Goal: Task Accomplishment & Management: Complete application form

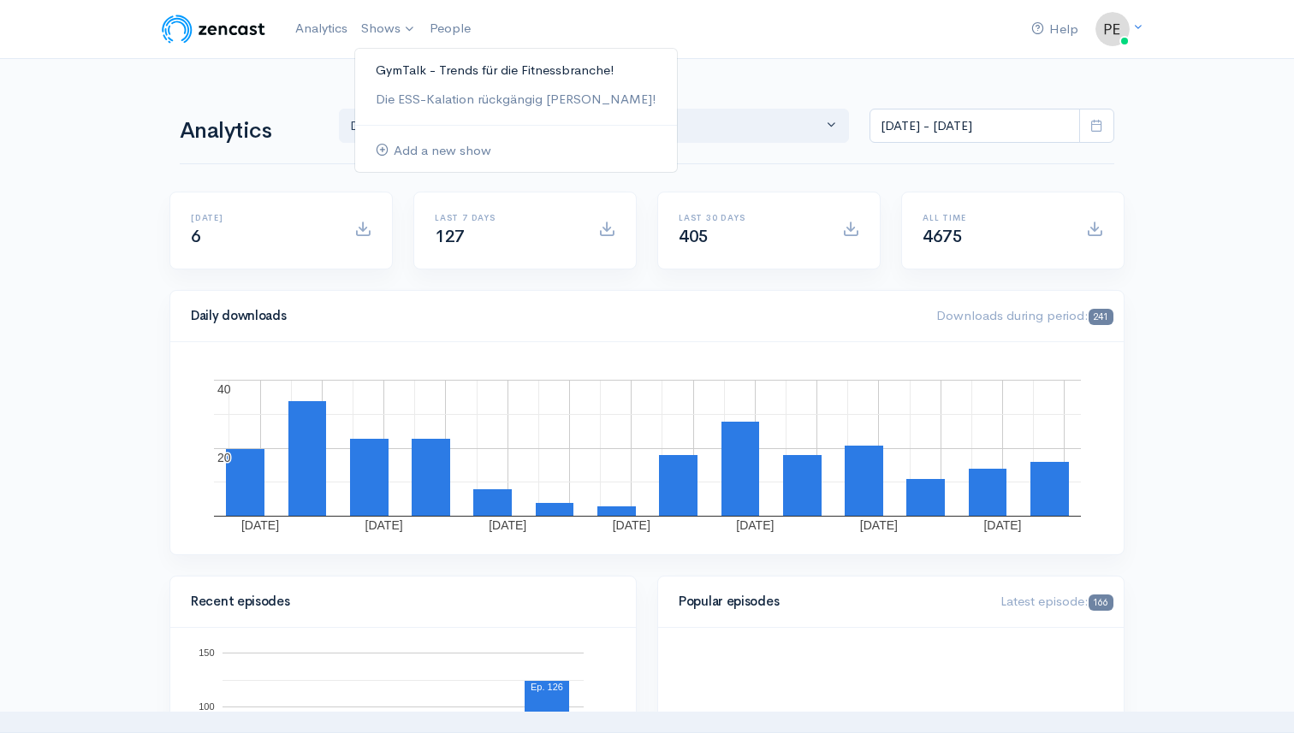
click at [389, 73] on link "GymTalk - Trends für die Fitnessbranche!" at bounding box center [516, 71] width 322 height 30
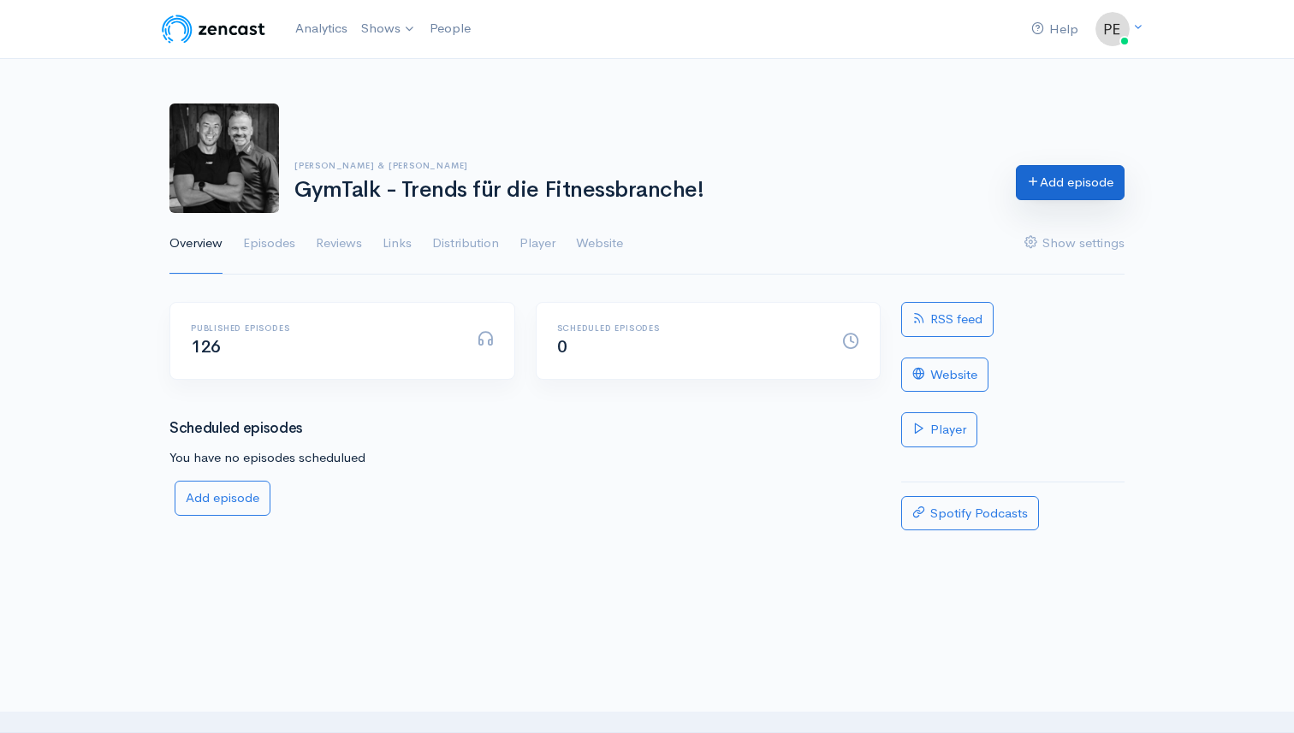
click at [1059, 184] on link "Add episode" at bounding box center [1070, 182] width 109 height 35
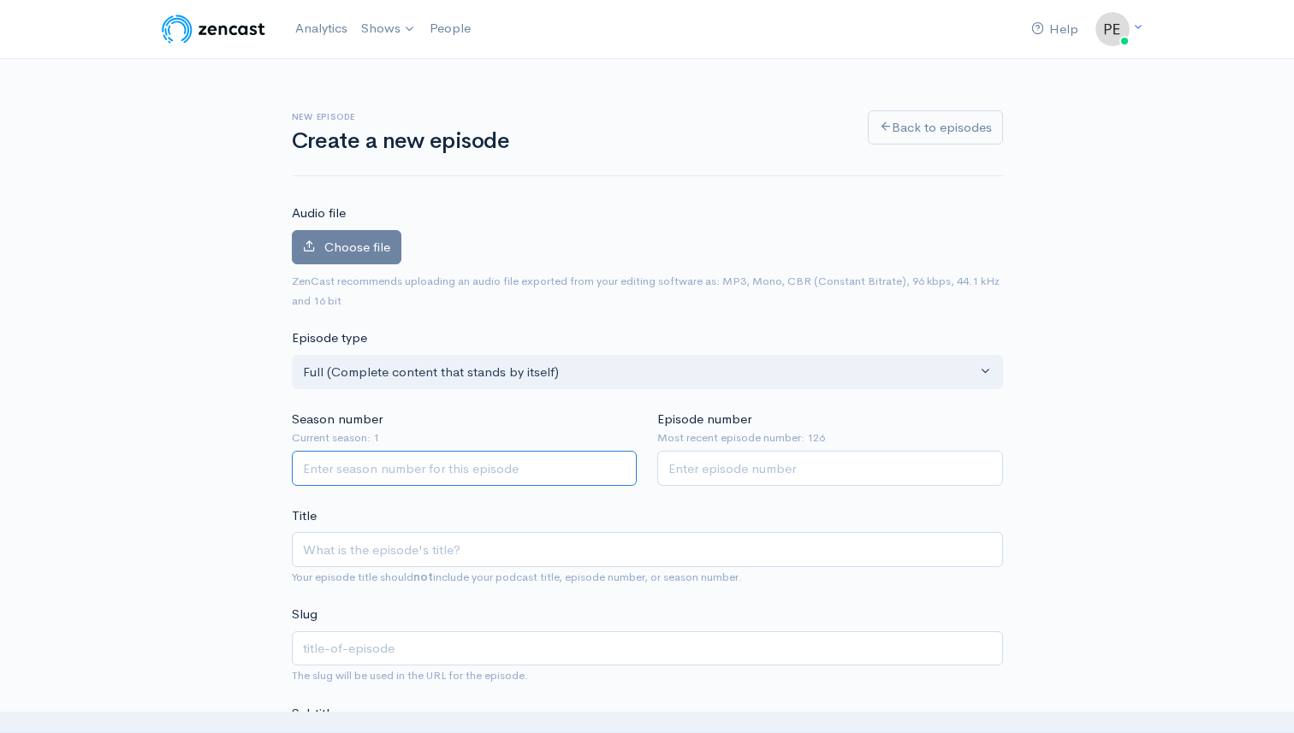
click at [387, 477] on input "Season number" at bounding box center [465, 468] width 346 height 35
type input "1"
click at [668, 468] on input "Episode number" at bounding box center [830, 468] width 346 height 35
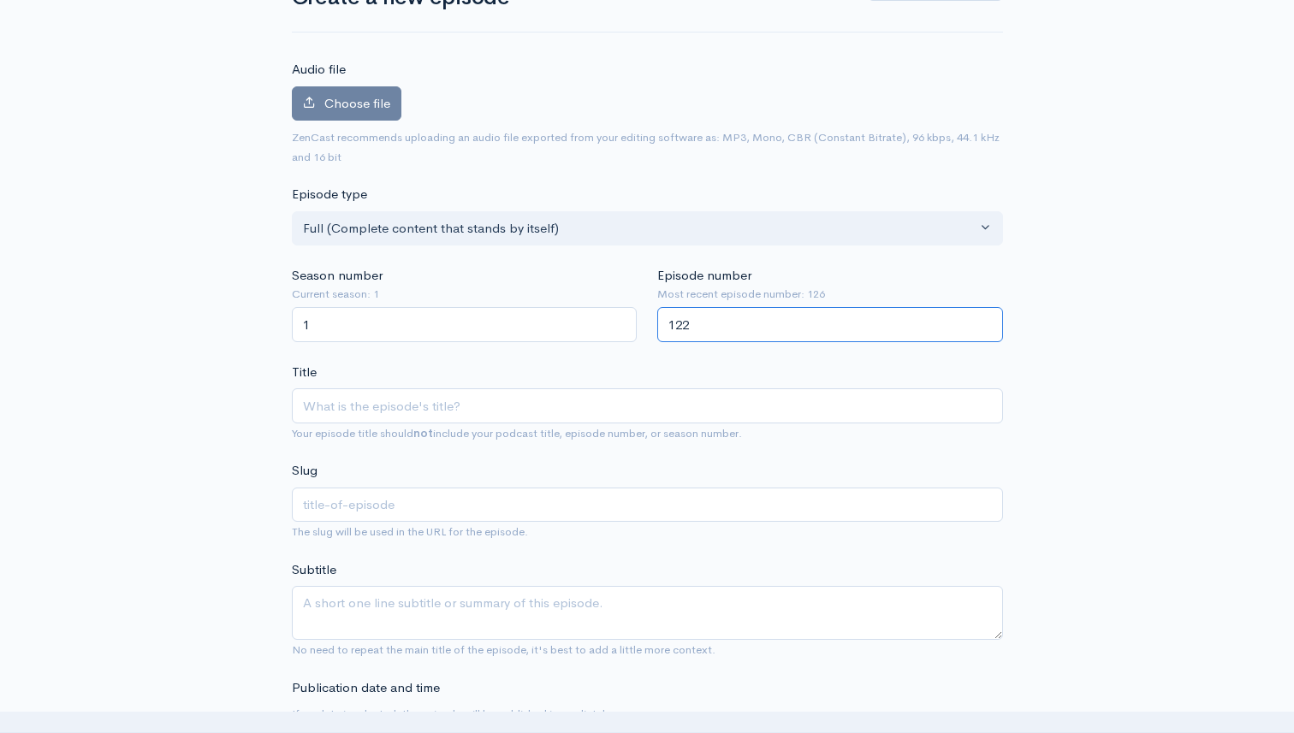
scroll to position [170, 0]
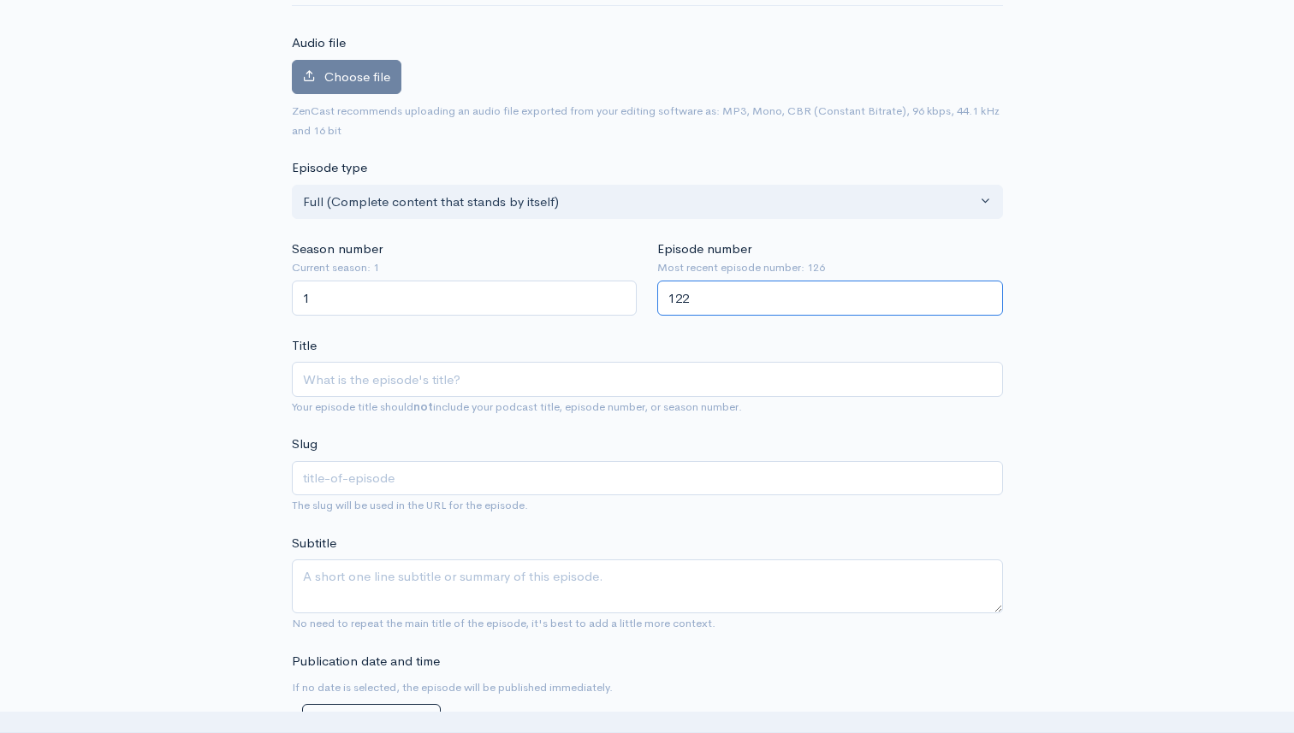
type input "122"
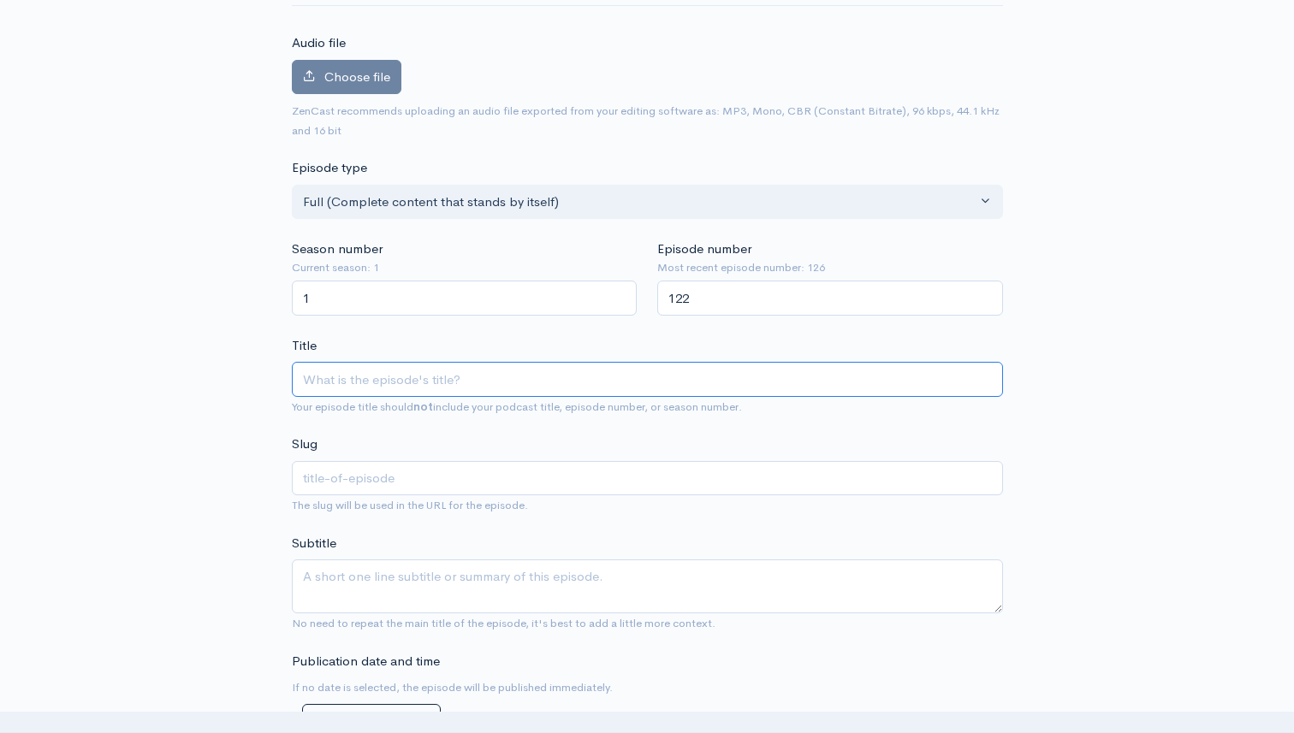
click at [418, 378] on input "Title" at bounding box center [647, 379] width 711 height 35
type input "I"
type input "i"
type input "W"
type input "w"
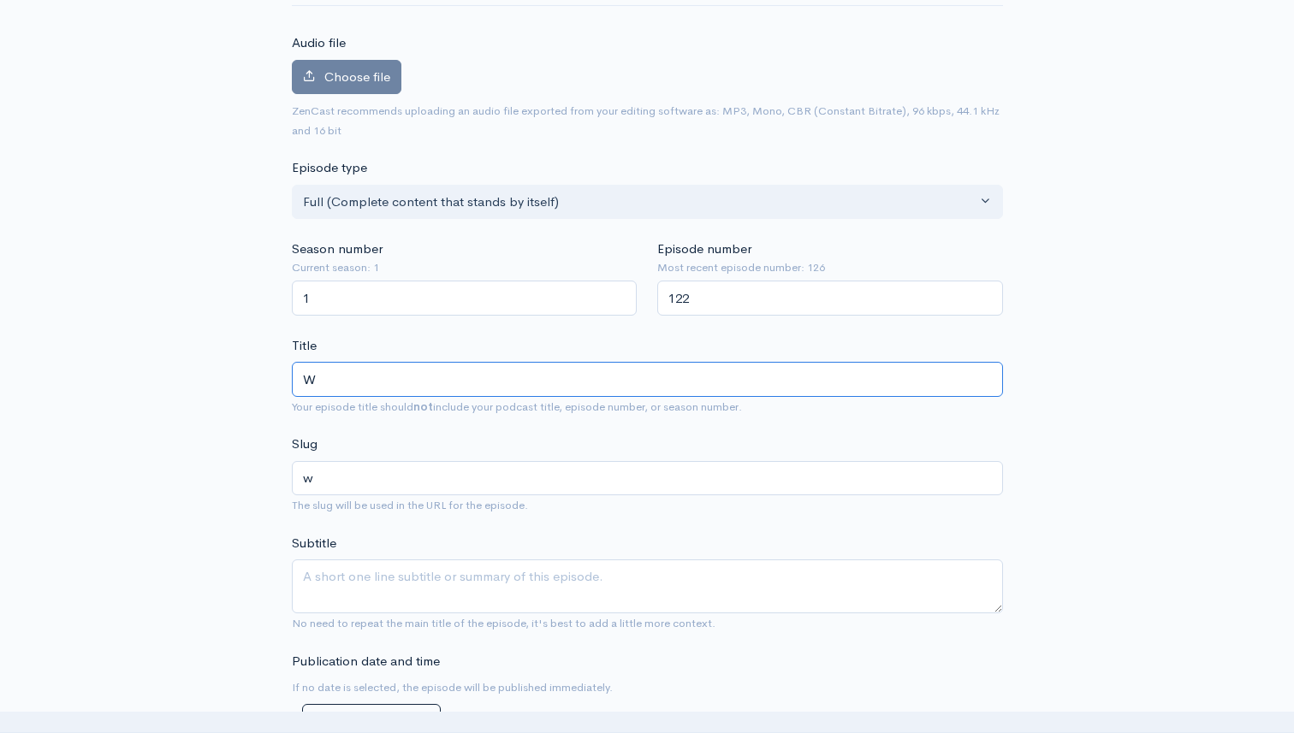
type input "Wa"
type input "wa"
type input "W"
type input "w"
type input "W"
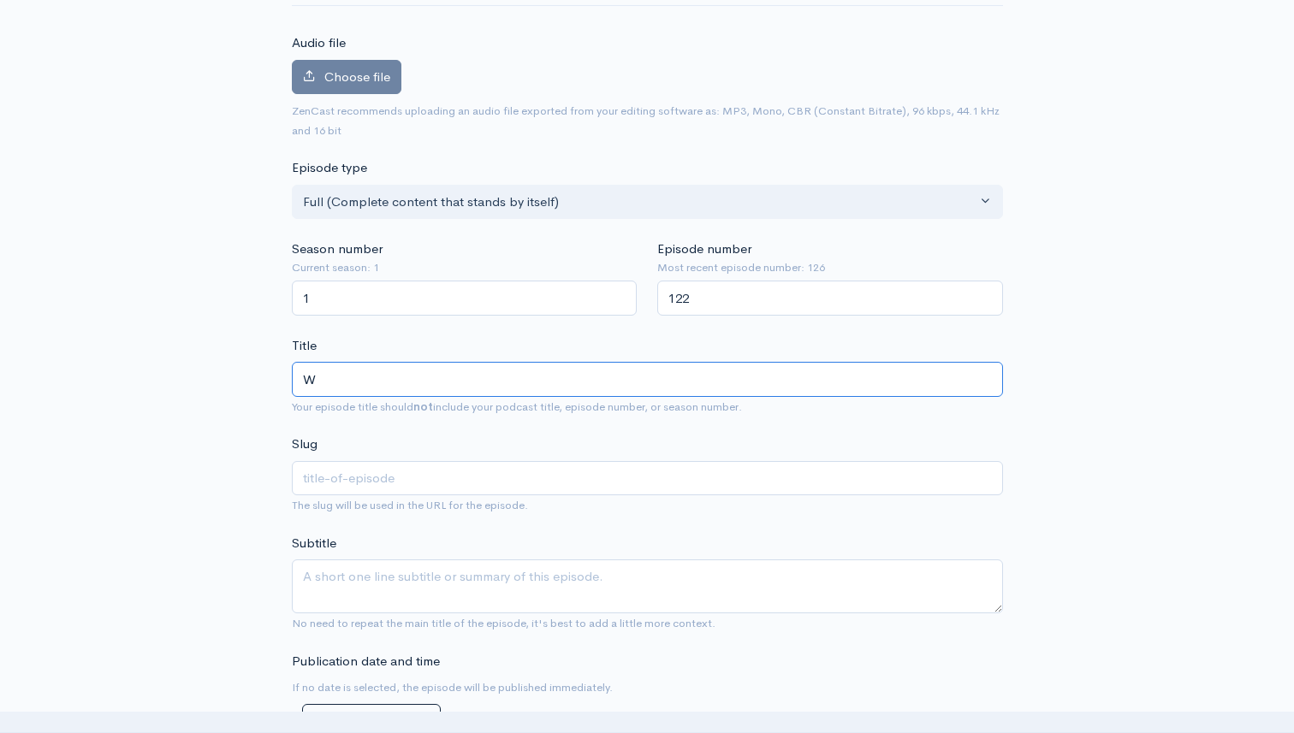
type input "w"
type input "Wo"
type input "wo"
type input "Wo w"
type input "wo-w"
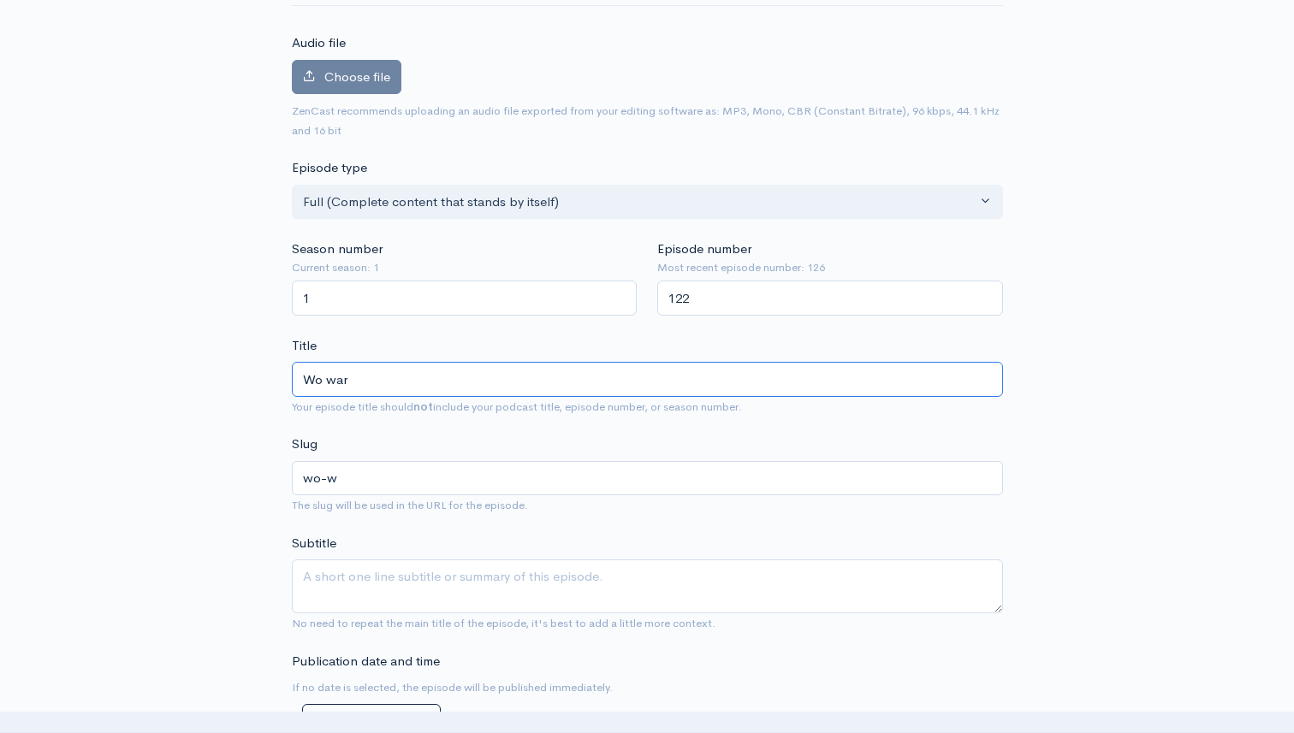
type input "Wo war"
type input "wo-war"
type input "Wo war i"
type input "wo-war-i"
type input "Wo war ich"
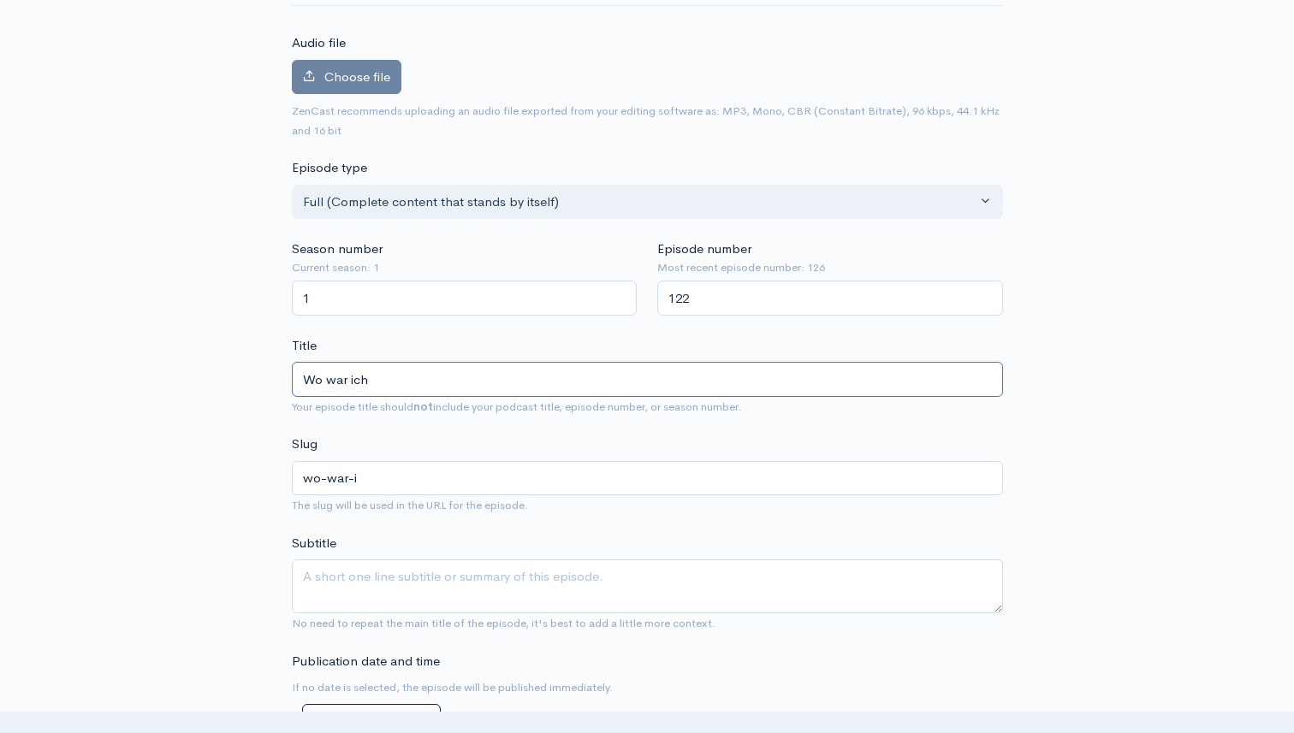
type input "wo-war-ich"
type input "Wo war ich i"
type input "wo-war-ich-i"
type input "Wo war ich in"
type input "wo-war-ich-in"
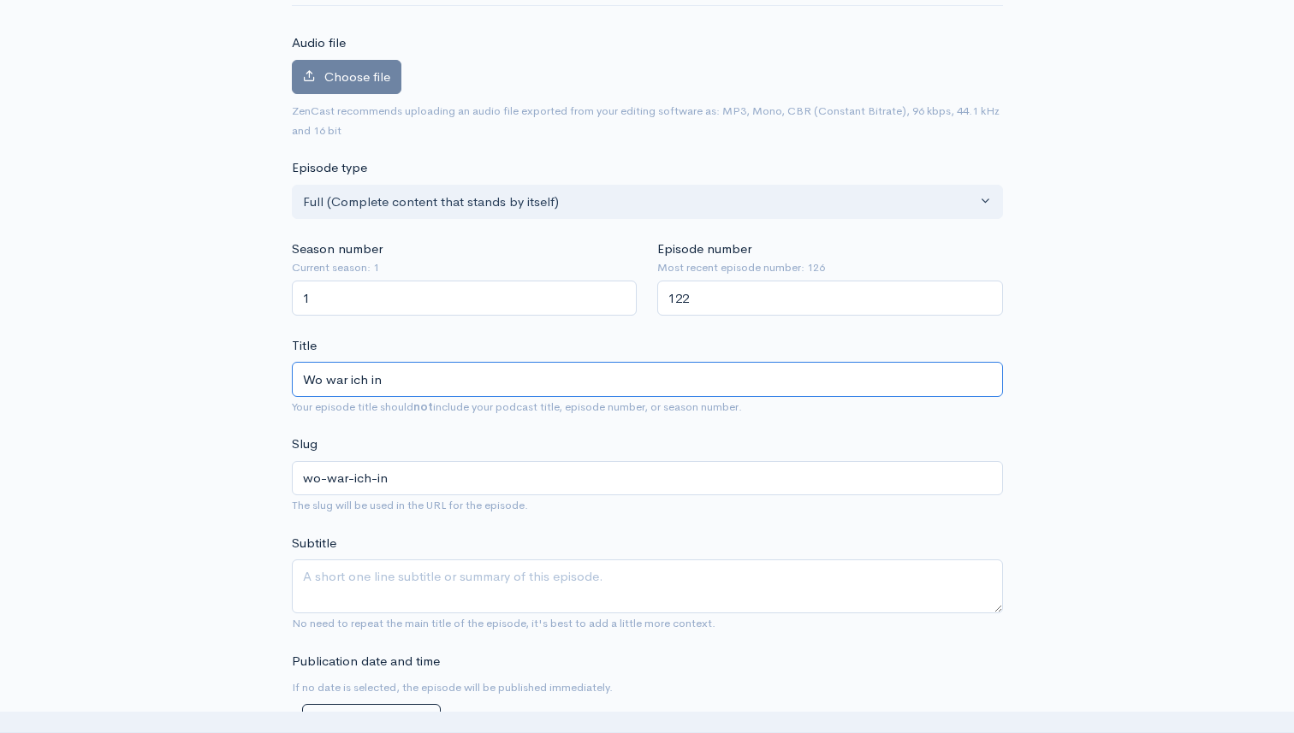
type input "Wo war ich in d"
type input "wo-war-ich-in-d"
type input "Wo war ich in der"
type input "wo-war-ich-in-der"
type input "Wo war ich in der N"
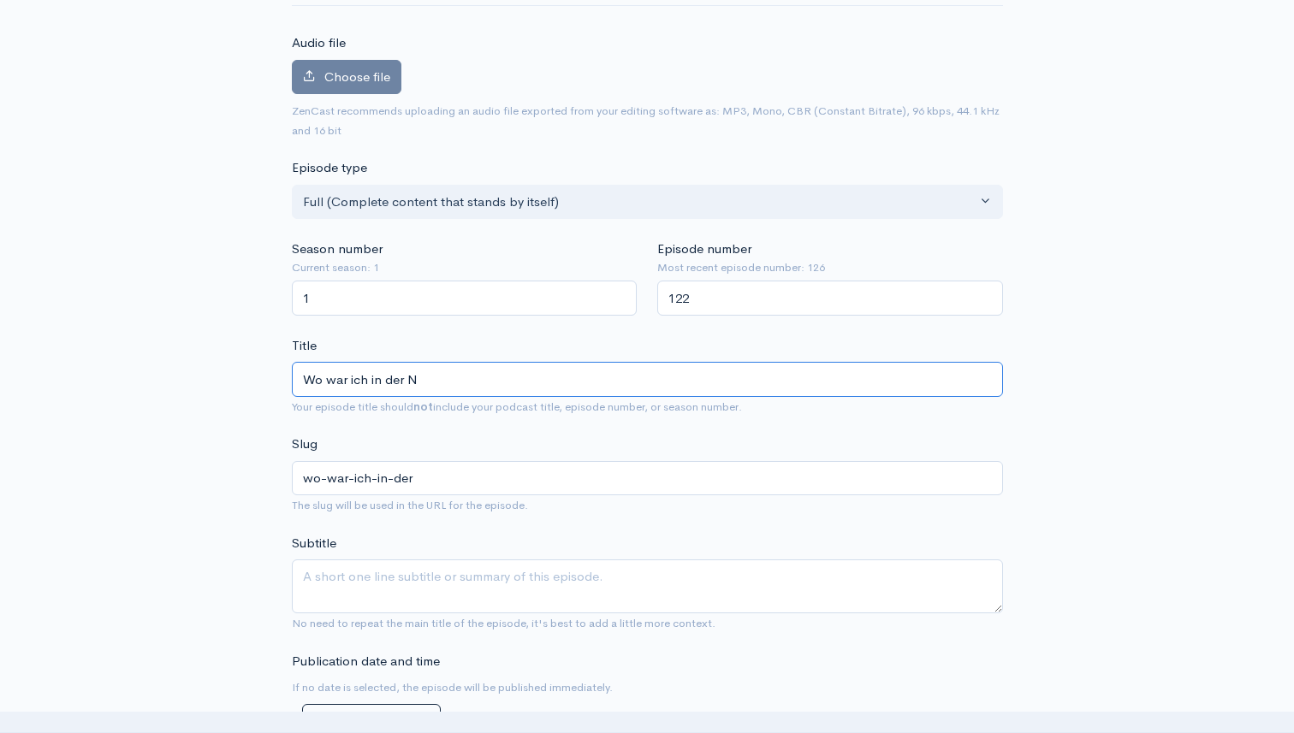
type input "wo-war-ich-in-der-n"
type input "Wo war ich in der Na"
type input "wo-war-ich-in-der-na"
type input "Wo war ich in der Nac"
type input "wo-war-ich-in-der-nac"
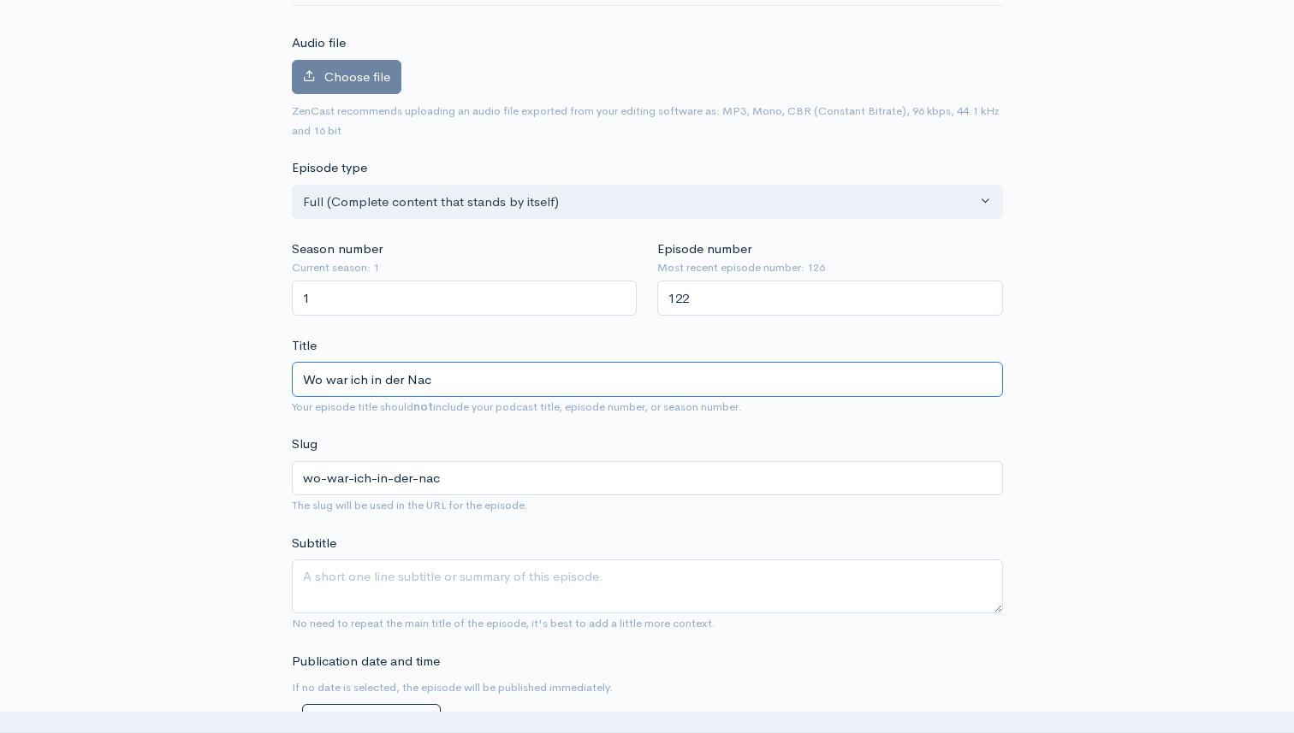
type input "Wo war ich in der Nach"
type input "wo-war-ich-in-der-nach"
type input "Wo war ich in der Nacht"
type input "wo-war-ich-in-der-nacht"
type input "Wo war ich in der Nacht vo"
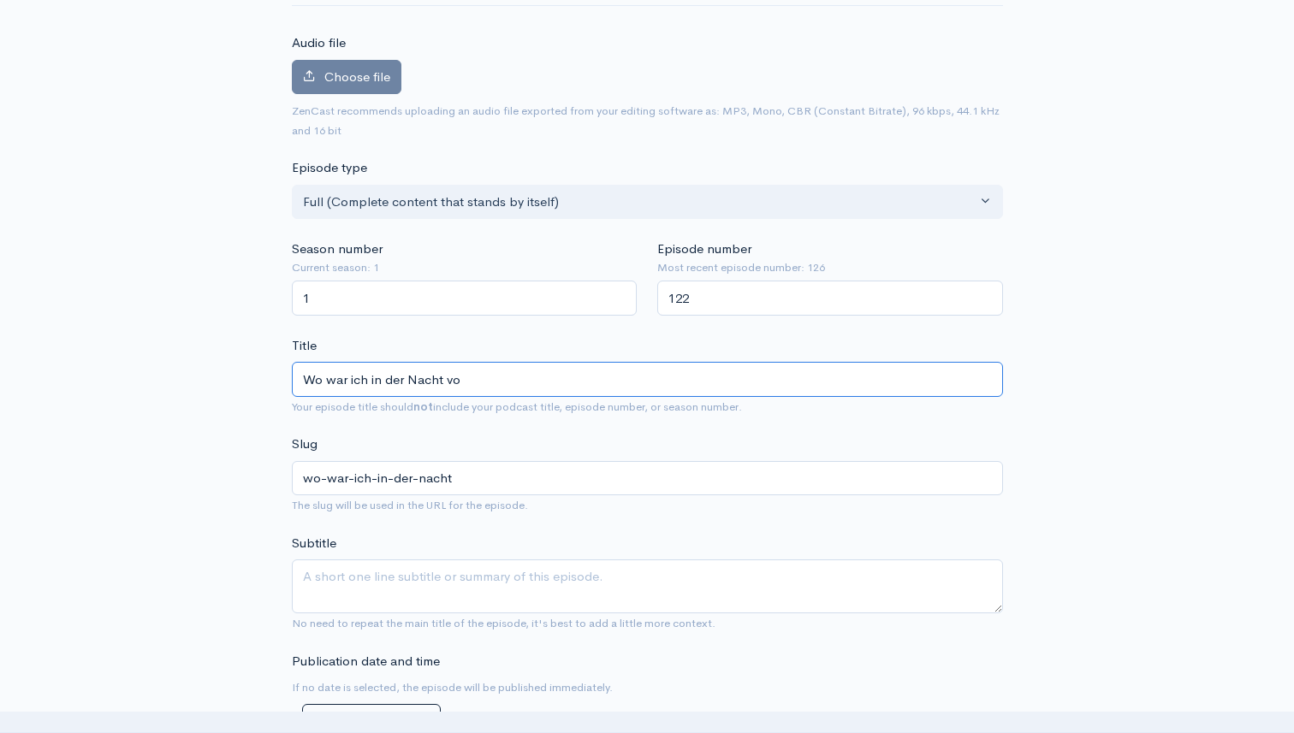
type input "wo-war-ich-in-der-nacht-vo"
type input "Wo war ich in der Nacht von"
type input "wo-war-ich-in-der-nacht-von"
type input "W"
type input "vo"
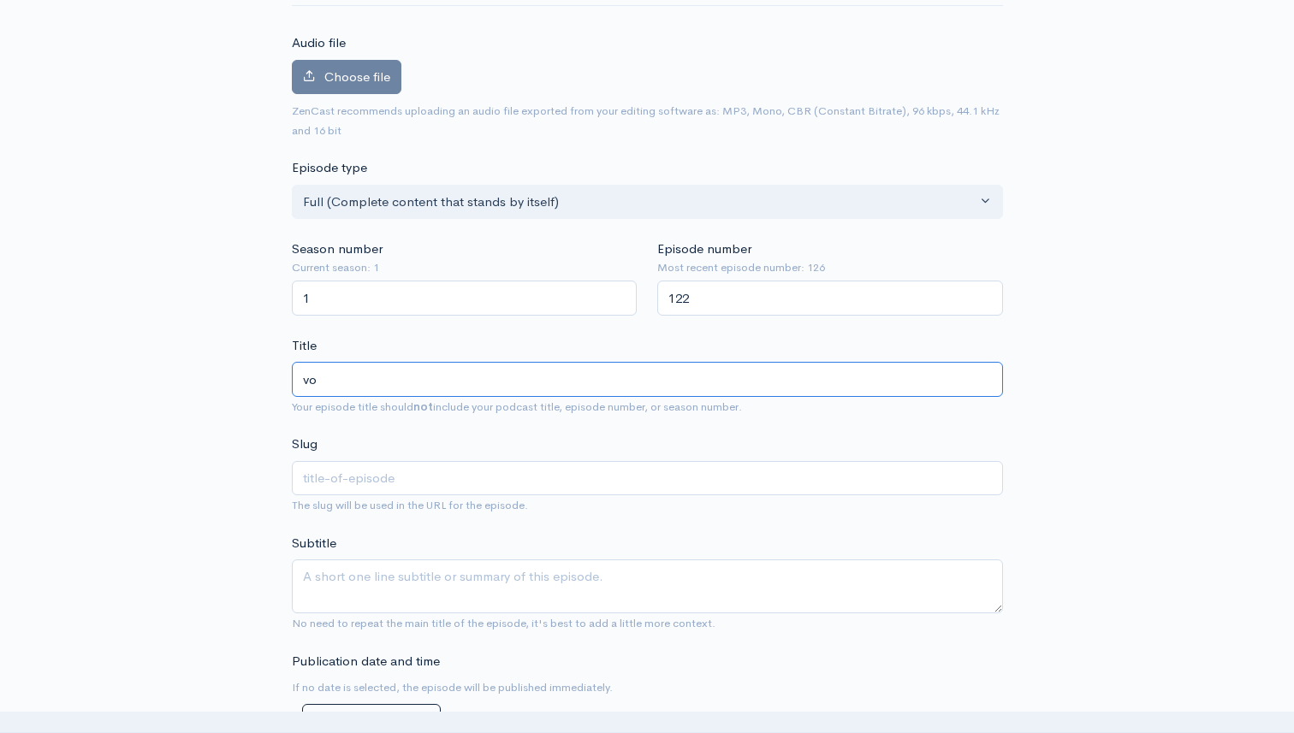
type input "vo"
type input "von"
type input "vo"
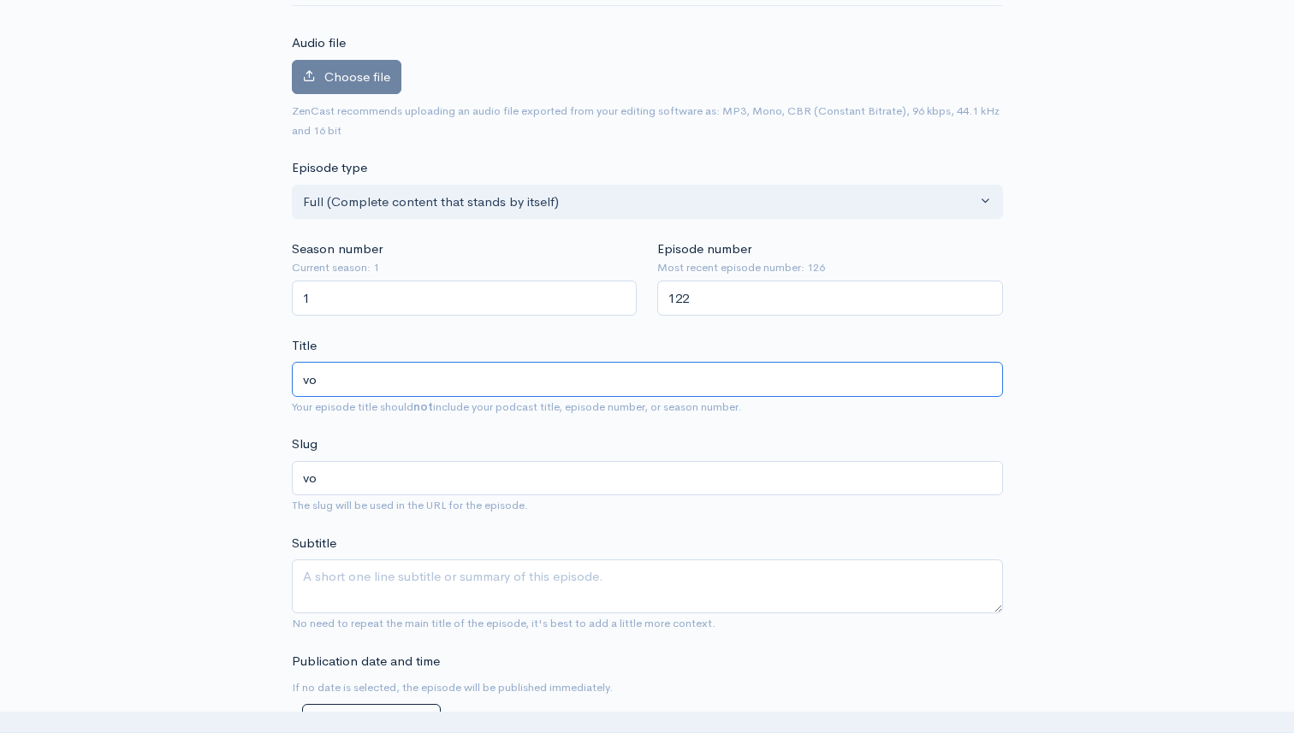
type input "v"
type input "V"
type input "v"
type input "Vo"
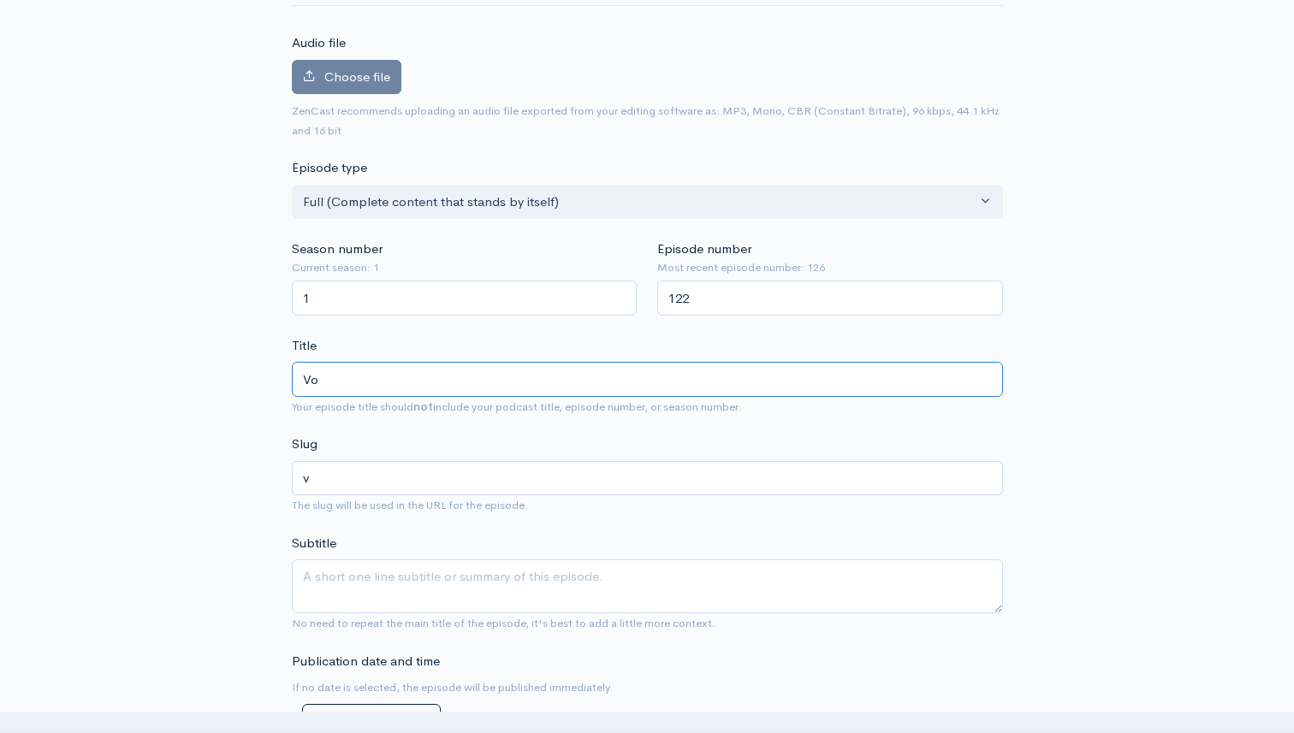
type input "vo"
type input "Von"
type input "von"
type input "Von S"
type input "von-s"
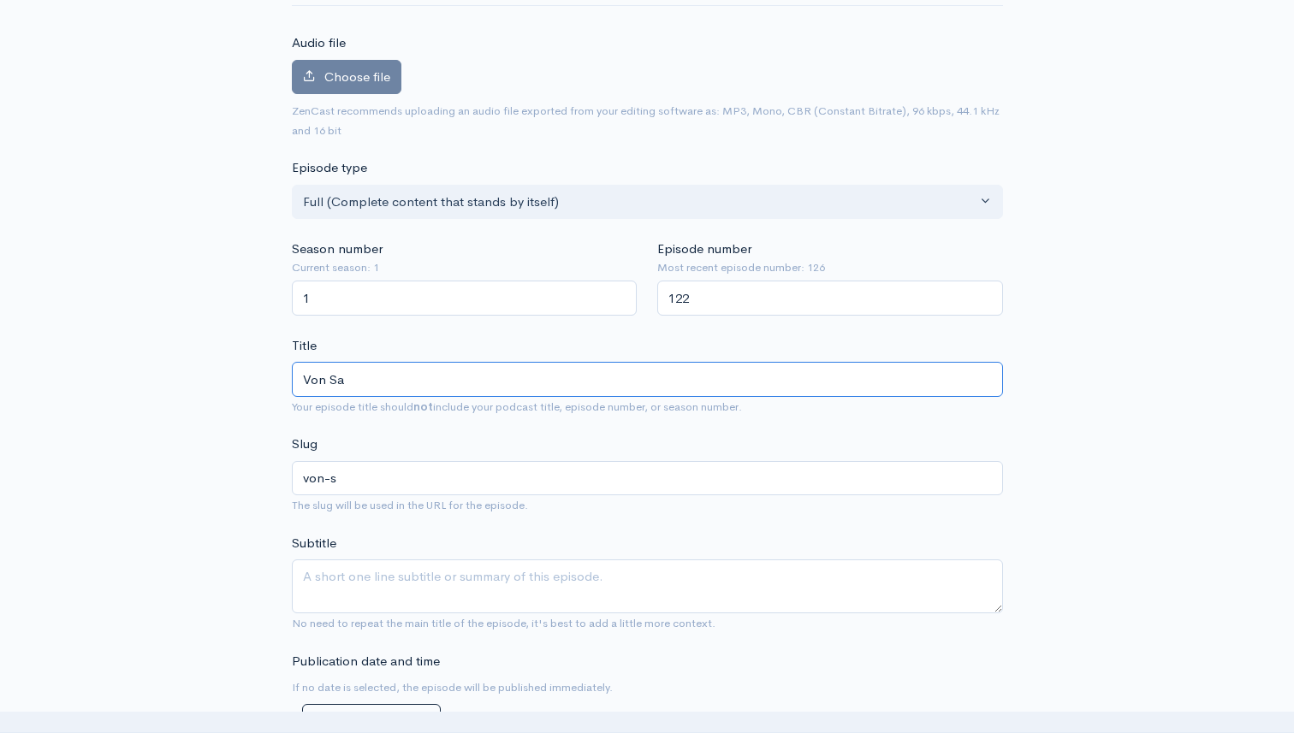
type input "Von Sal"
type input "von-sal"
type input "Von Salz"
type input "von-salz"
type input "Von Salzu"
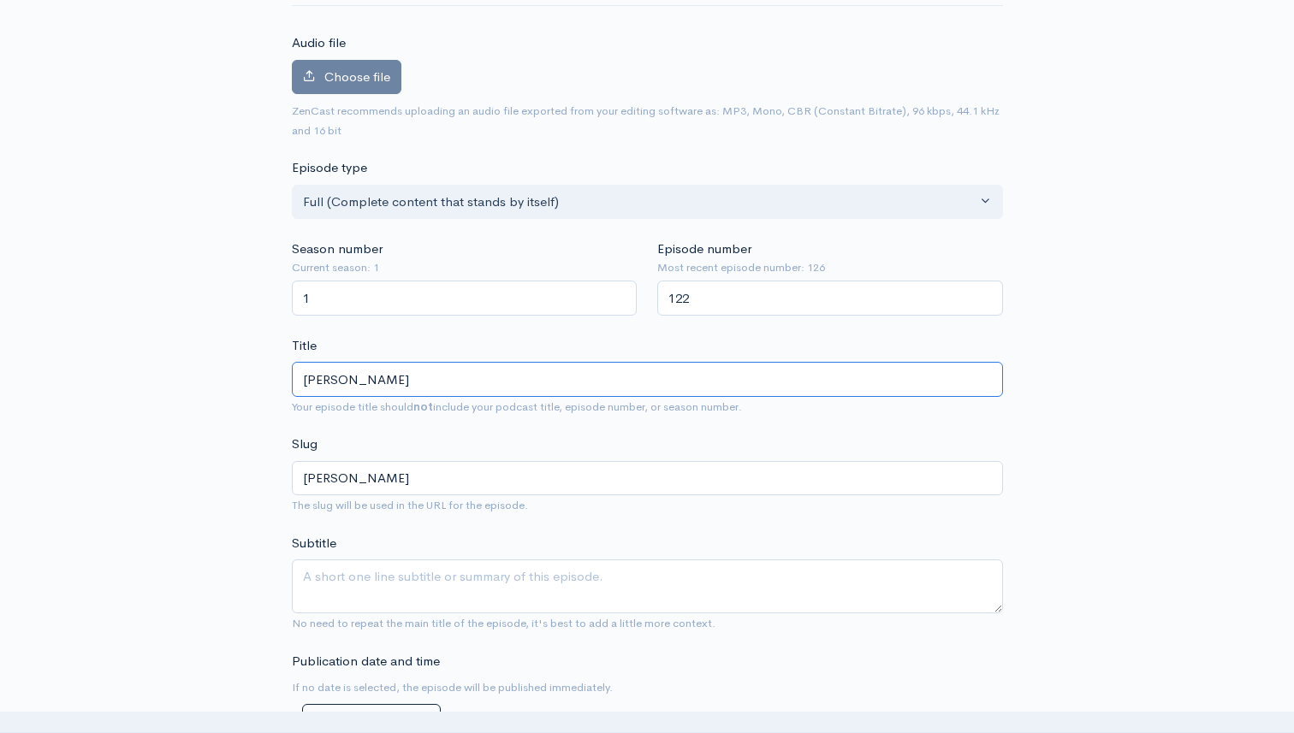
type input "von-salzu"
type input "Von Salz"
type input "von-salz"
type input "Von Salzb"
type input "von-salzb"
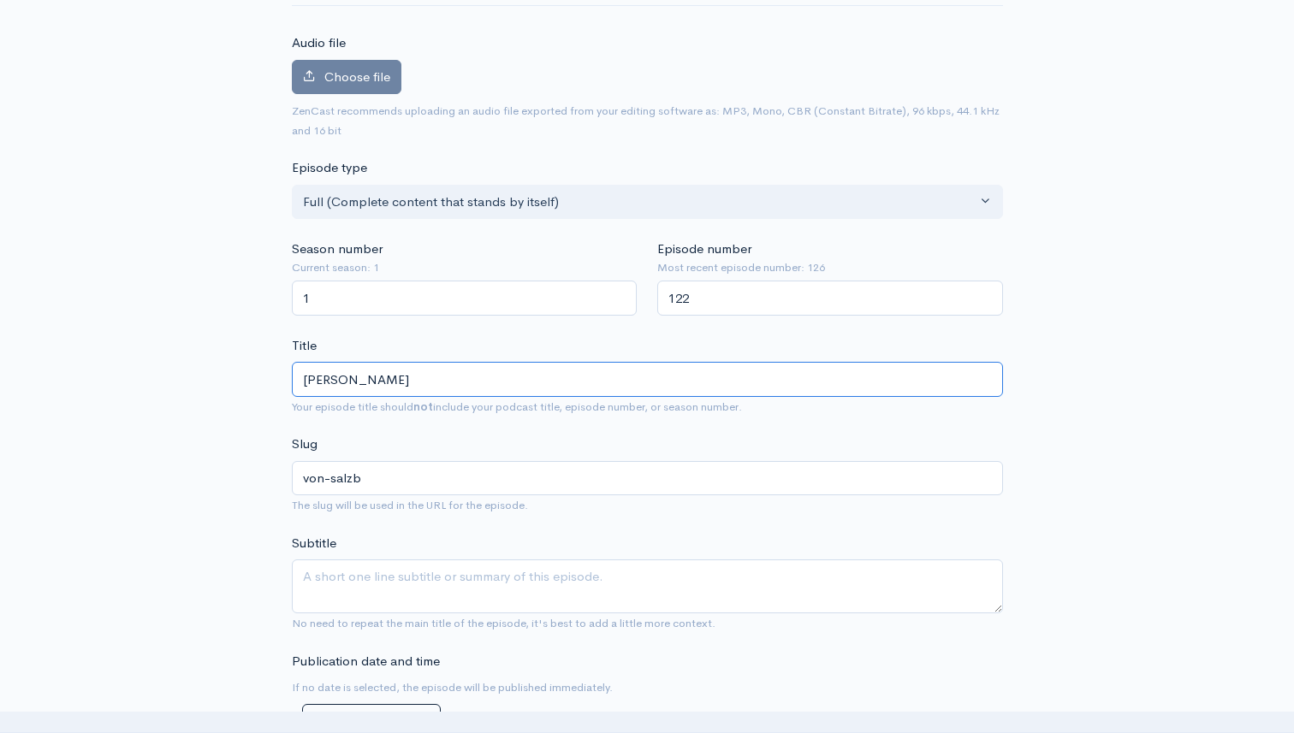
type input "Von Salzbu"
type input "von-salzbu"
type input "Von Salzbur"
type input "von-salzbur"
type input "Von Salzburg"
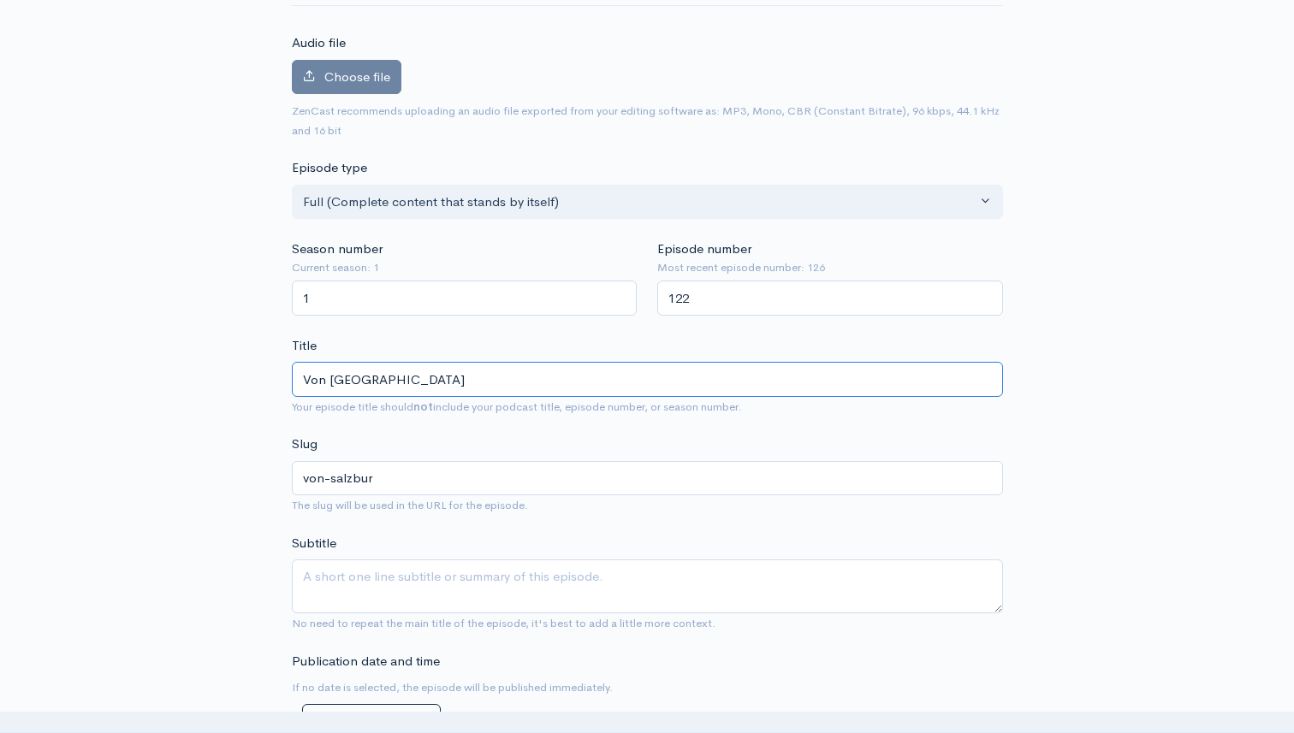
type input "von-salzburg"
type input "Von Salzburg ü"
type input "von-salzburg-u"
type input "Von Salzburg"
type input "von-salzburg"
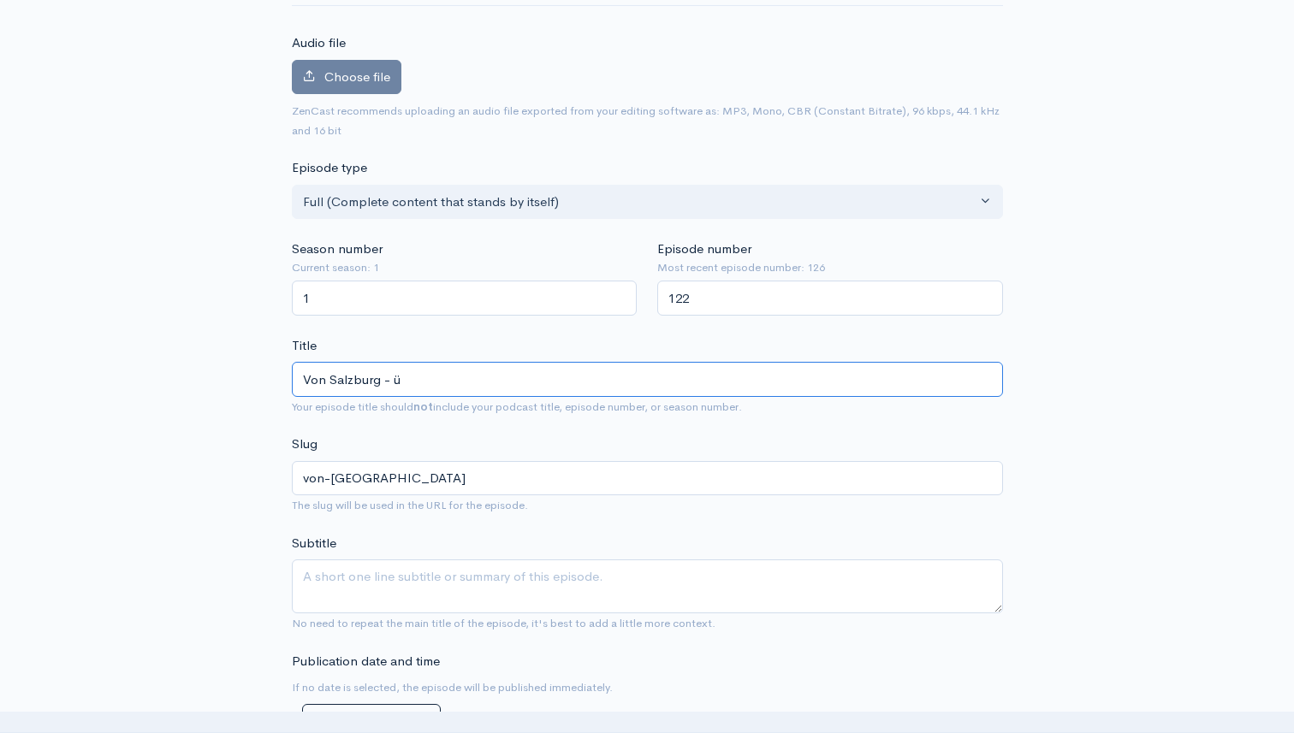
type input "Von Salzburg - üb"
type input "von-salzburg-ub"
type input "Von Salzburg - über"
type input "von-salzburg-uber"
type input "Von Salzburg - über F"
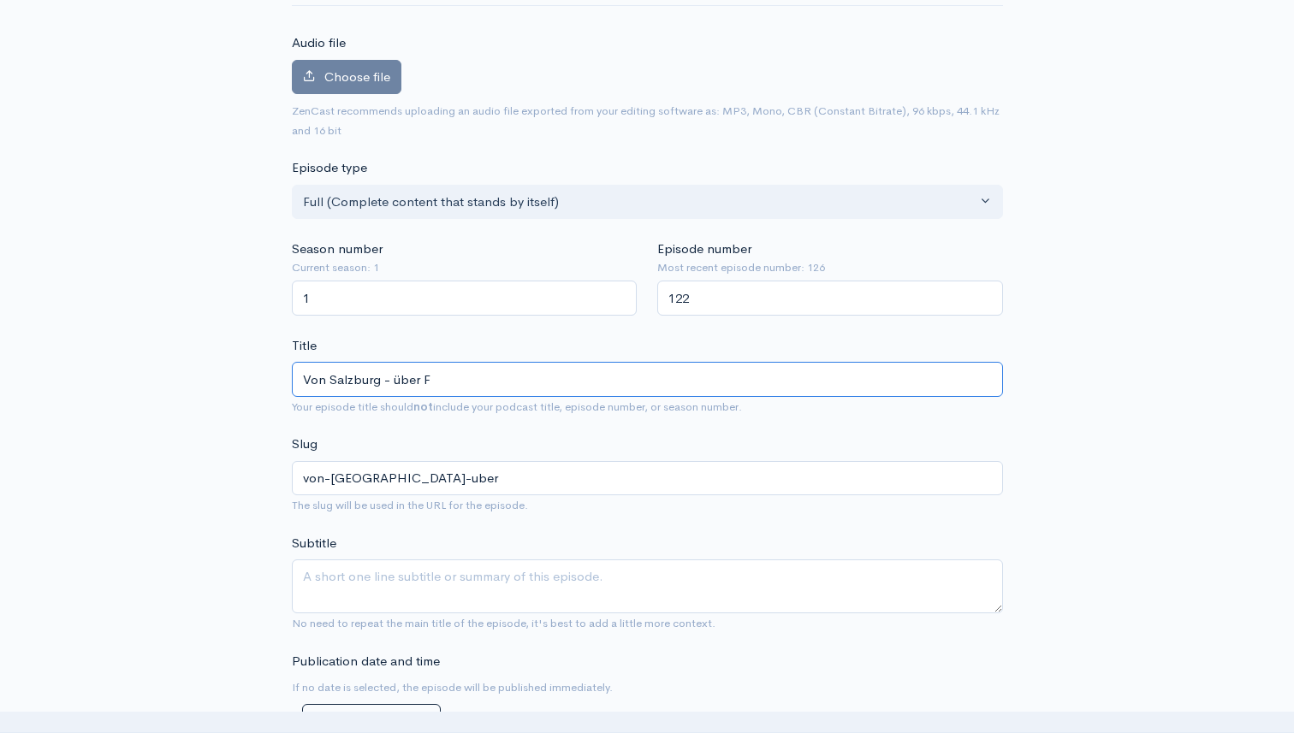
type input "von-salzburg-uber-f"
type input "Von Salzburg - über Fran"
type input "von-salzburg-uber-fran"
type input "Von Salzburg - über Frank"
type input "von-salzburg-uber-frank"
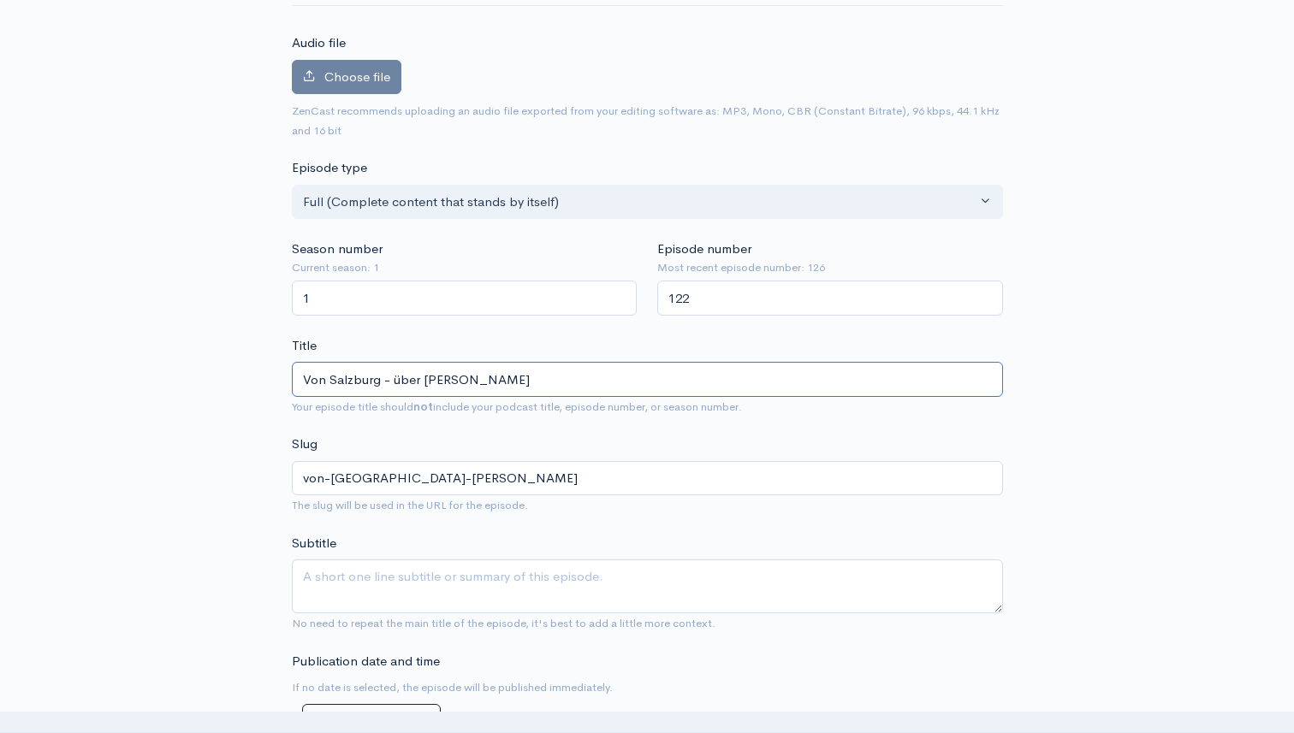
type input "Von Salzburg - über Frankf"
type input "von-salzburg-uber-frankf"
type input "Von Salzburg - über Frankfur"
type input "von-salzburg-uber-frankfur"
type input "Von Salzburg - über Frankfurt"
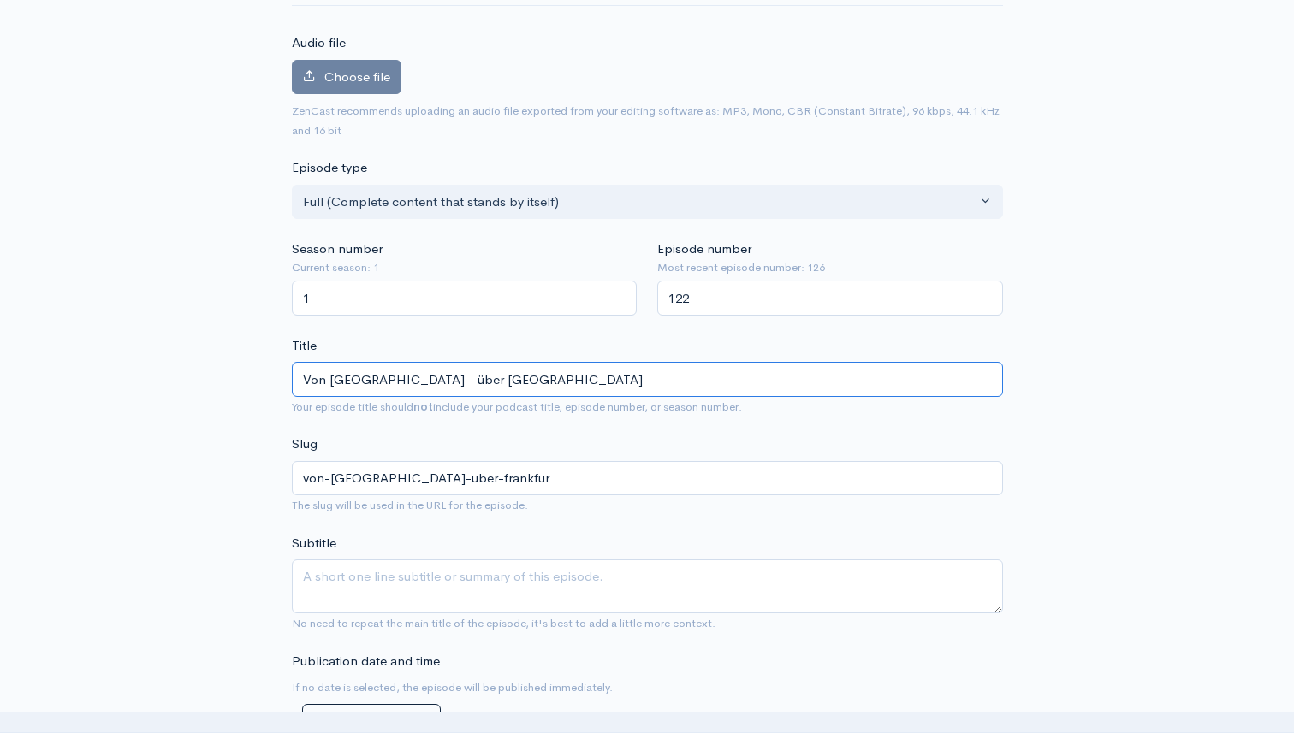
type input "von-salzburg-uber-frankfurt"
type input "Von Salzburg - über Frankfurt - n"
type input "von-salzburg-uber-frankfurt-n"
type input "Von Salzburg - über Frankfurt -"
type input "von-salzburg-uber-frankfurt"
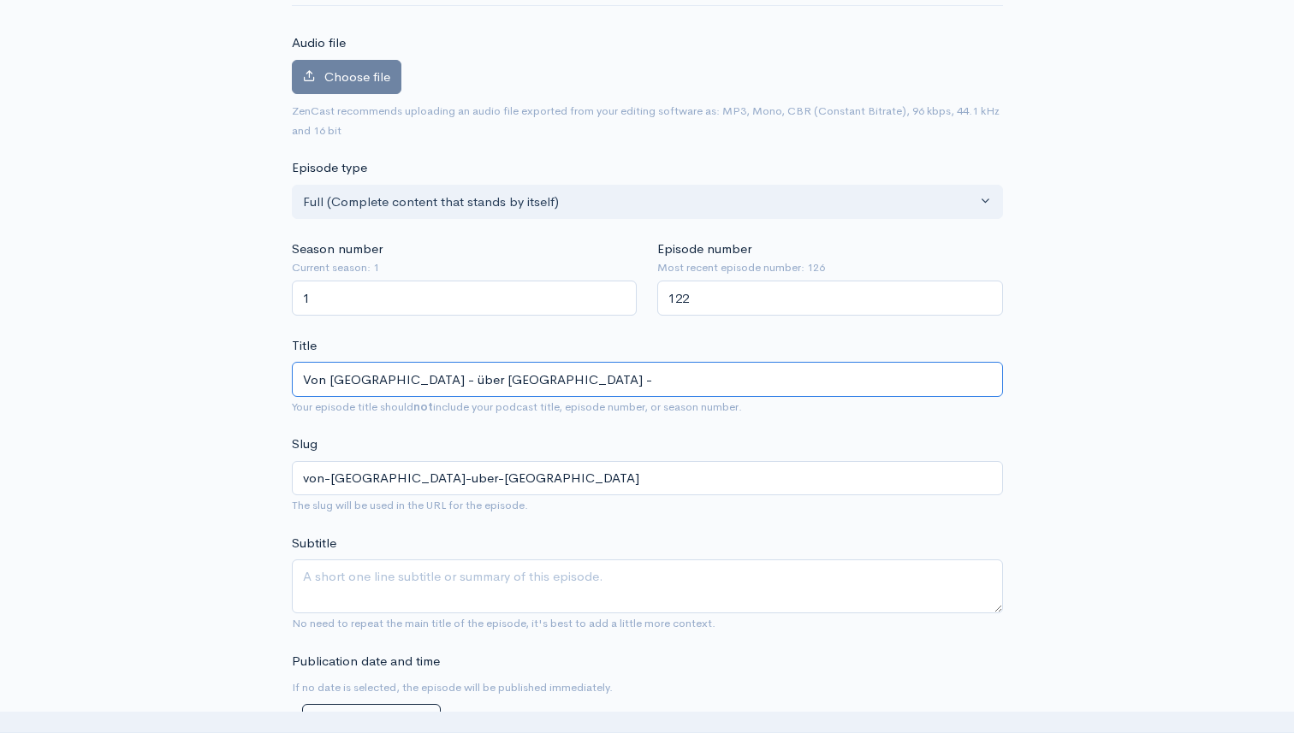
type input "Von Salzburg - über Frankfurt - N"
type input "von-salzburg-uber-frankfurt-n"
type input "Von Salzburg - über Frankfurt - Na"
type input "von-salzburg-uber-frankfurt-na"
type input "Von Salzburg - über Frankfurt - Nach"
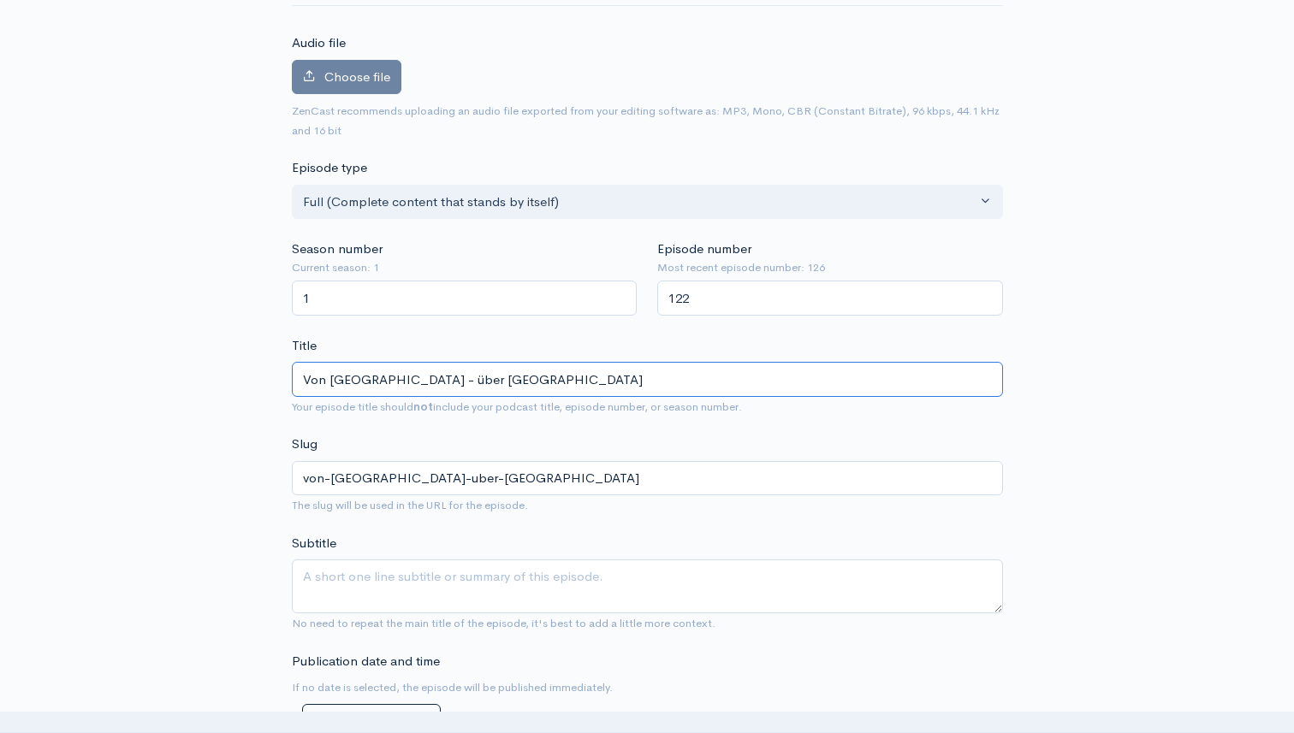
type input "von-salzburg-uber-frankfurt-nach"
type input "Von Salzburg - über Frankfurt - Nac"
type input "von-salzburg-uber-frankfurt-nac"
type input "Von Salzburg - über Frankfurt - Na"
type input "von-salzburg-uber-frankfurt-na"
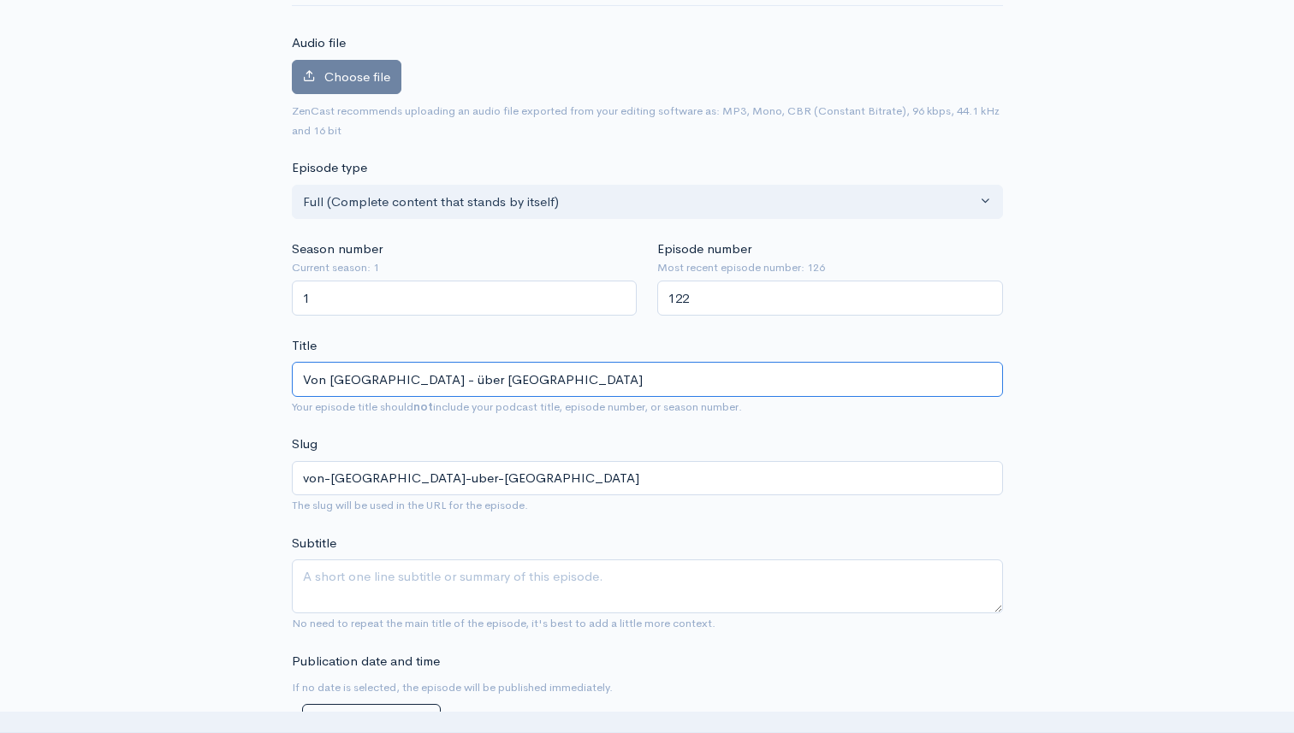
type input "Von Salzburg - über Frankfurt - N"
type input "von-salzburg-uber-frankfurt-n"
type input "Von Salzburg - über Frankfurt -"
type input "von-salzburg-uber-frankfurt"
type input "Von Salzburg - über Frankfurt - n"
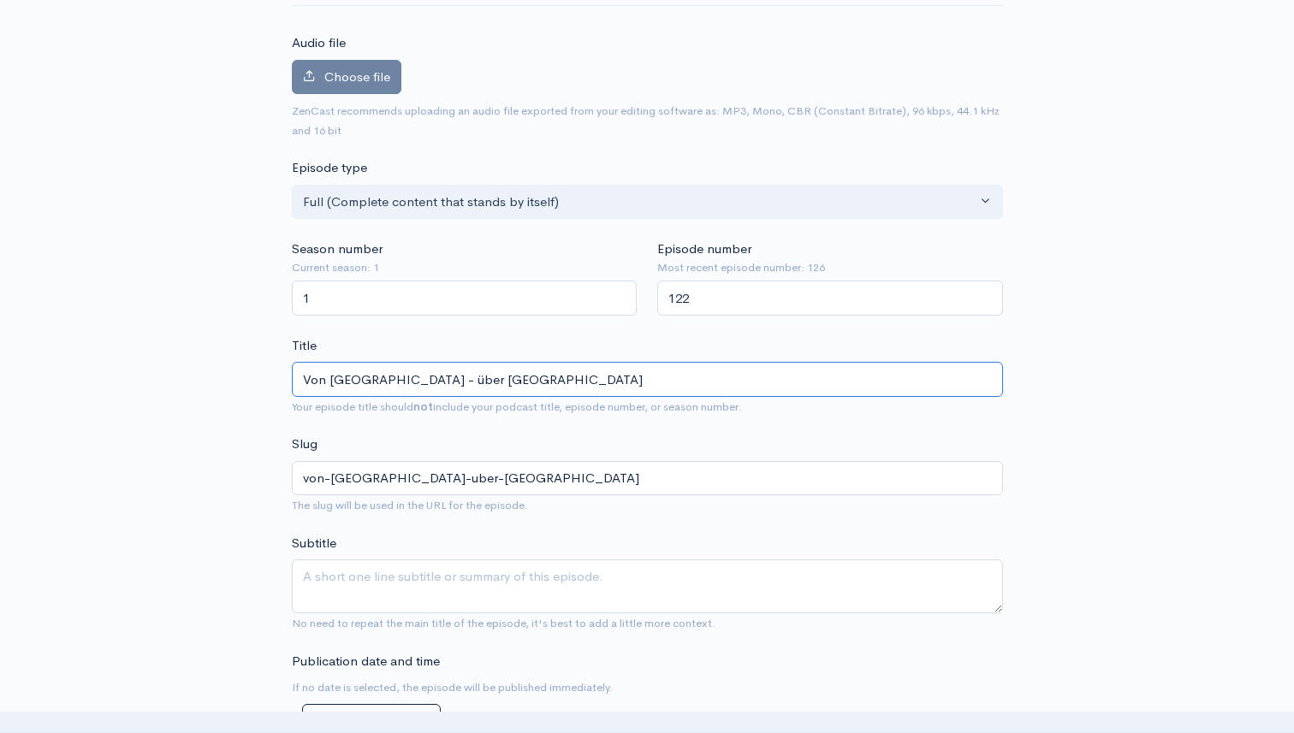
type input "von-salzburg-uber-frankfurt-n"
type input "Von Salzburg - über Frankfurt - na"
type input "von-salzburg-uber-frankfurt-na"
type input "Von Salzburg - über Frankfurt - nach"
type input "von-salzburg-uber-frankfurt-nach"
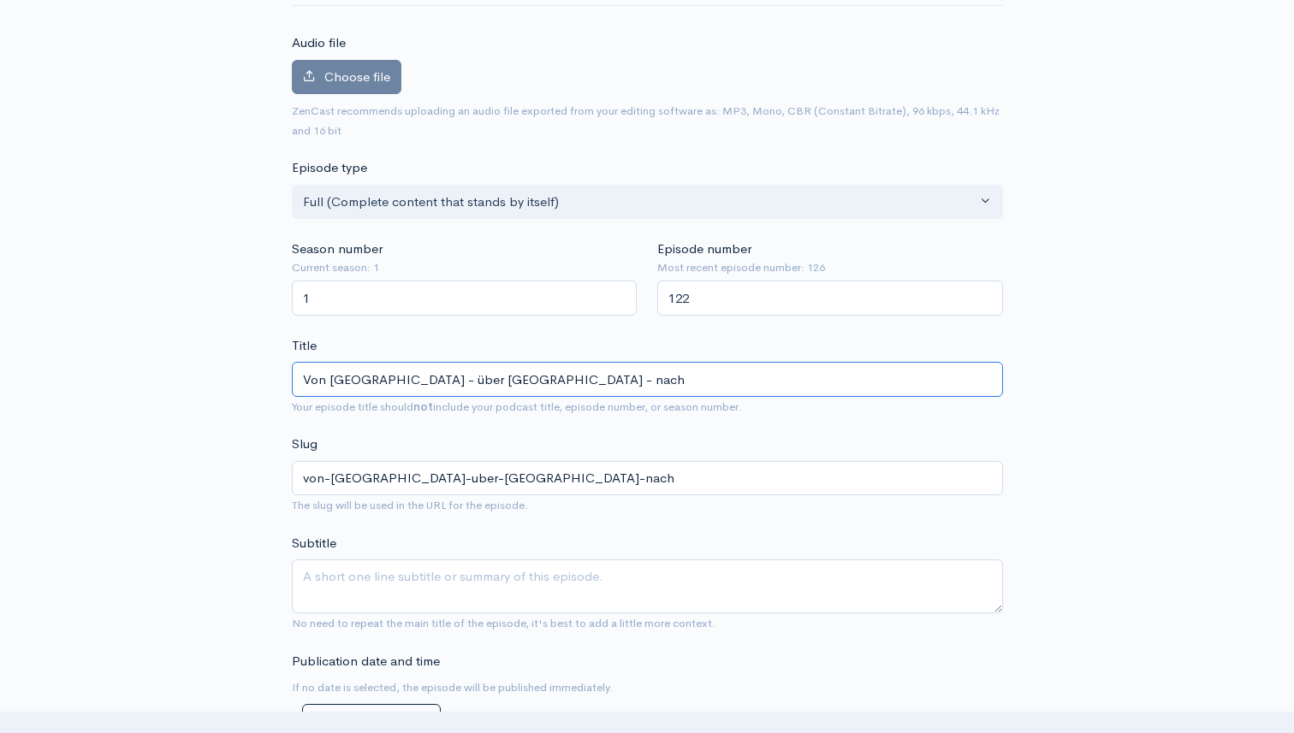
type input "Von Salzburg - über Frankfurt - nac"
type input "von-salzburg-uber-frankfurt-nac"
type input "Von Salzburg - über Frankfurt - na"
type input "von-salzburg-uber-frankfurt-na"
type input "Von Salzburg - über Frankfurt - n"
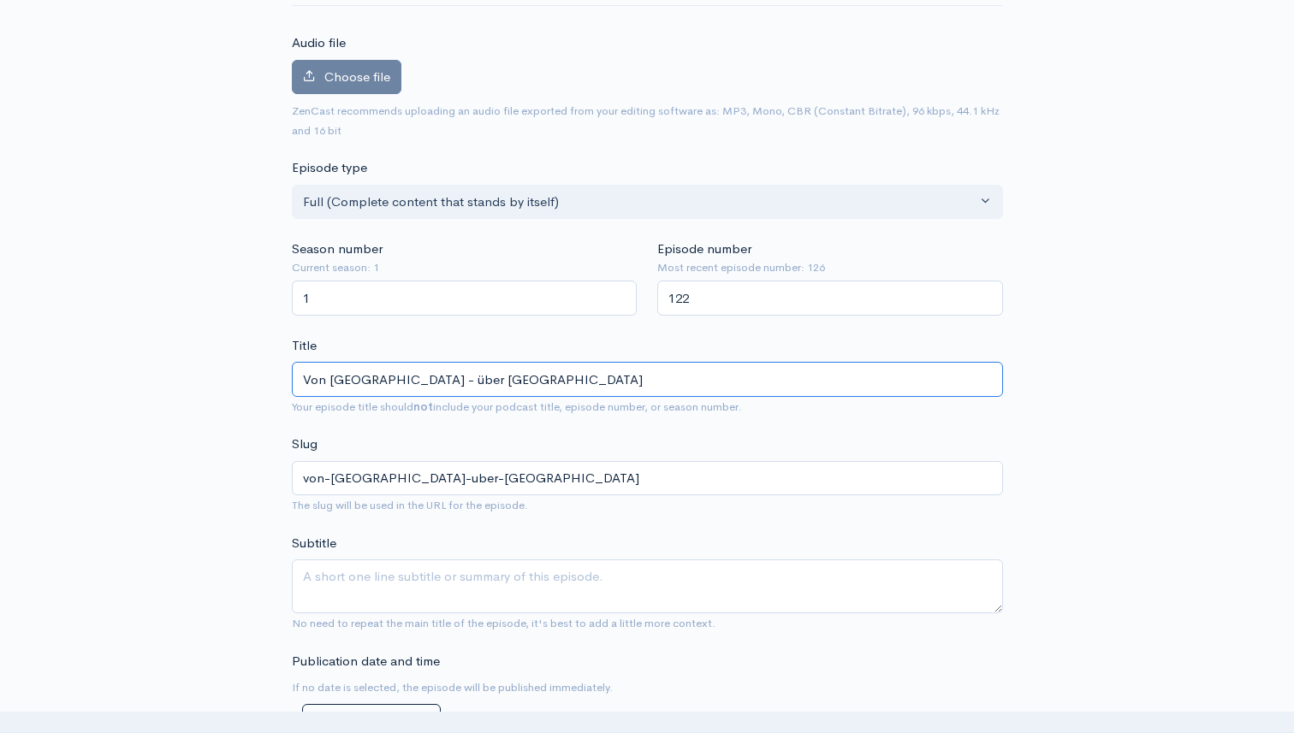
type input "von-salzburg-uber-frankfurt-n"
type input "Von Salzburg - über Frankfurt - nn"
type input "von-salzburg-uber-frankfurt-nn"
type input "Von Salzburg - über Frankfurt - na"
type input "von-salzburg-uber-frankfurt-na"
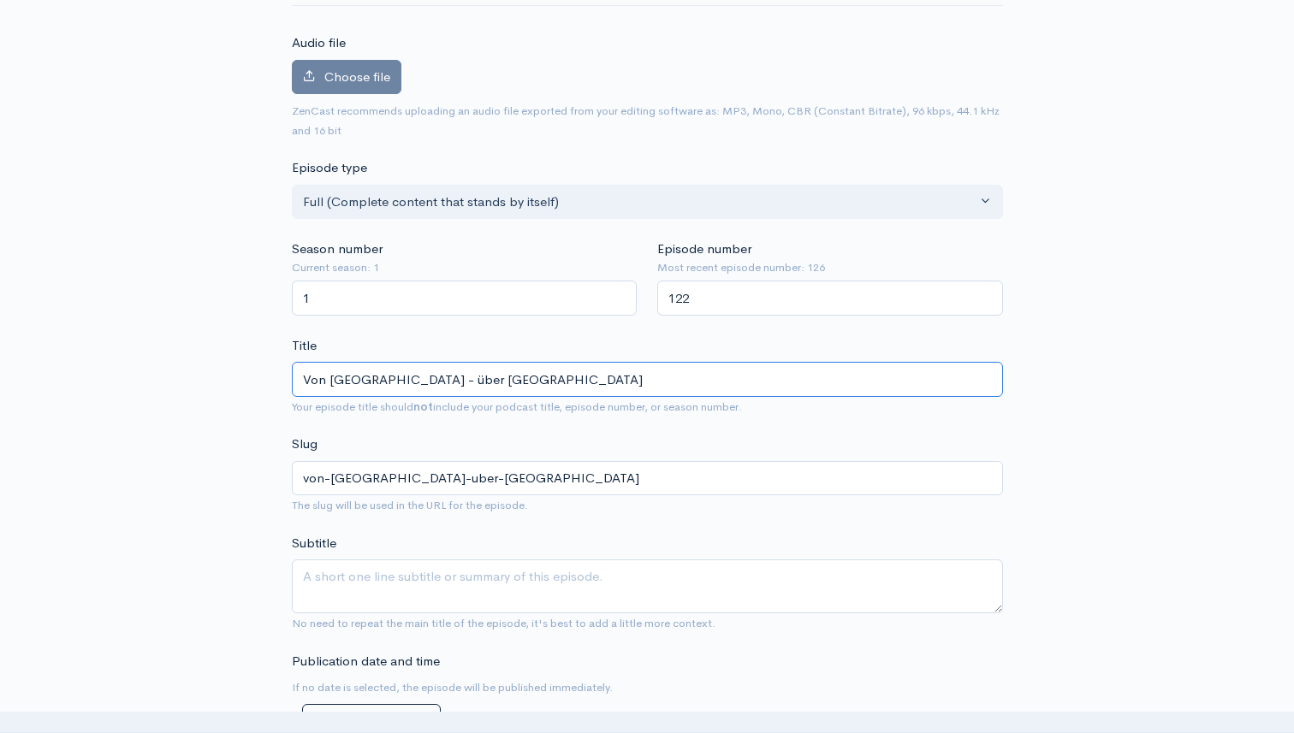
type input "Von Salzburg - über Frankfurt - nach"
type input "von-salzburg-uber-frankfurt-nach"
type input "Von Salzburg - über Frankfurt - nach K"
type input "von-salzburg-uber-frankfurt-nach-k"
type input "Von Salzburg - über Frankfurt - nach Kre"
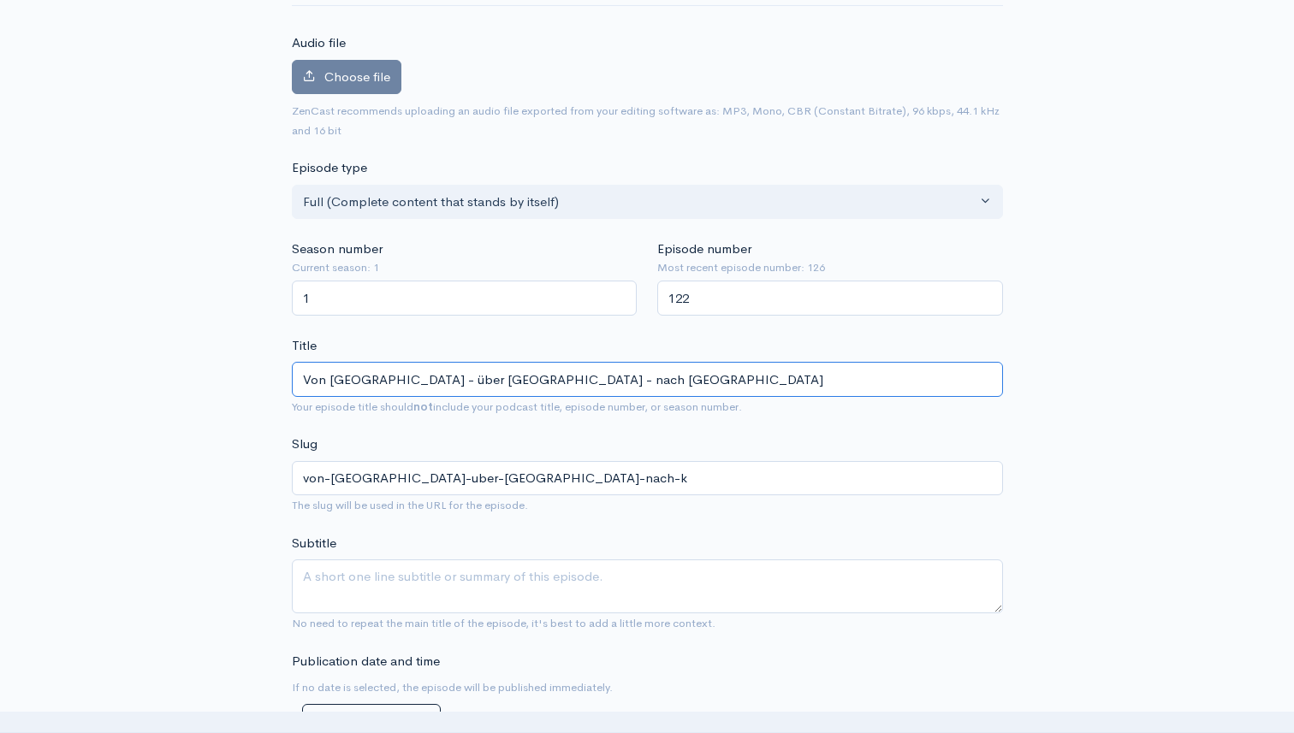
type input "von-salzburg-uber-frankfurt-nach-kre"
type input "Von Salzburg - über Frankfurt - nach Kret"
type input "von-salzburg-uber-frankfurt-nach-kret"
type input "Von Salzburg - über Frankfurt - nach Kreta"
type input "von-salzburg-uber-frankfurt-nach-kreta"
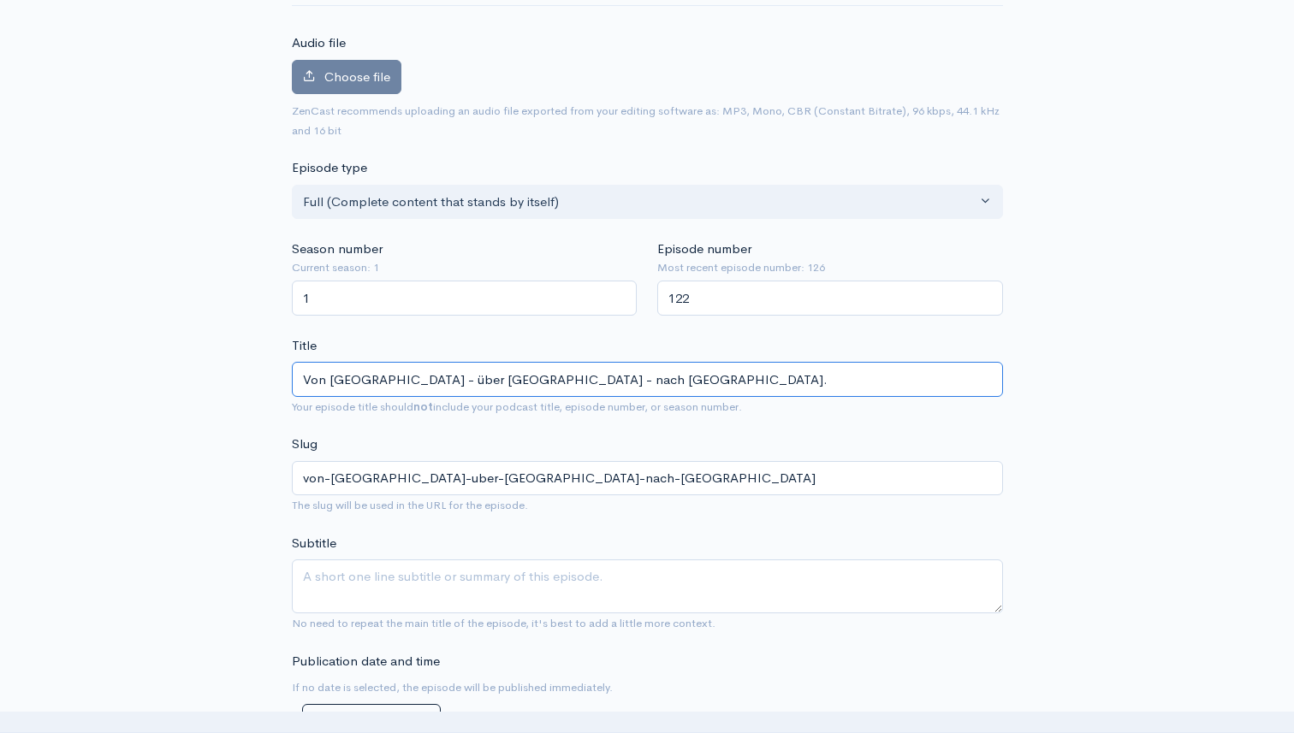
scroll to position [174, 0]
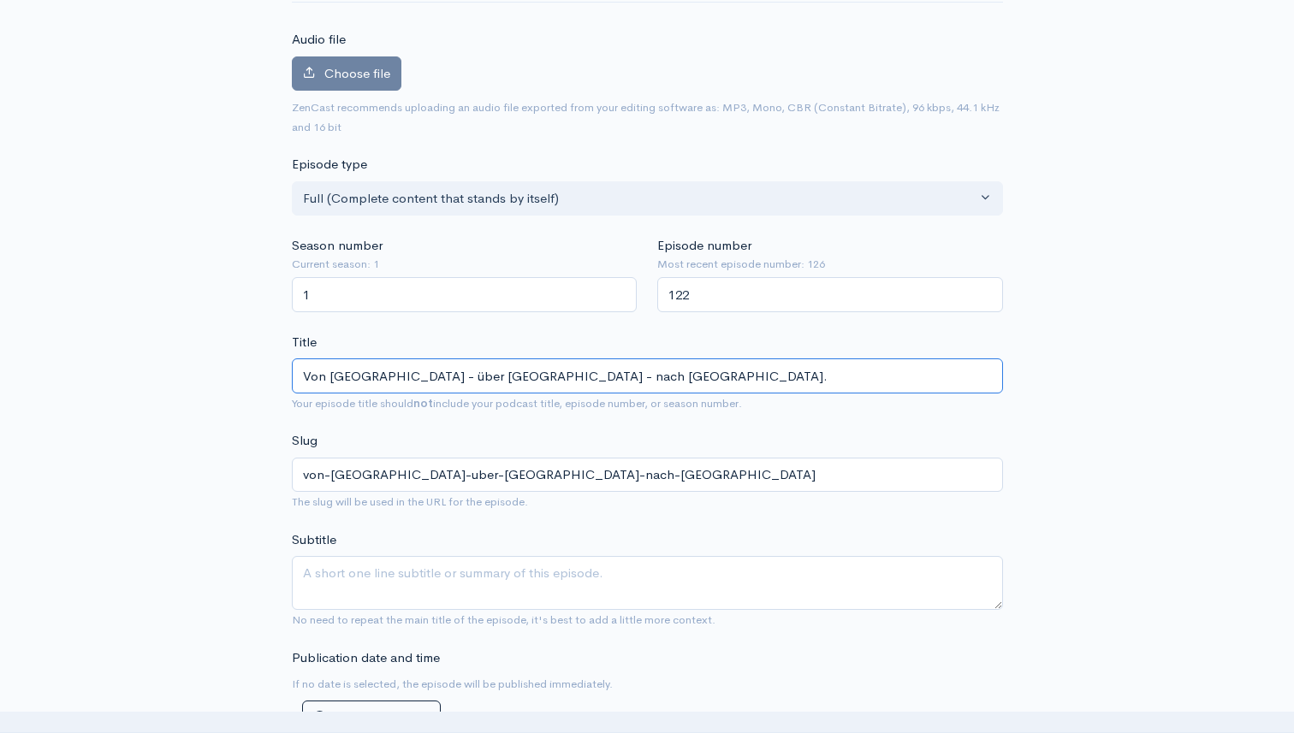
type input "Von [GEOGRAPHIC_DATA] - über [GEOGRAPHIC_DATA] - nach [GEOGRAPHIC_DATA]."
click at [359, 562] on textarea "Subtitle" at bounding box center [647, 583] width 711 height 54
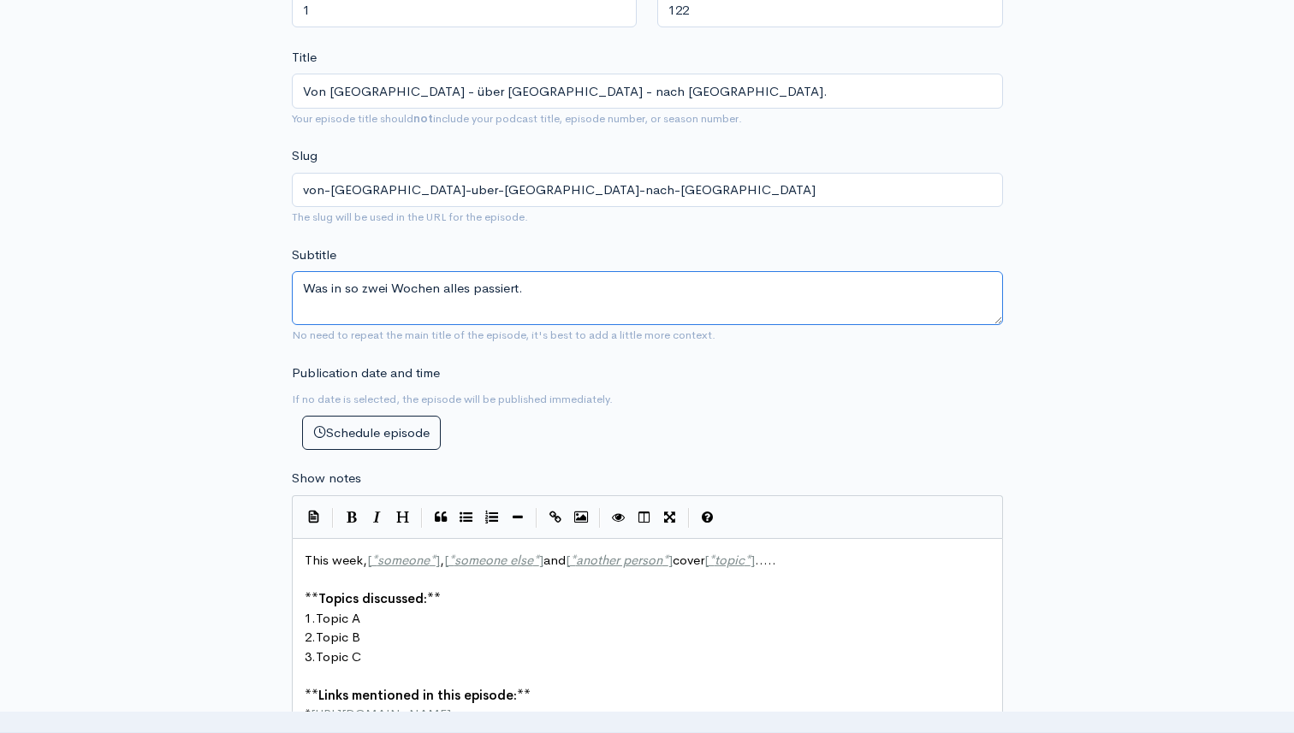
scroll to position [466, 0]
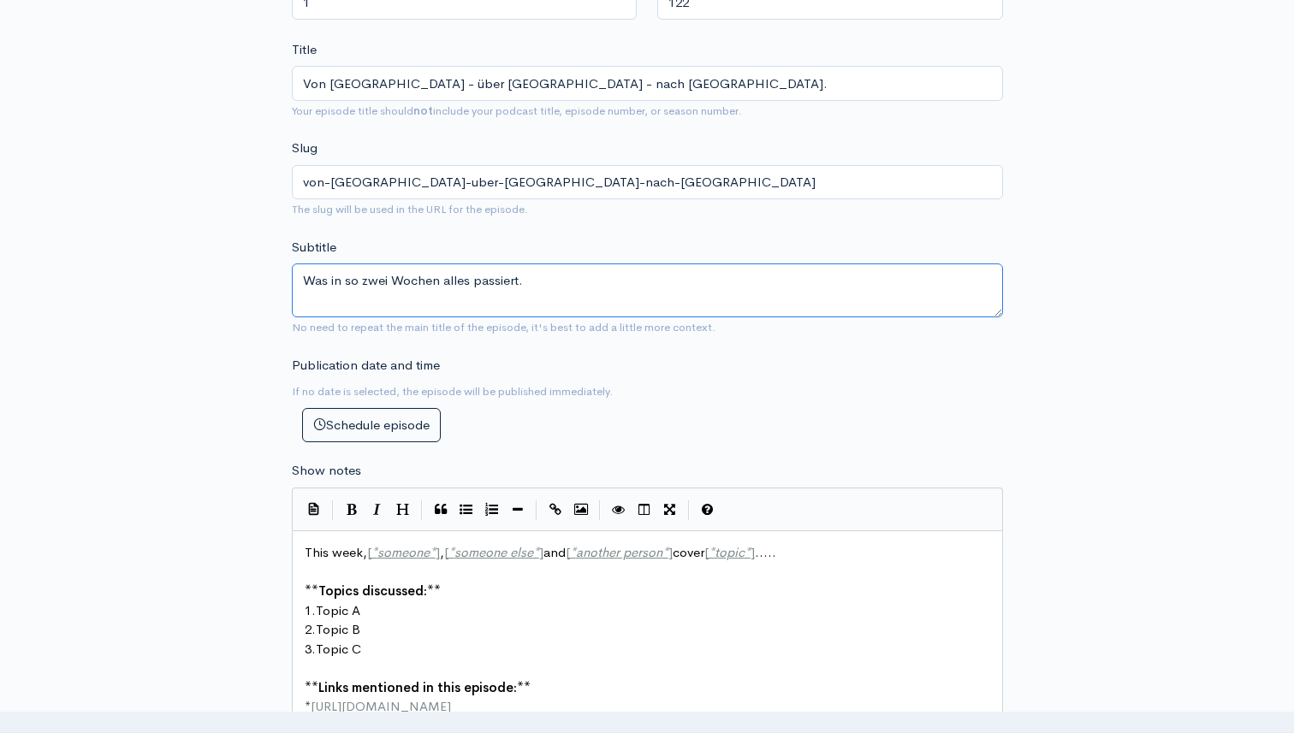
type textarea "Was in so zwei Wochen alles passiert."
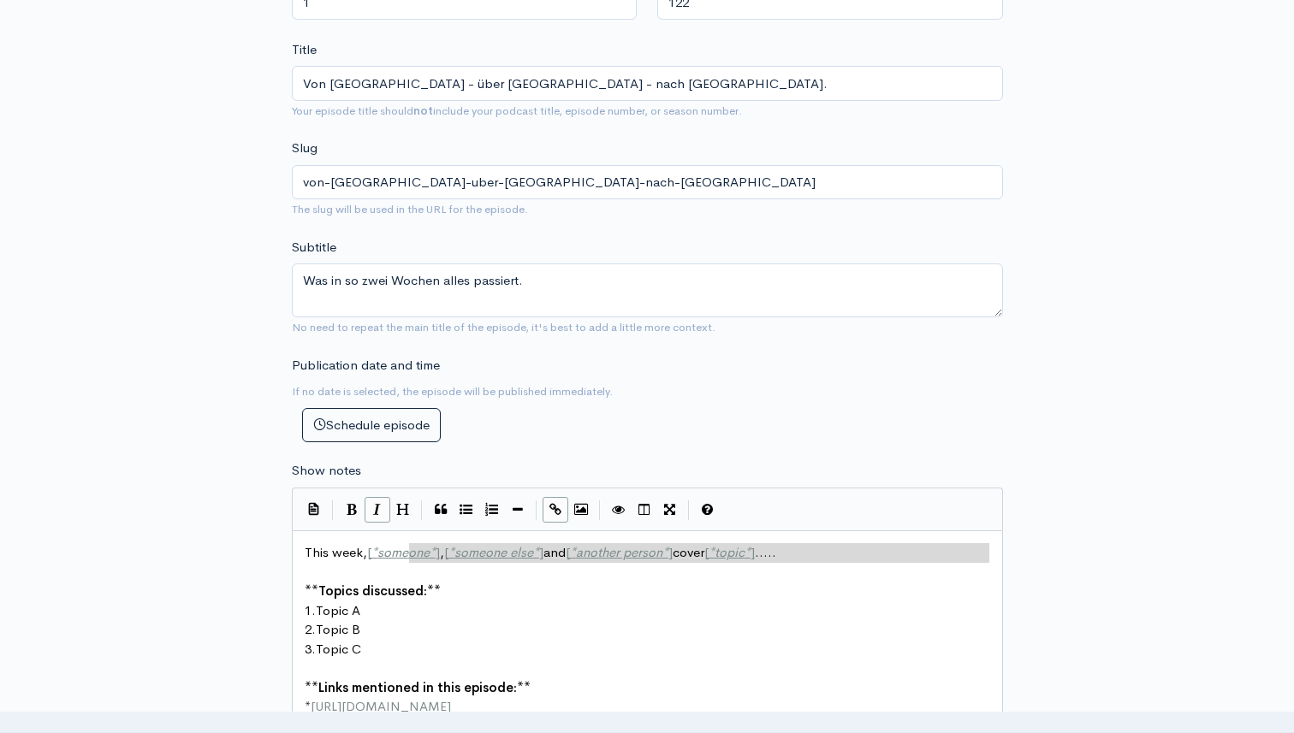
type textarea "someone*], [*someone else*] and [*another person*] cover [*topic*]....."
type textarea "This week, [*someone*], [*someone else*] and [*another person*] cover [*topic*]…"
drag, startPoint x: 812, startPoint y: 565, endPoint x: 284, endPoint y: 550, distance: 528.2
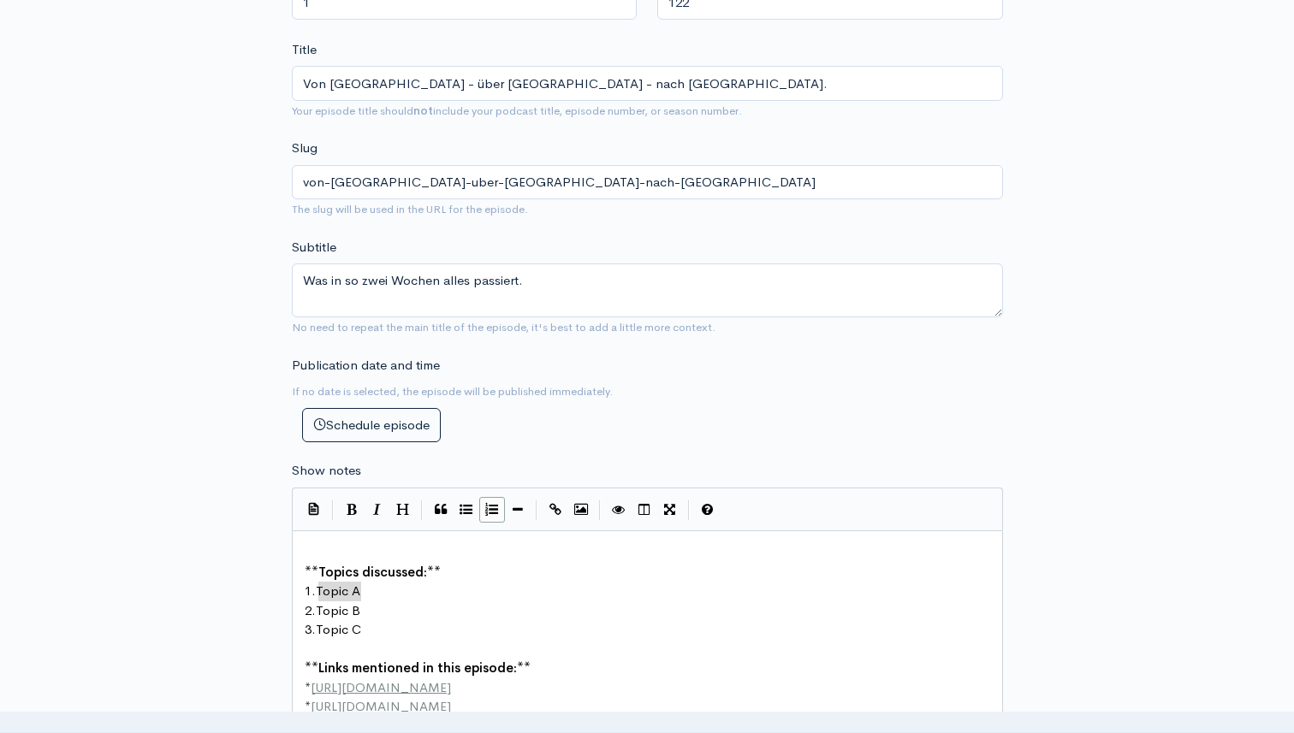
drag, startPoint x: 368, startPoint y: 592, endPoint x: 321, endPoint y: 592, distance: 47.1
type textarea "DSB ONE"
drag, startPoint x: 368, startPoint y: 611, endPoint x: 319, endPoint y: 603, distance: 49.4
type textarea "a"
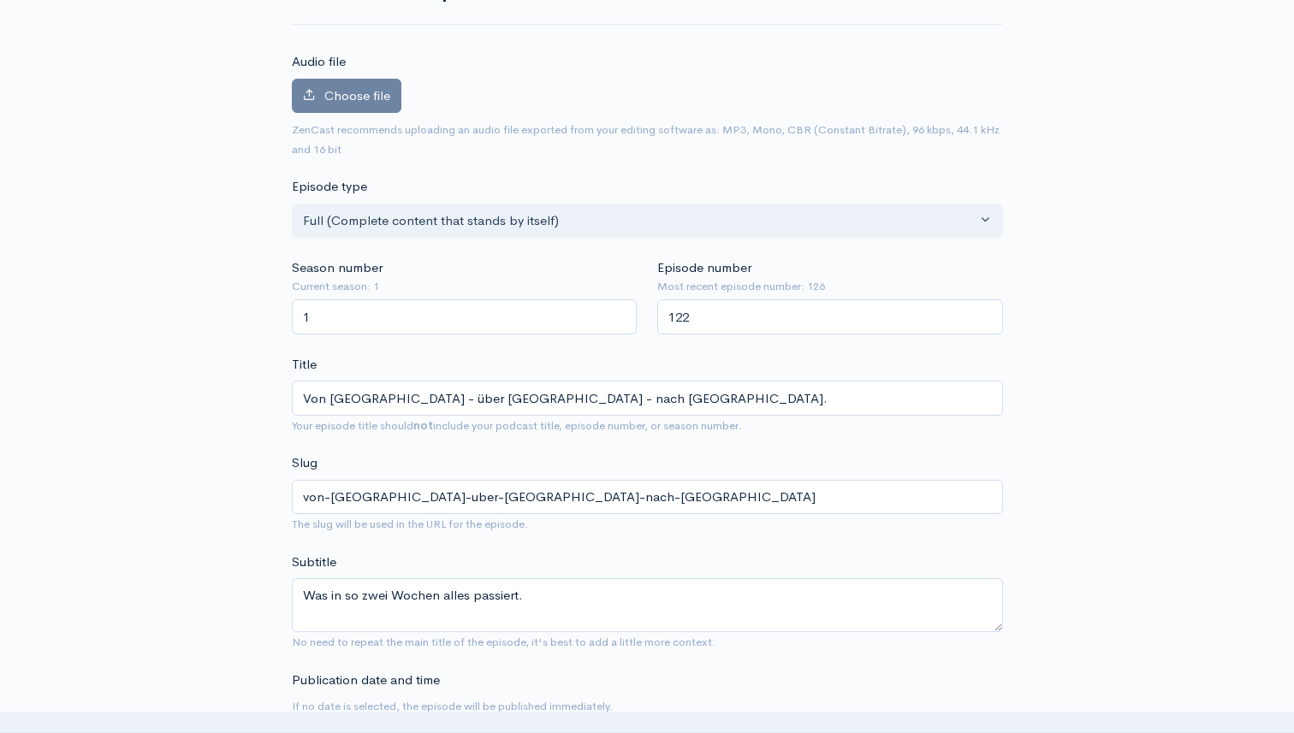
scroll to position [0, 0]
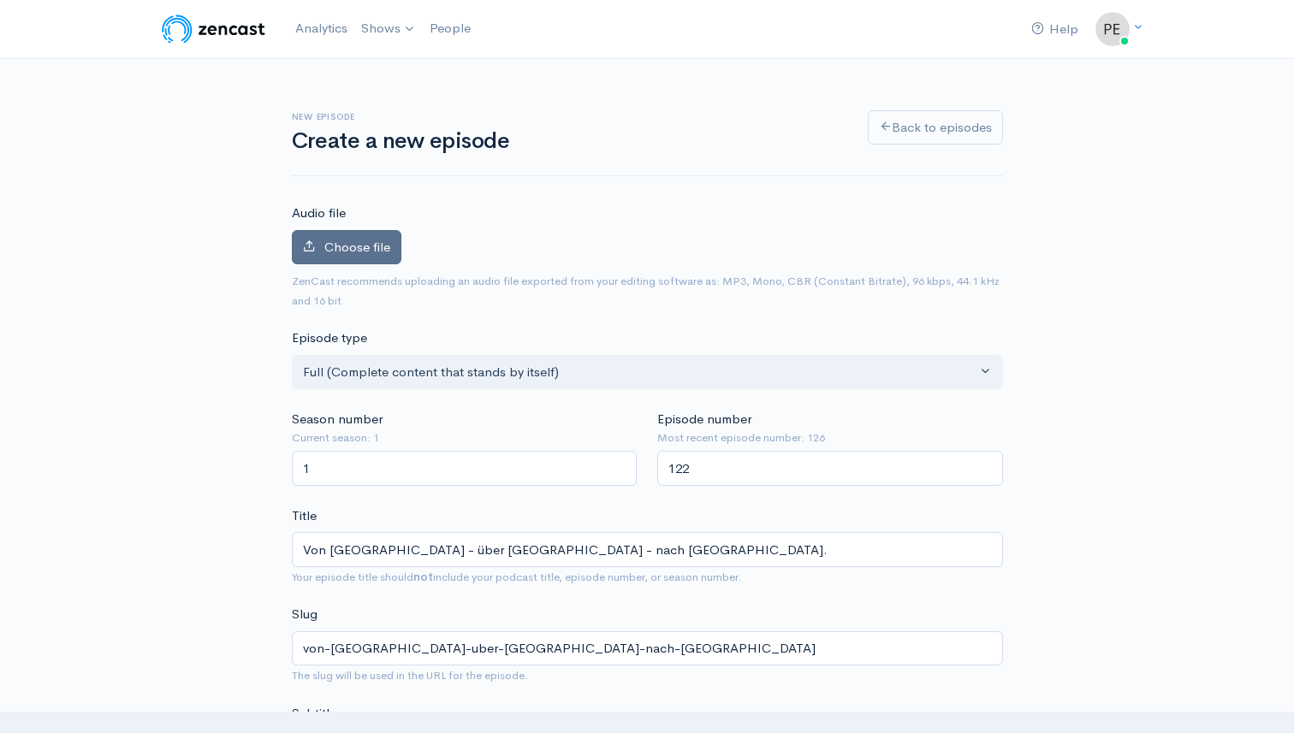
type textarea "Position Trainer Convention"
click at [341, 246] on span "Choose file" at bounding box center [357, 247] width 66 height 16
click at [0, 0] on input "Choose file" at bounding box center [0, 0] width 0 height 0
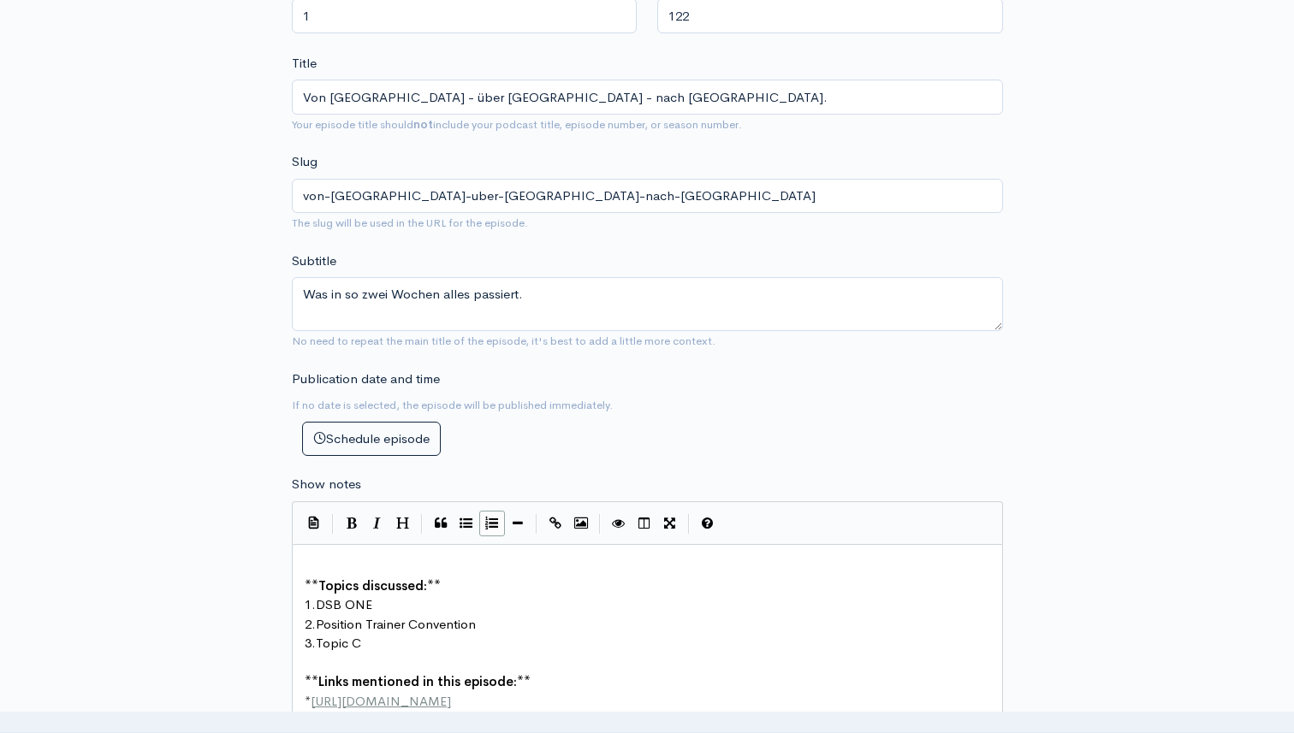
scroll to position [584, 0]
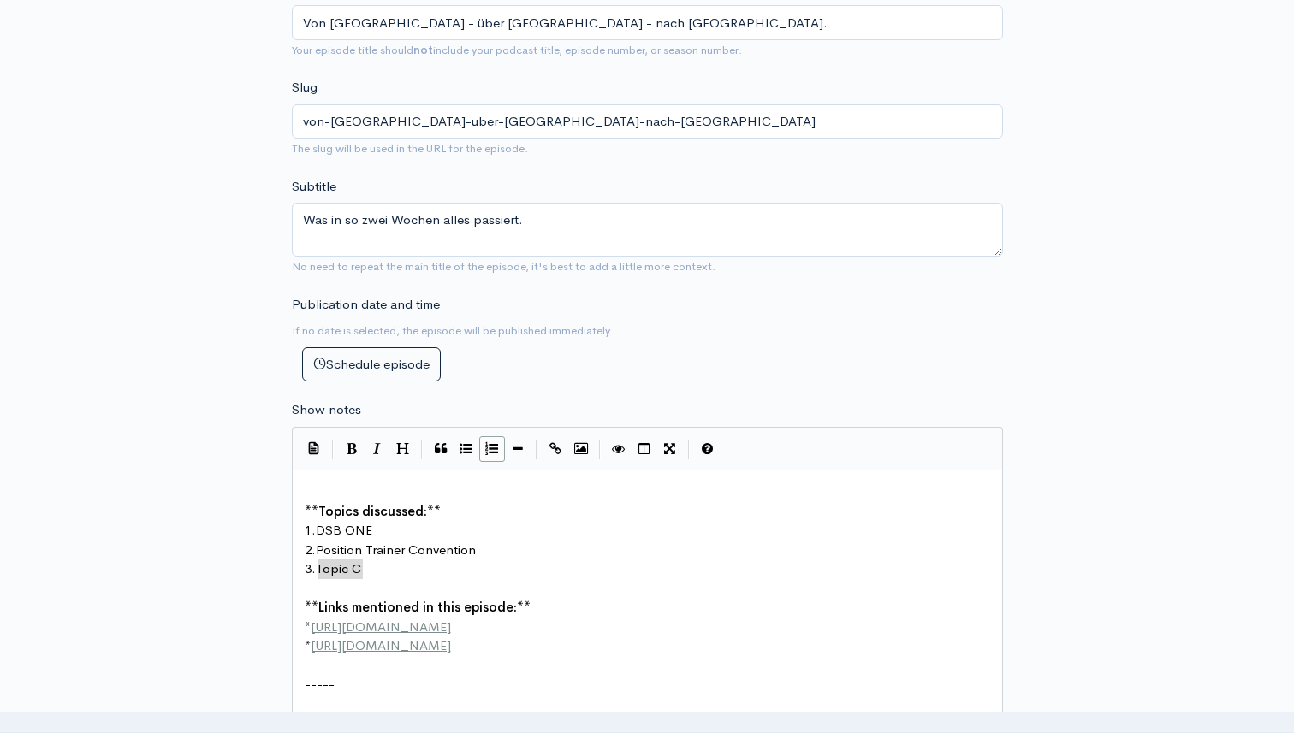
drag, startPoint x: 372, startPoint y: 570, endPoint x: 321, endPoint y: 572, distance: 51.4
type textarea "Warum ti"
type textarea "Tim H"
type textarea ". sich im Parkhaus einsperrt."
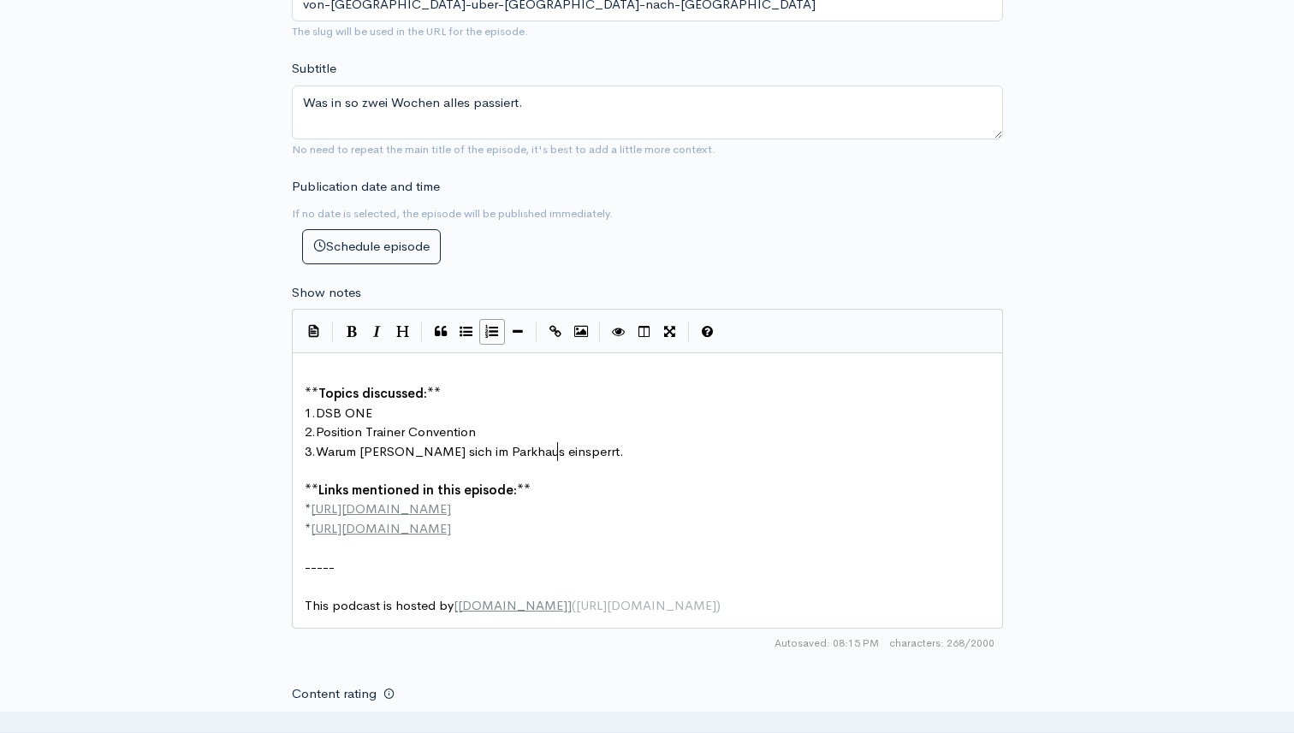
scroll to position [742, 0]
click at [647, 505] on pre "* http://example.com" at bounding box center [647, 509] width 692 height 20
drag, startPoint x: 442, startPoint y: 504, endPoint x: 424, endPoint y: 504, distance: 18.0
click at [424, 504] on pre "* http://example.com" at bounding box center [647, 509] width 692 height 20
click at [387, 500] on span "http://example.com" at bounding box center [381, 508] width 140 height 16
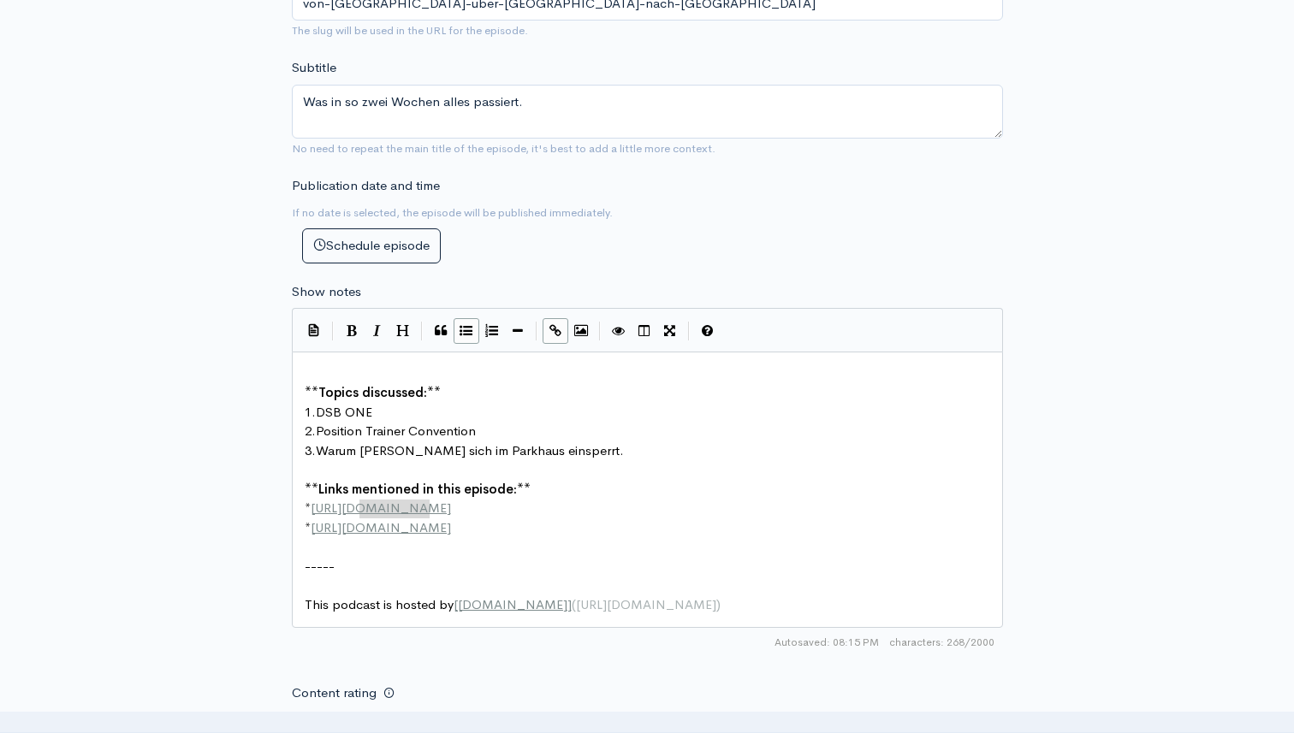
type textarea "example.com"
drag, startPoint x: 432, startPoint y: 507, endPoint x: 355, endPoint y: 507, distance: 77.0
type textarea "peter-hioj"
type textarea "nojal.de"
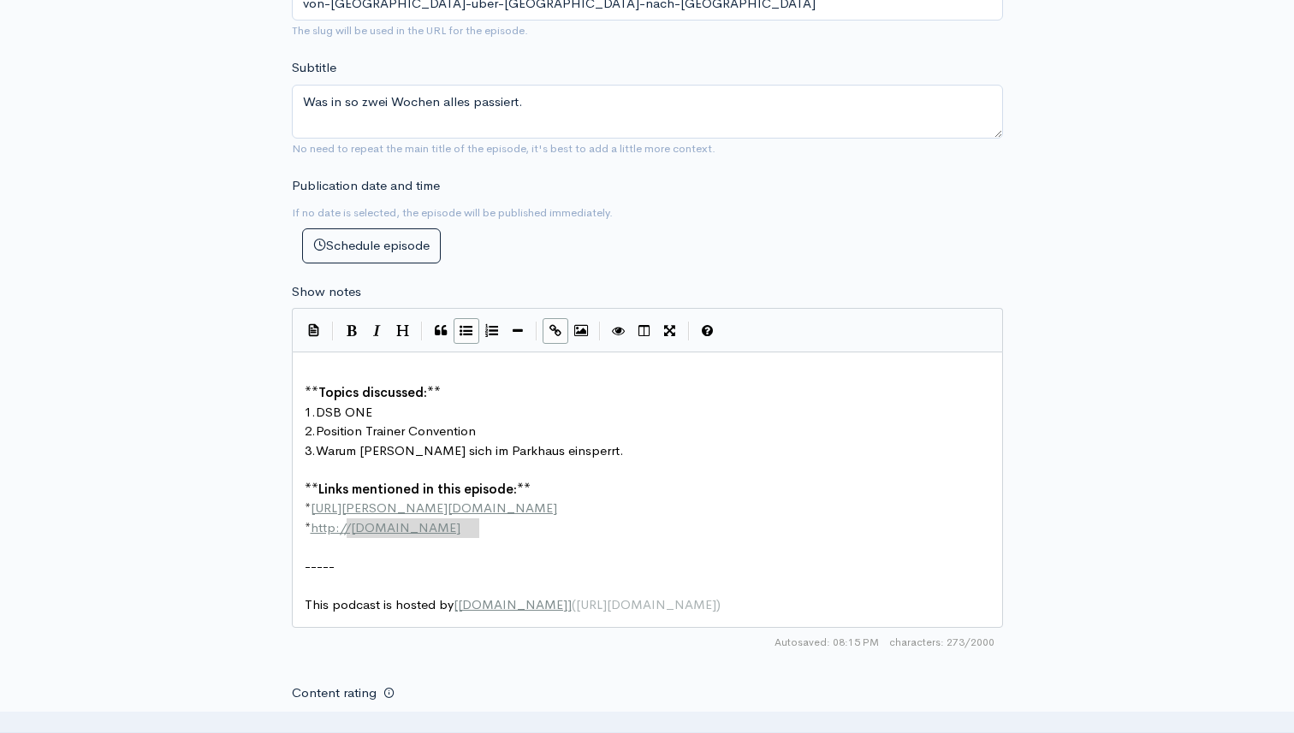
drag, startPoint x: 483, startPoint y: 534, endPoint x: 356, endPoint y: 531, distance: 126.7
type textarea "/"
type textarea "http://second-example.com"
drag, startPoint x: 317, startPoint y: 527, endPoint x: 490, endPoint y: 525, distance: 173.7
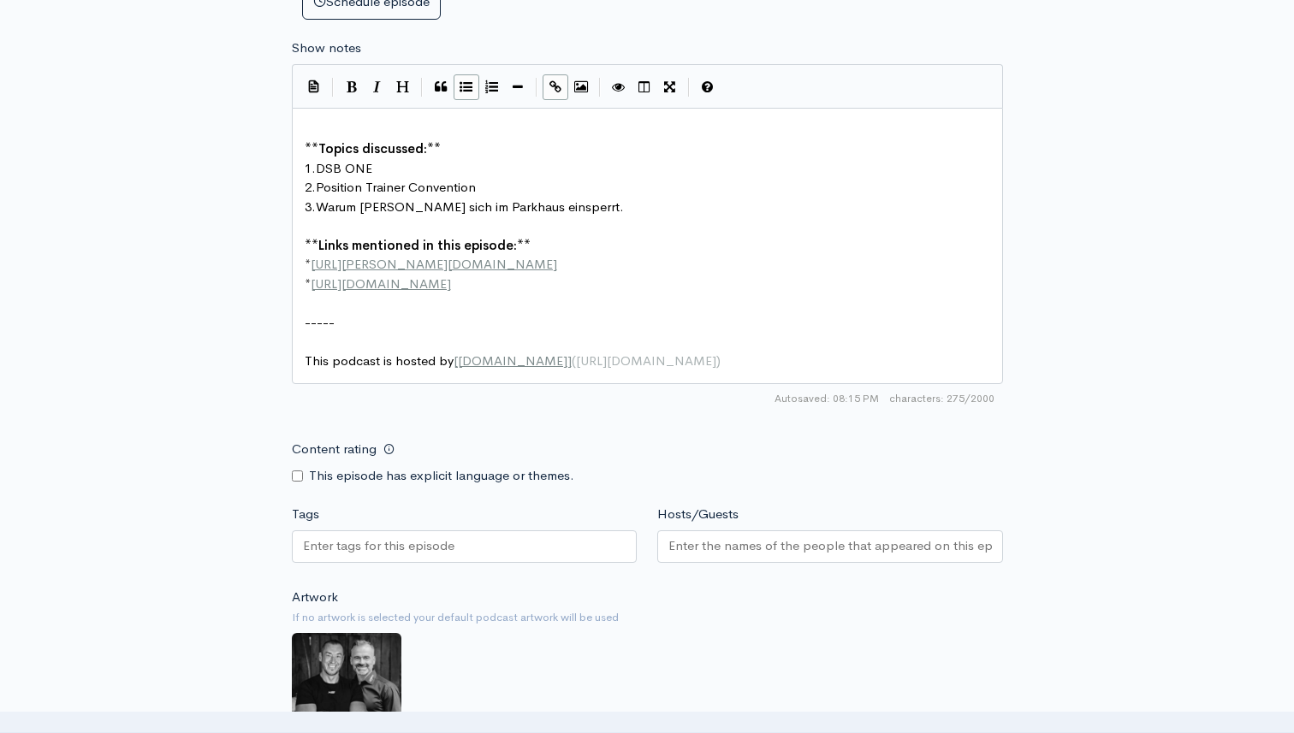
scroll to position [991, 0]
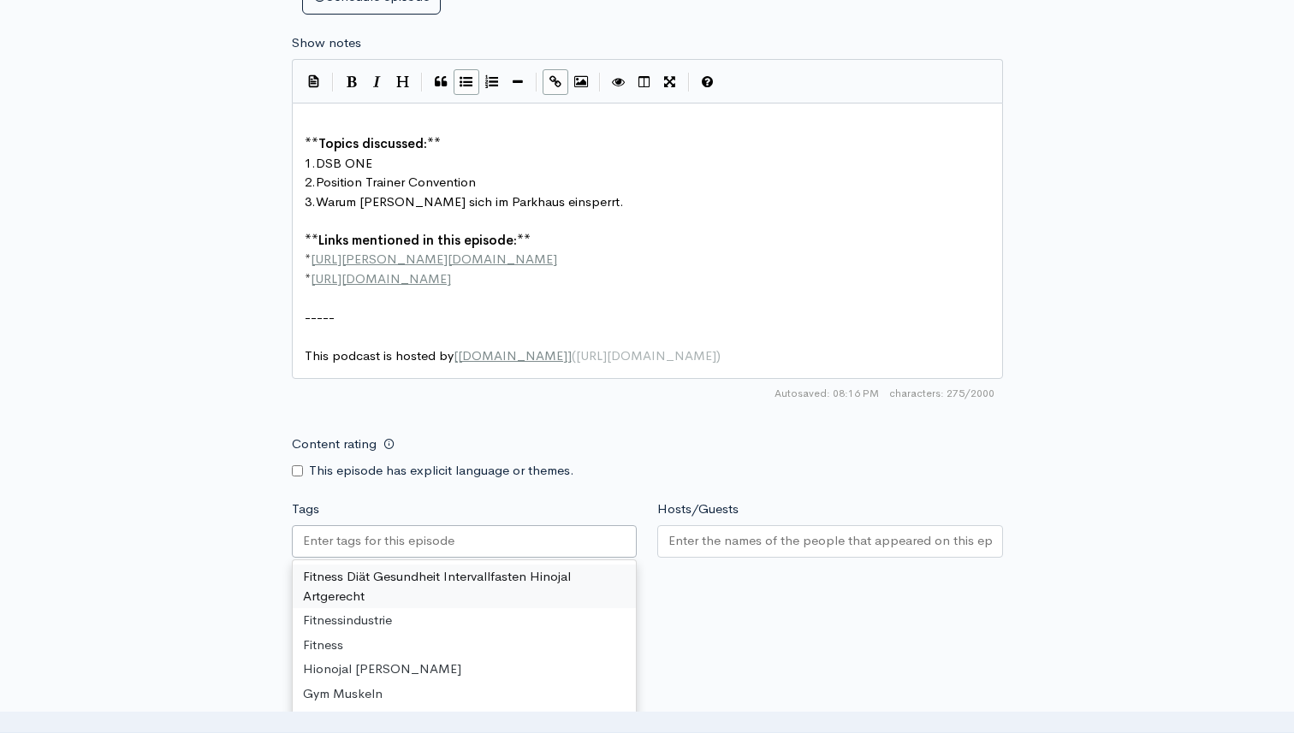
click at [448, 543] on input "Tags" at bounding box center [380, 541] width 154 height 20
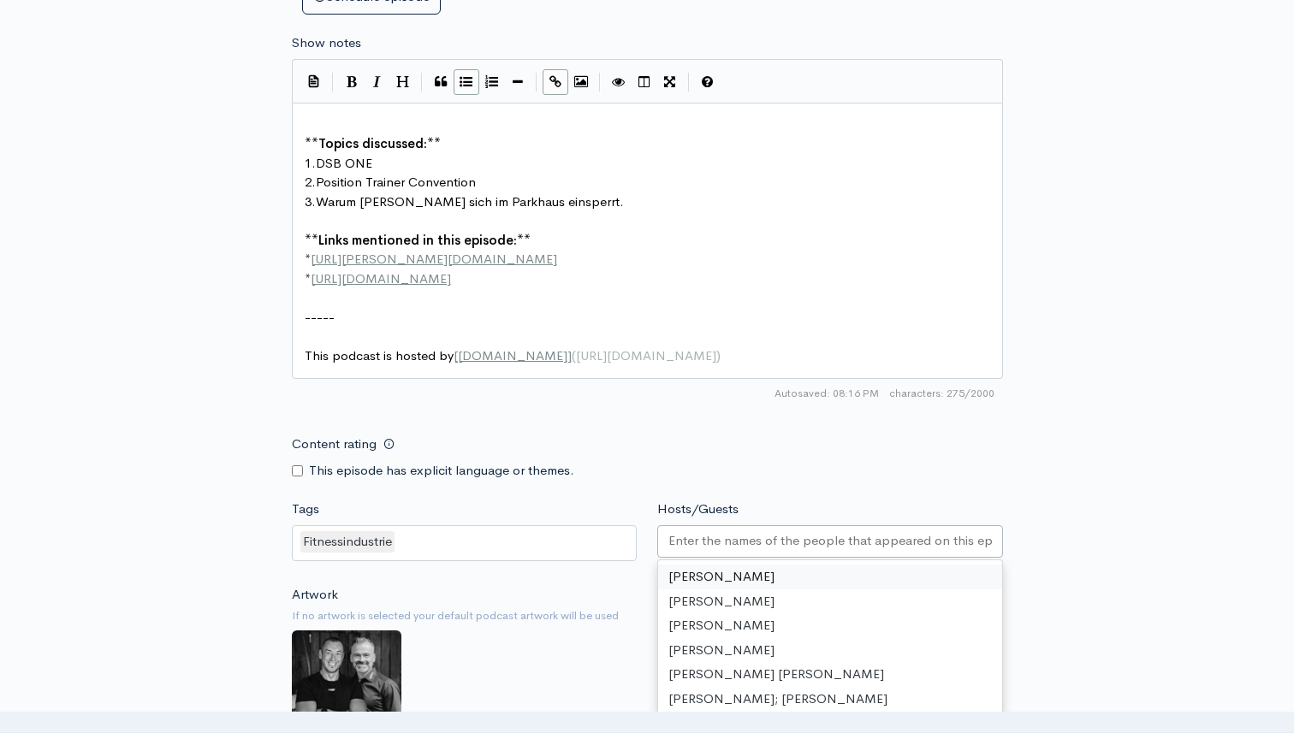
click at [799, 525] on div at bounding box center [830, 541] width 346 height 33
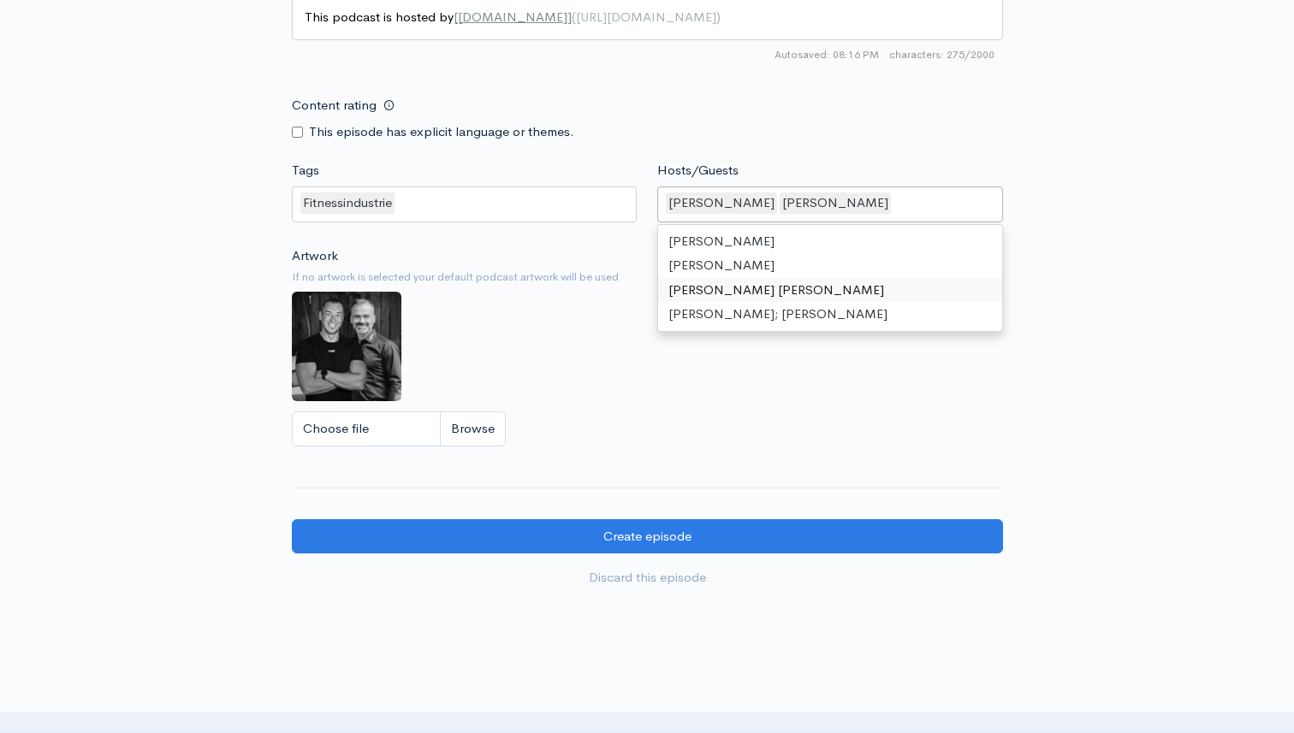
scroll to position [1435, 0]
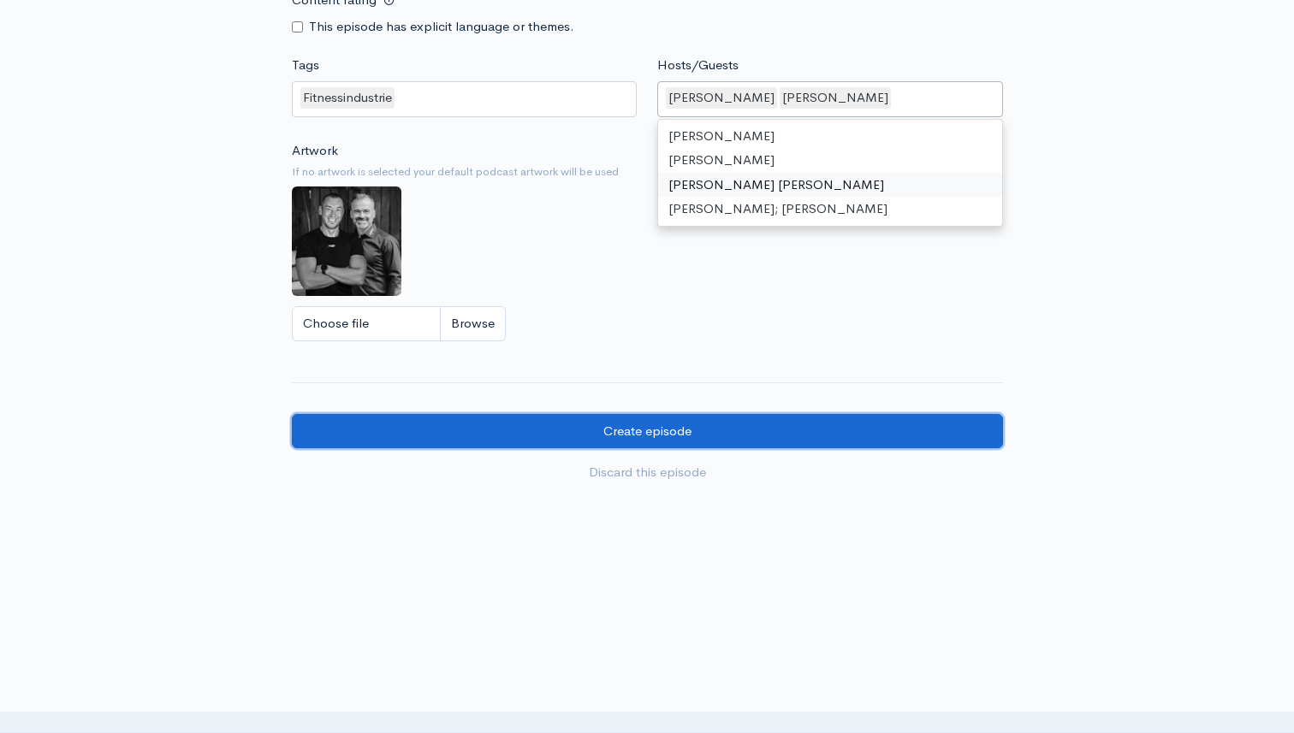
click at [690, 424] on input "Create episode" at bounding box center [647, 431] width 711 height 35
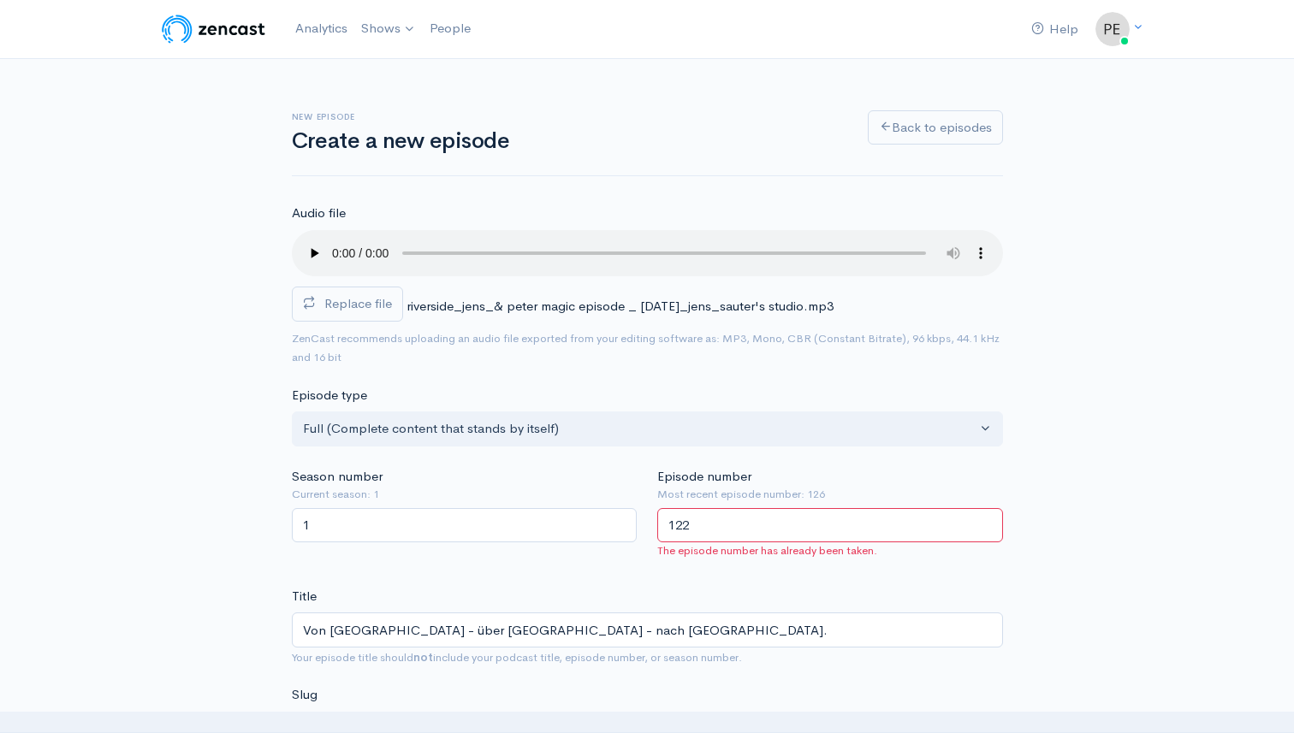
click at [728, 530] on input "122" at bounding box center [830, 525] width 346 height 35
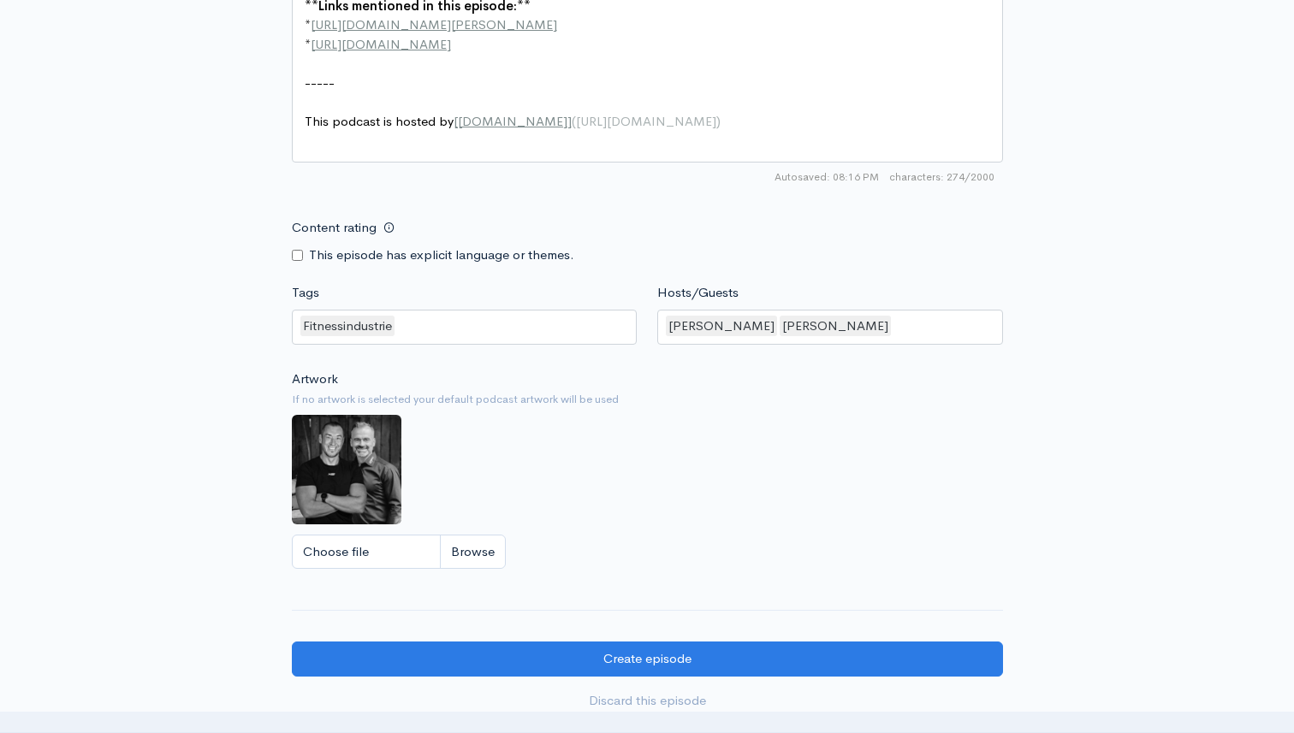
scroll to position [1418, 0]
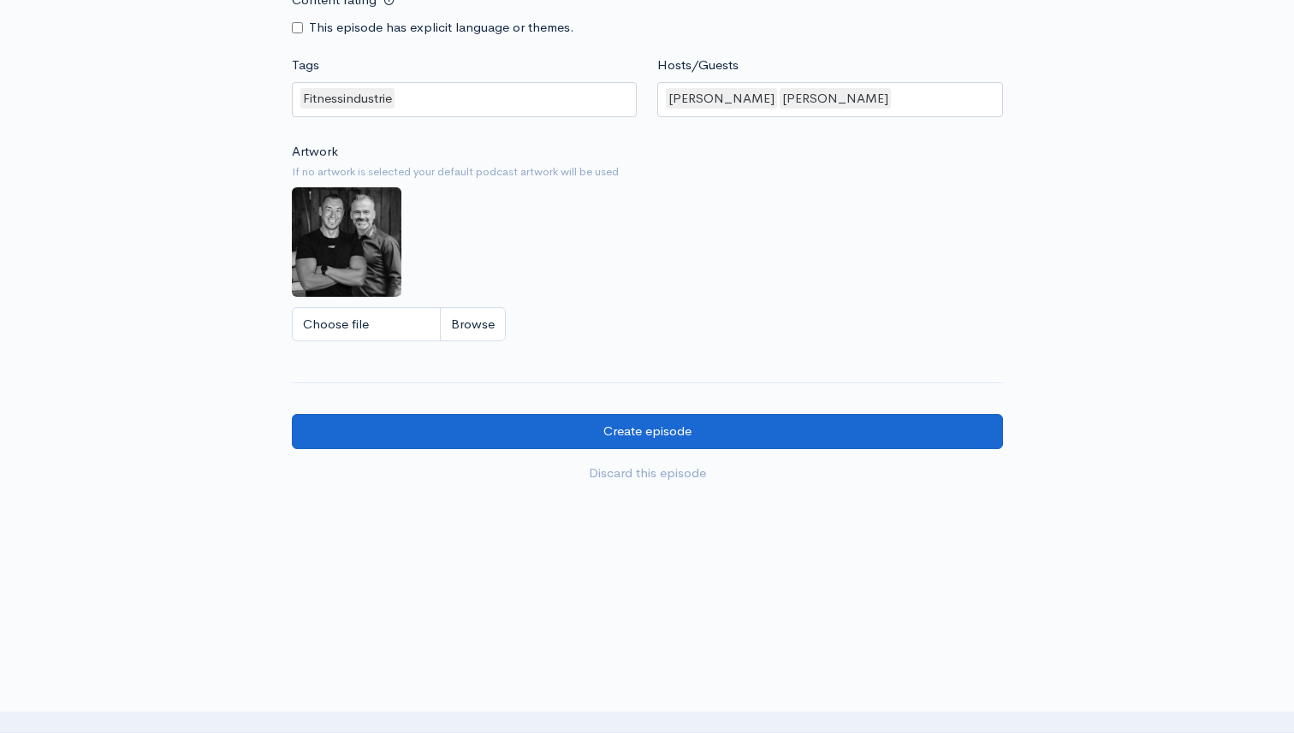
type input "124"
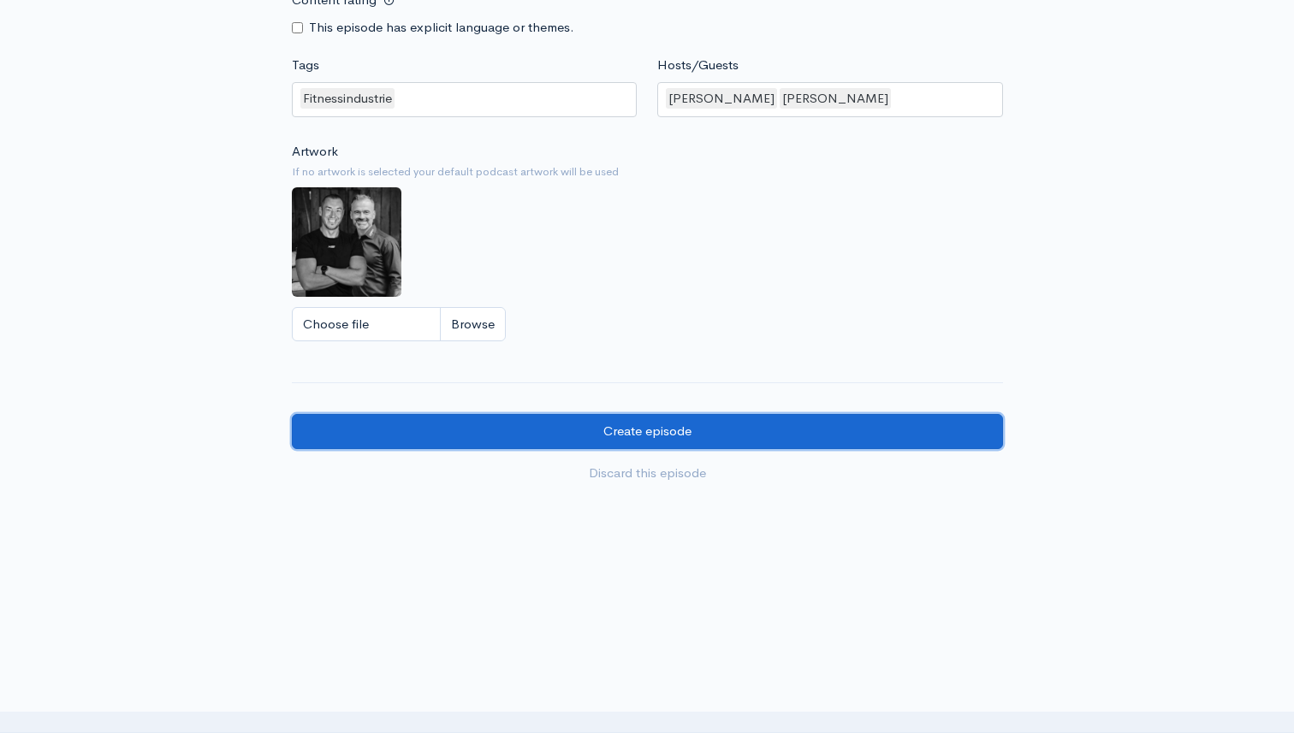
click at [688, 426] on input "Create episode" at bounding box center [647, 431] width 711 height 35
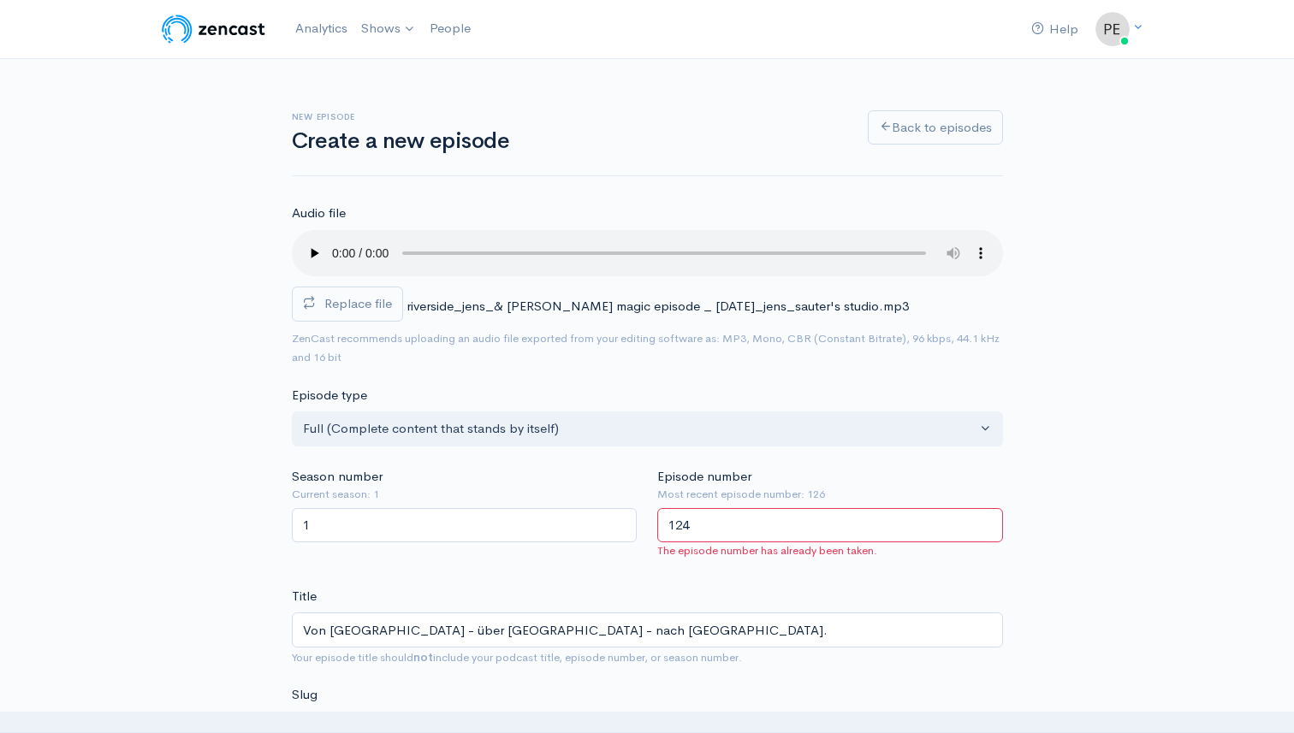
click at [725, 526] on input "124" at bounding box center [830, 525] width 346 height 35
type input "124"
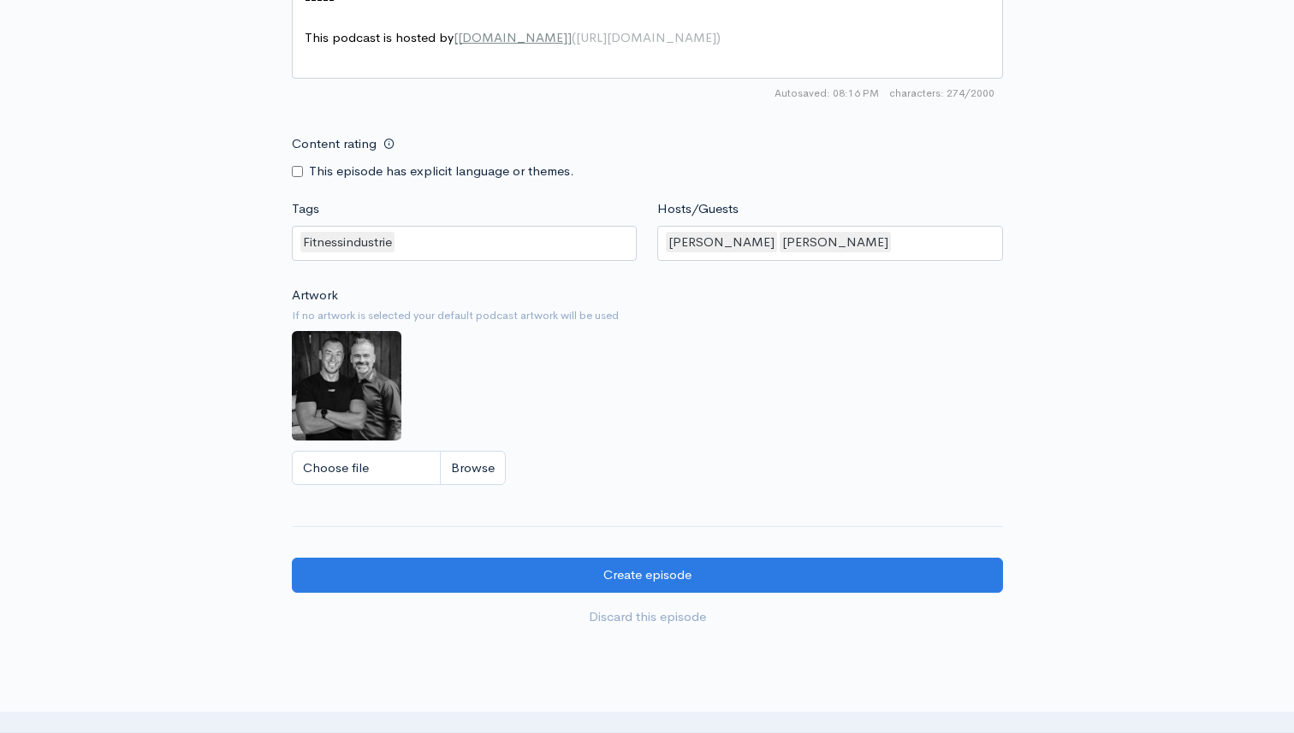
scroll to position [1348, 0]
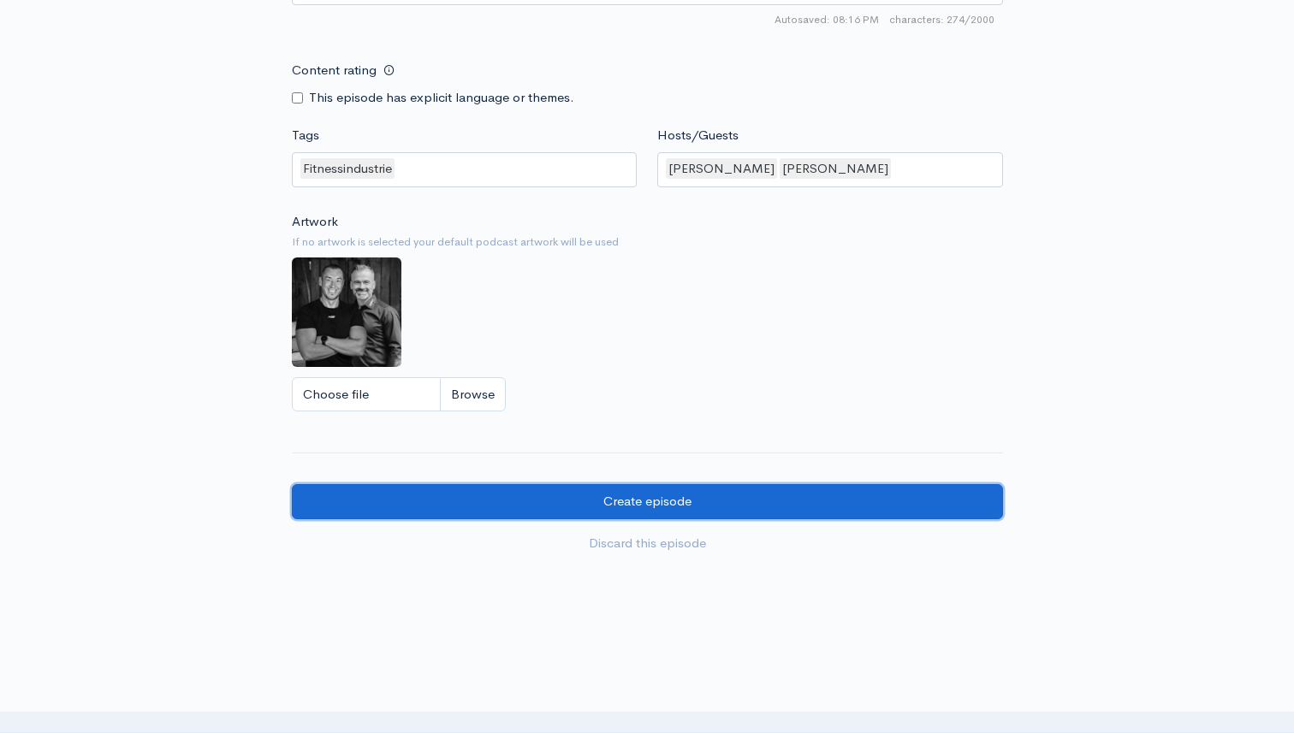
click at [535, 510] on input "Create episode" at bounding box center [647, 501] width 711 height 35
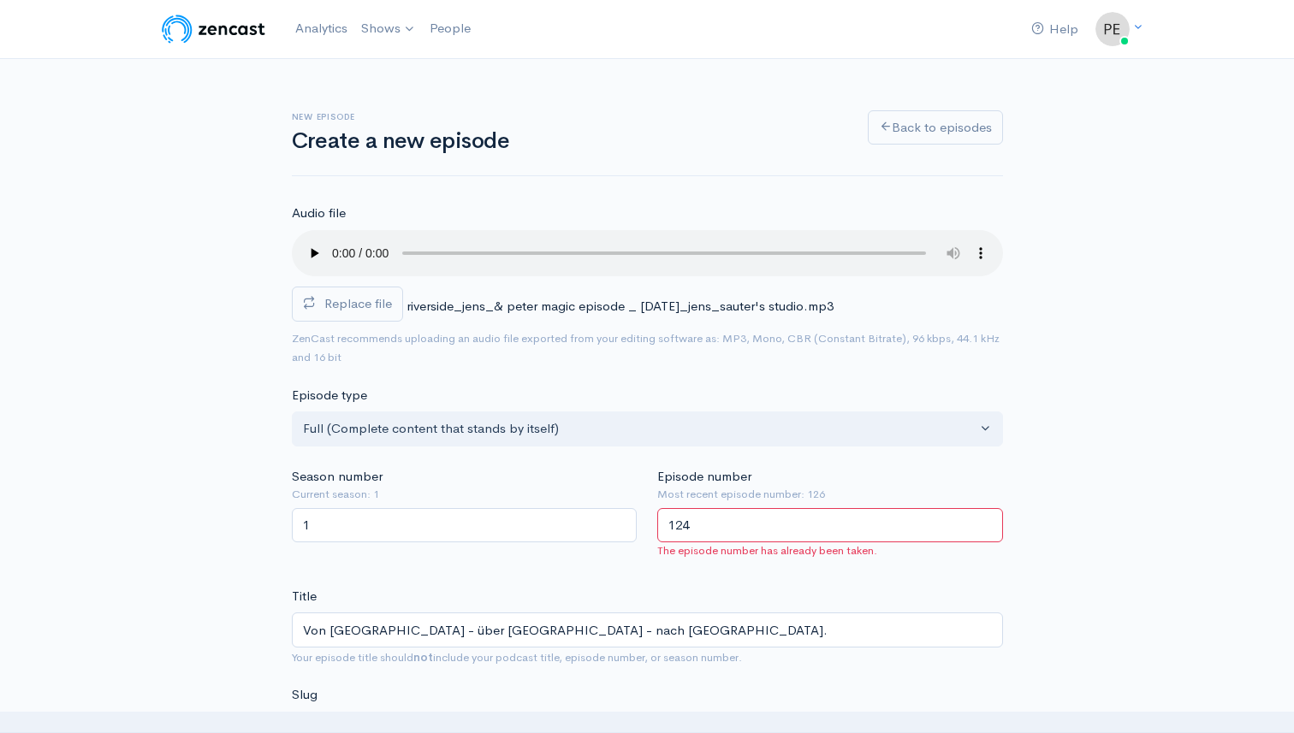
drag, startPoint x: 694, startPoint y: 522, endPoint x: 685, endPoint y: 521, distance: 9.5
click at [685, 521] on input "124" at bounding box center [830, 525] width 346 height 35
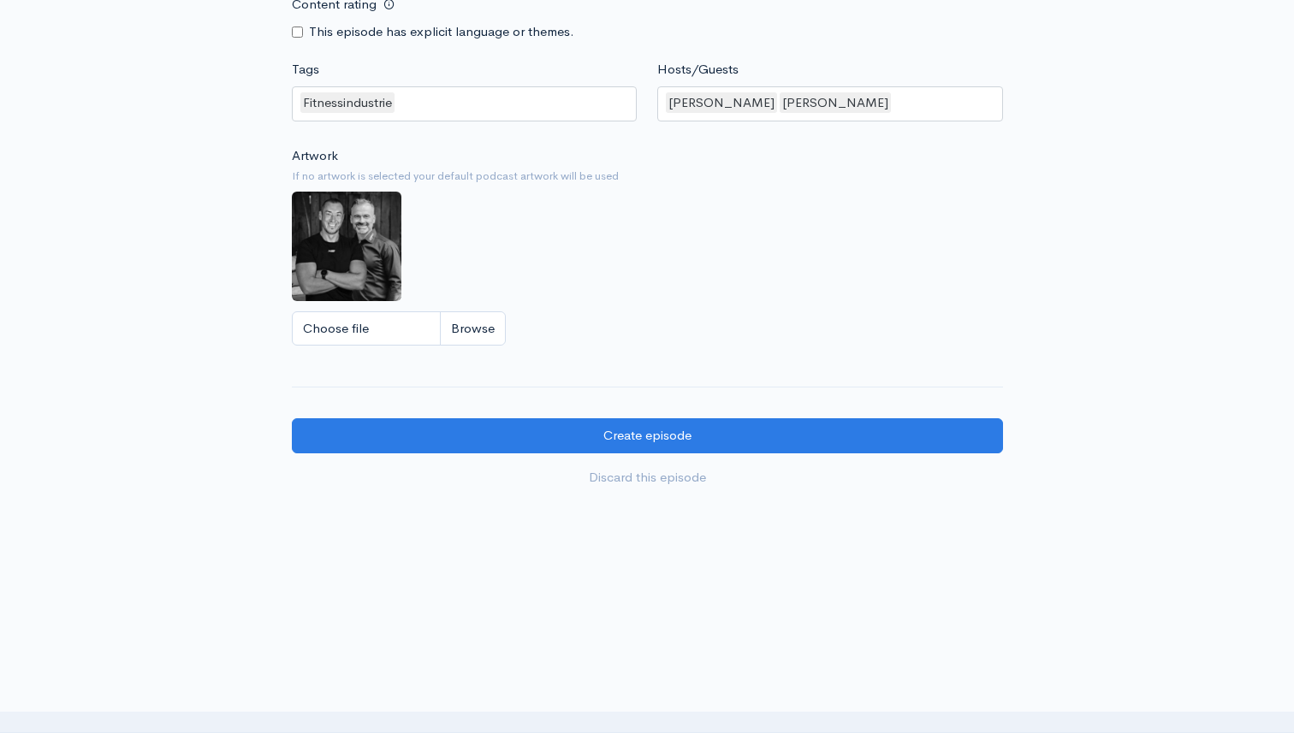
scroll to position [1418, 0]
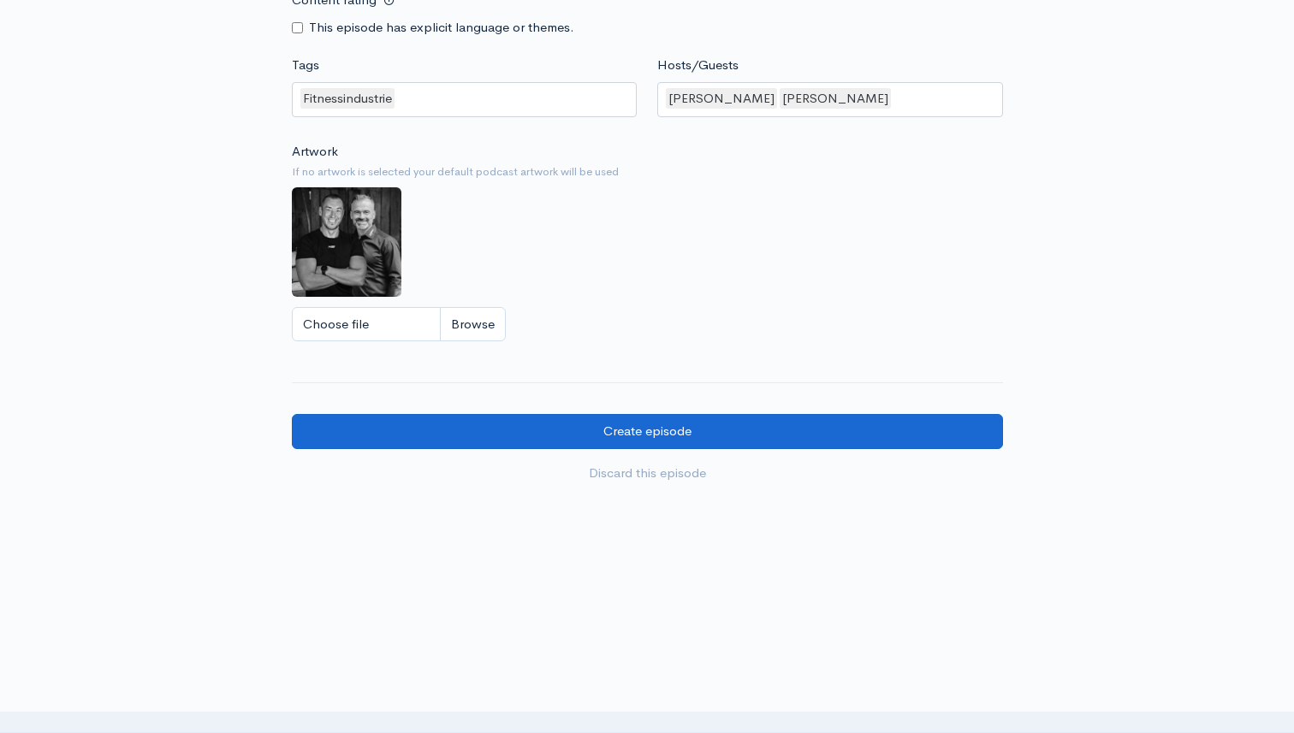
type input "123"
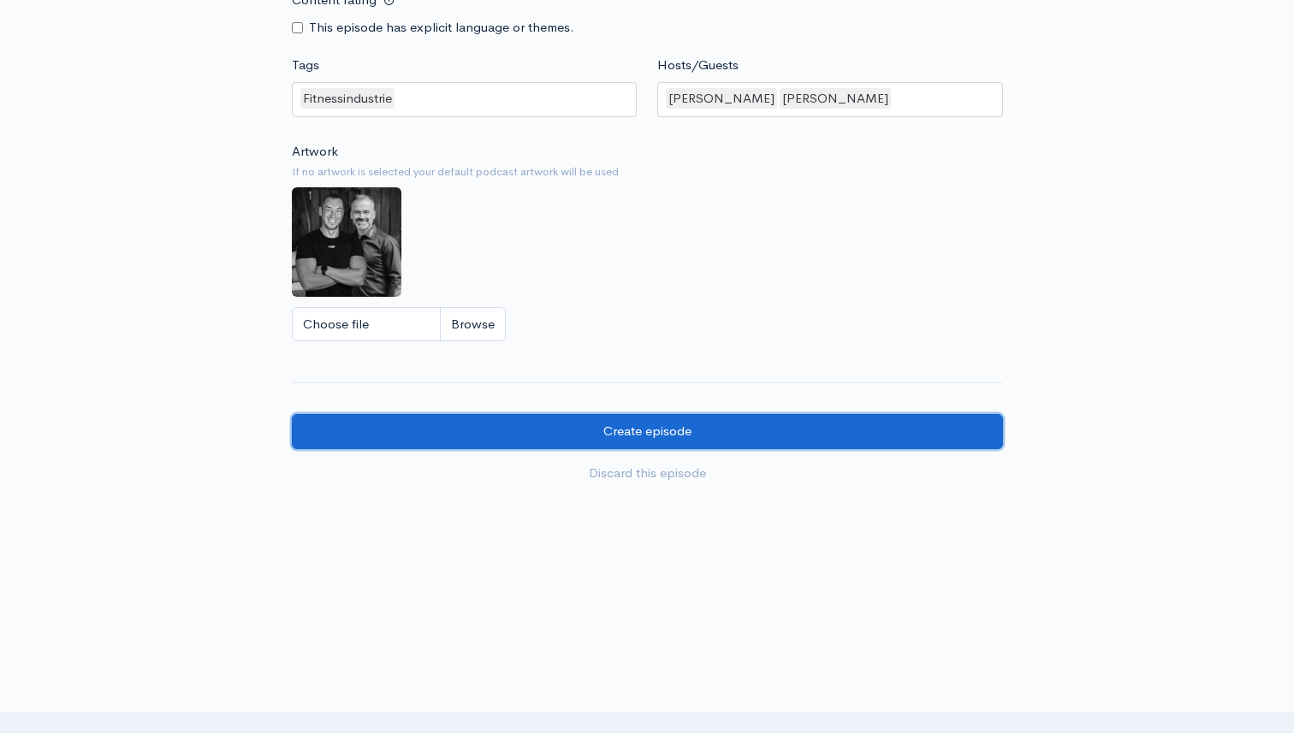
click at [659, 433] on input "Create episode" at bounding box center [647, 431] width 711 height 35
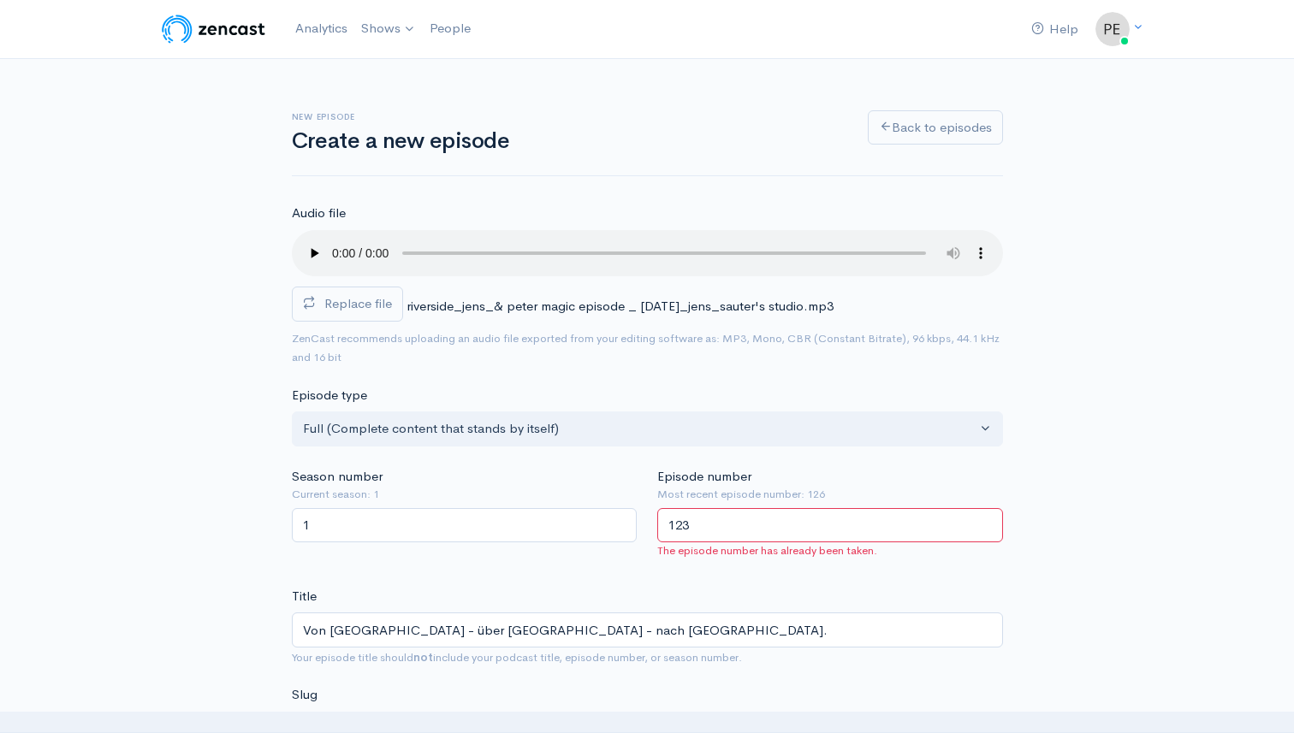
click at [700, 523] on input "123" at bounding box center [830, 525] width 346 height 35
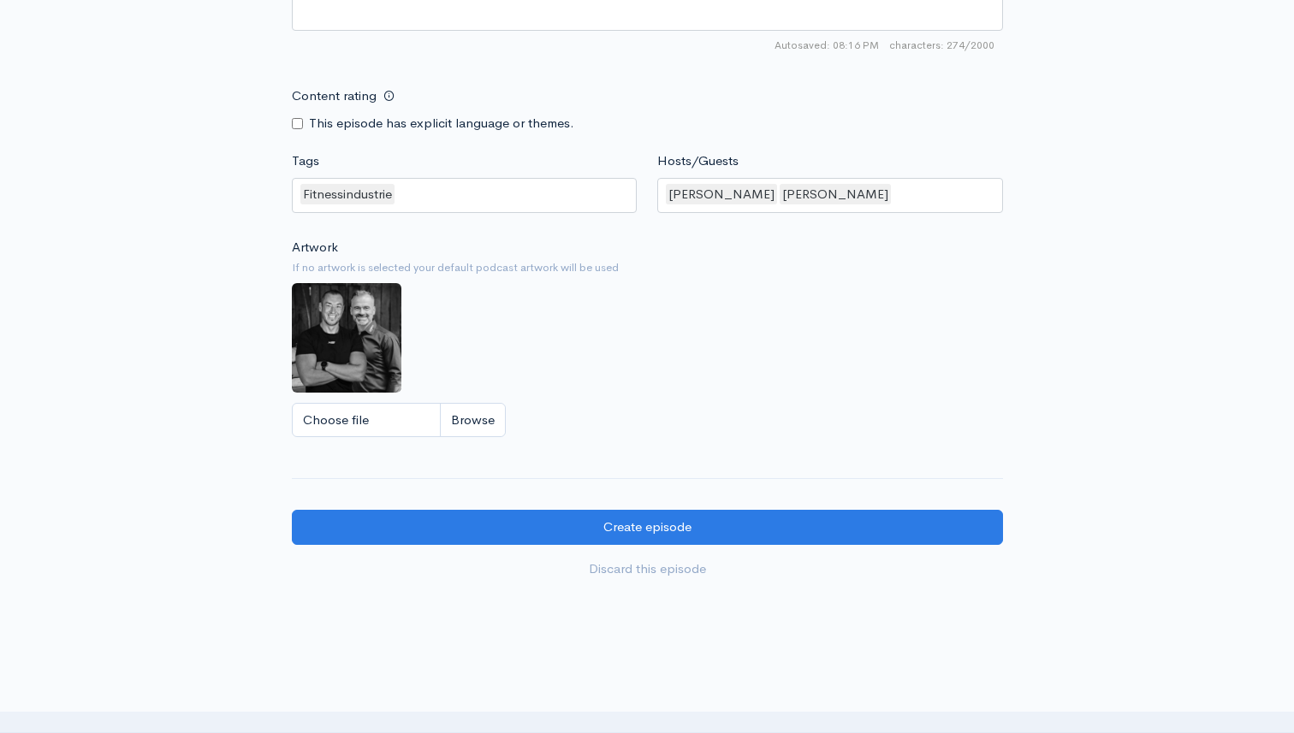
scroll to position [1354, 0]
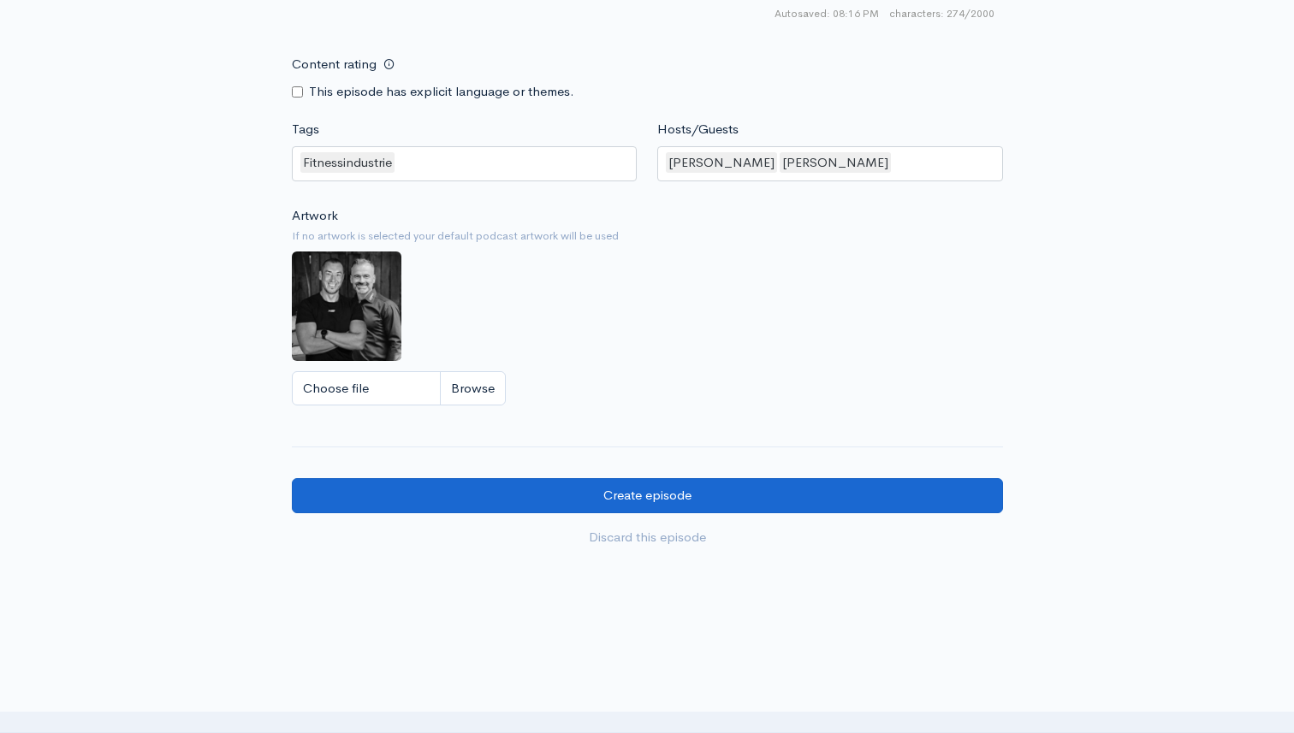
type input "124"
click at [679, 507] on input "Create episode" at bounding box center [647, 495] width 711 height 35
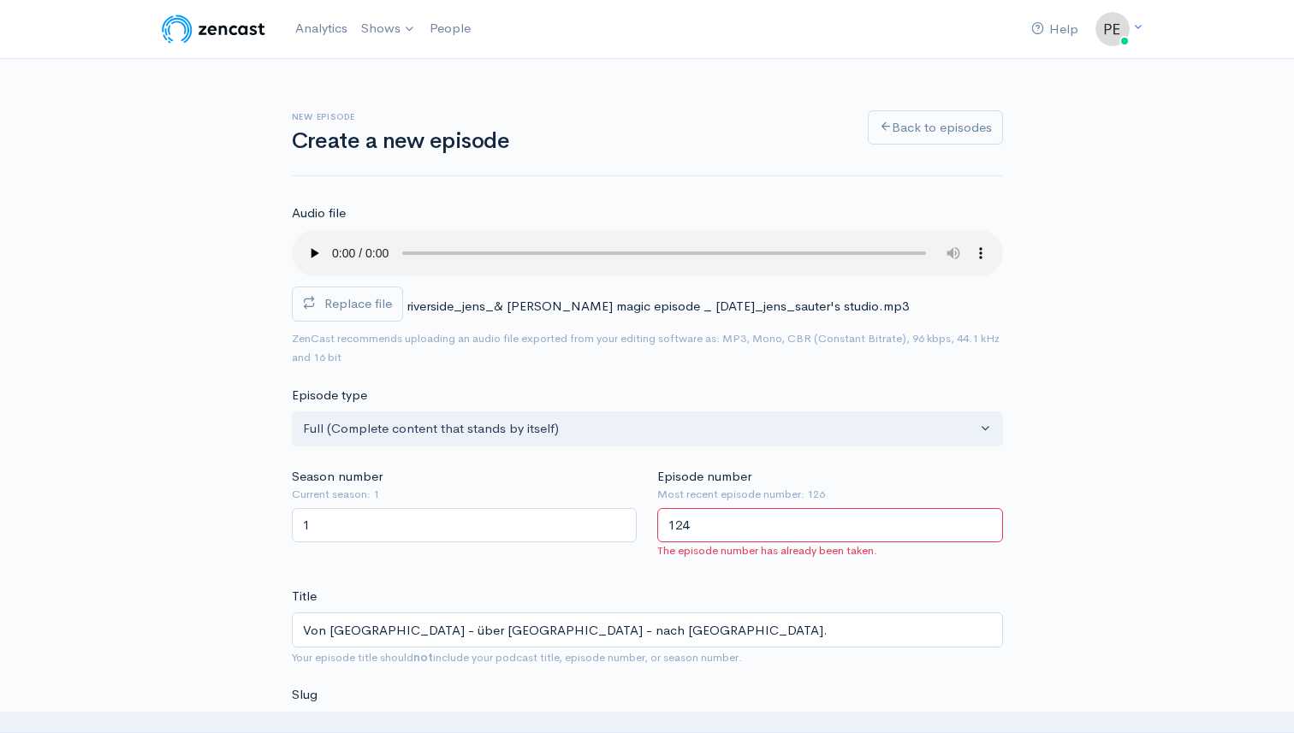
click at [697, 519] on input "124" at bounding box center [830, 525] width 346 height 35
type input "1"
type input "124"
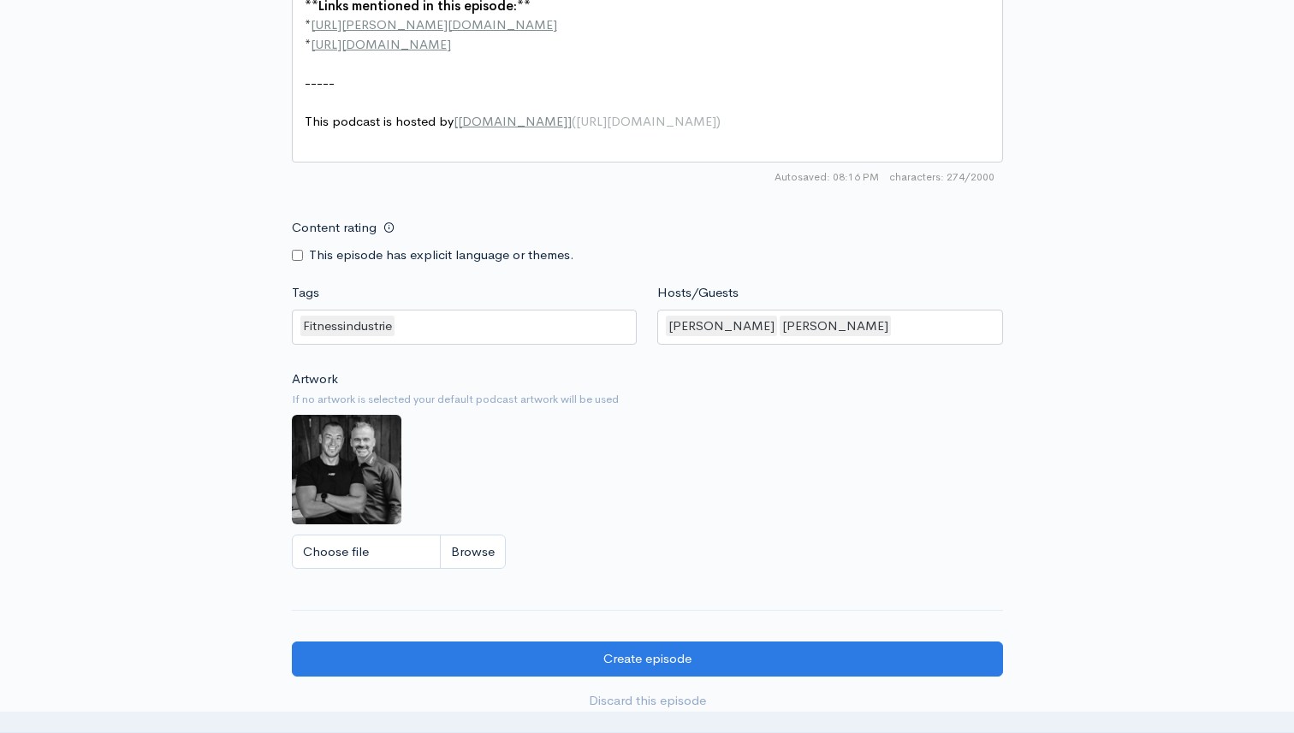
scroll to position [1198, 0]
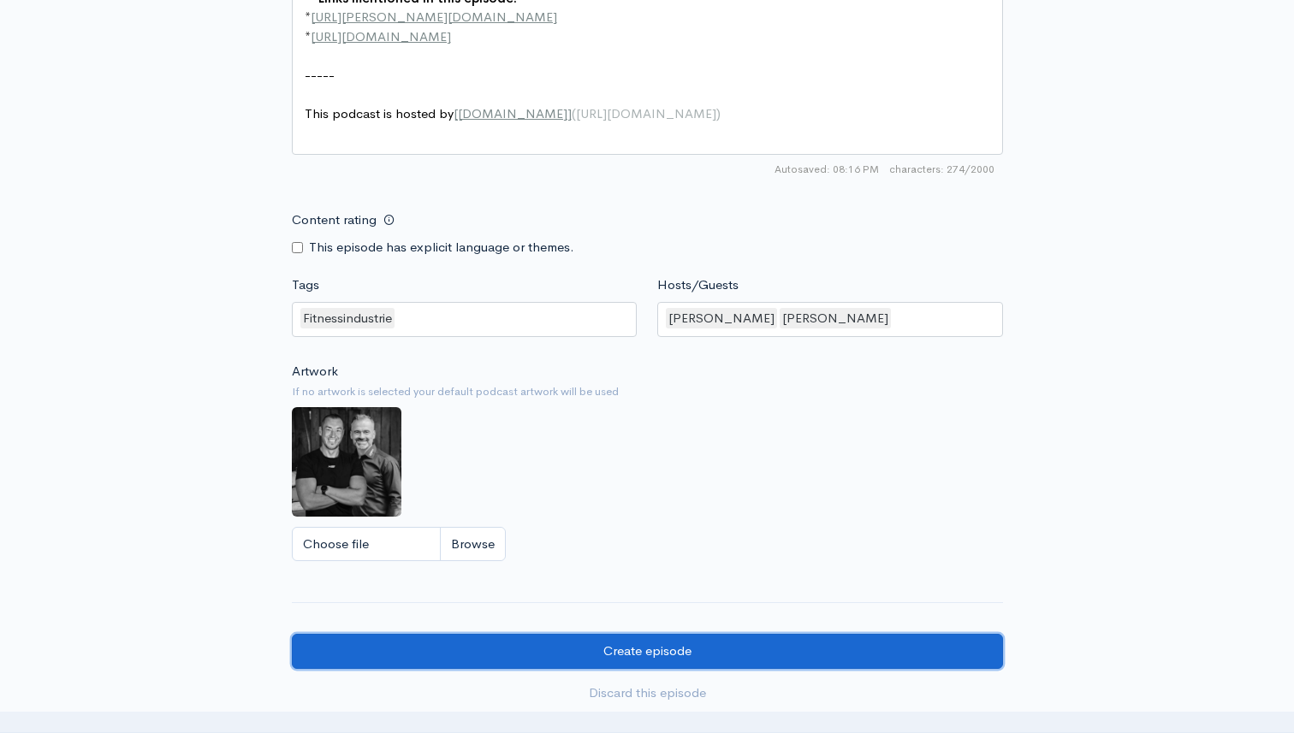
click at [645, 652] on input "Create episode" at bounding box center [647, 651] width 711 height 35
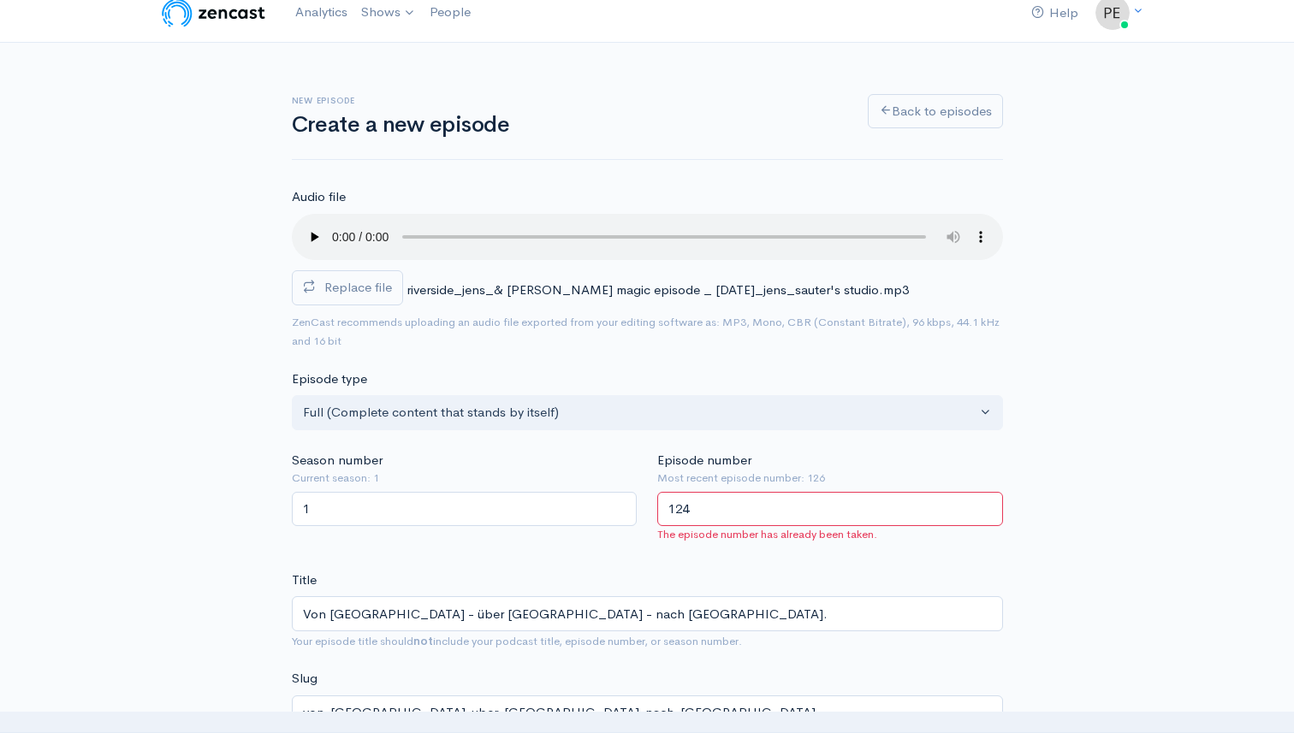
scroll to position [21, 0]
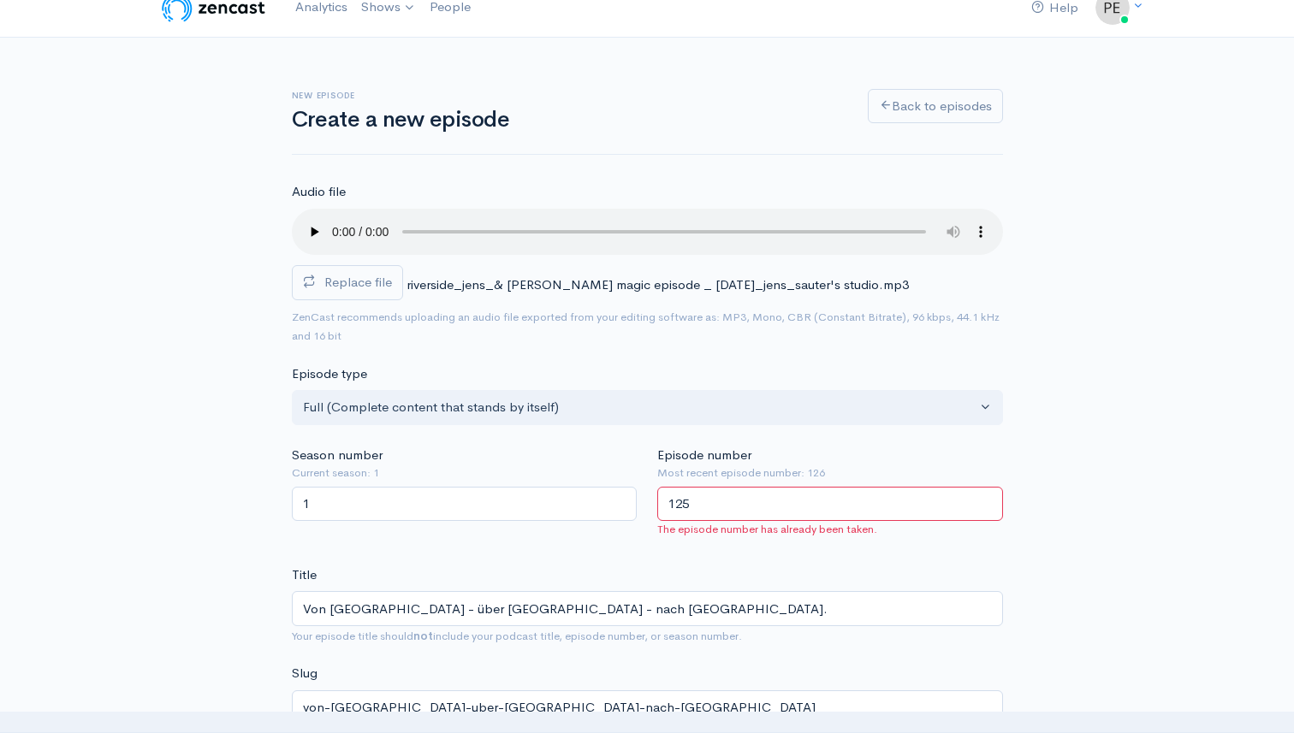
click at [989, 498] on input "125" at bounding box center [830, 504] width 346 height 35
click at [989, 498] on input "126" at bounding box center [830, 504] width 346 height 35
type input "127"
click at [989, 498] on input "127" at bounding box center [830, 504] width 346 height 35
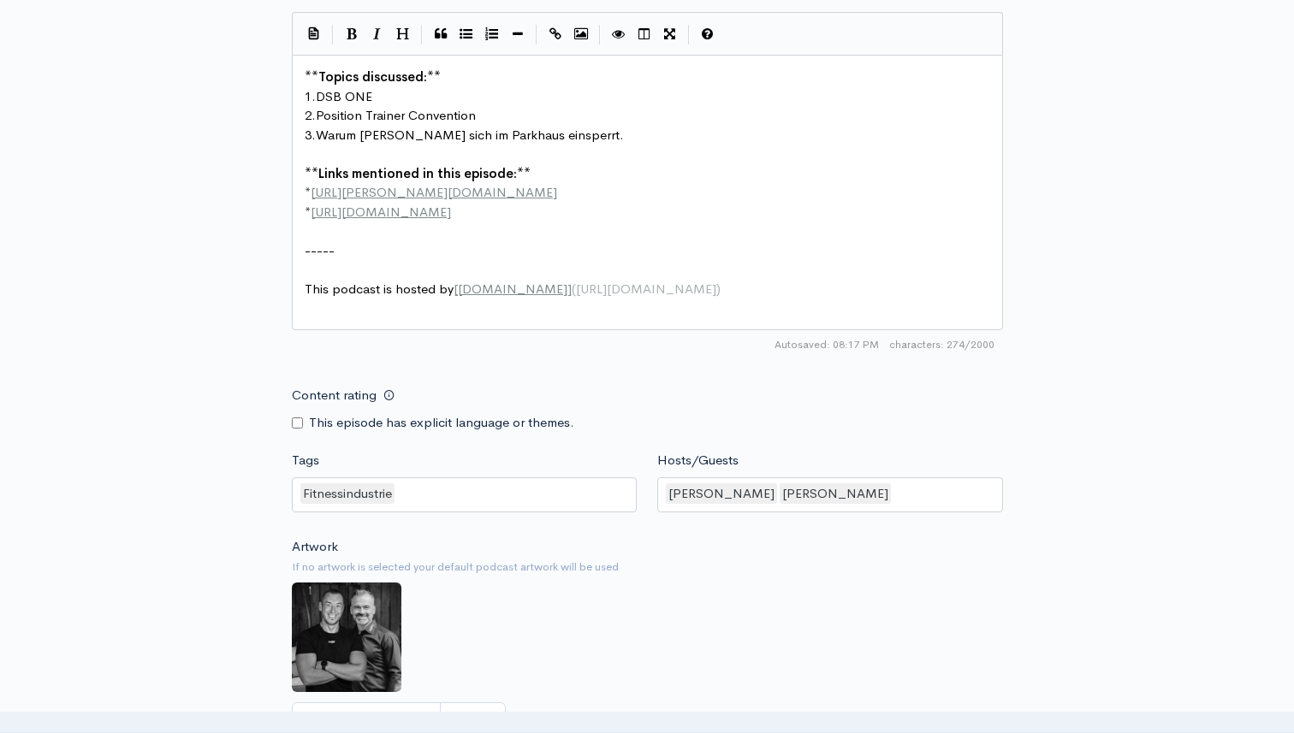
scroll to position [1144, 0]
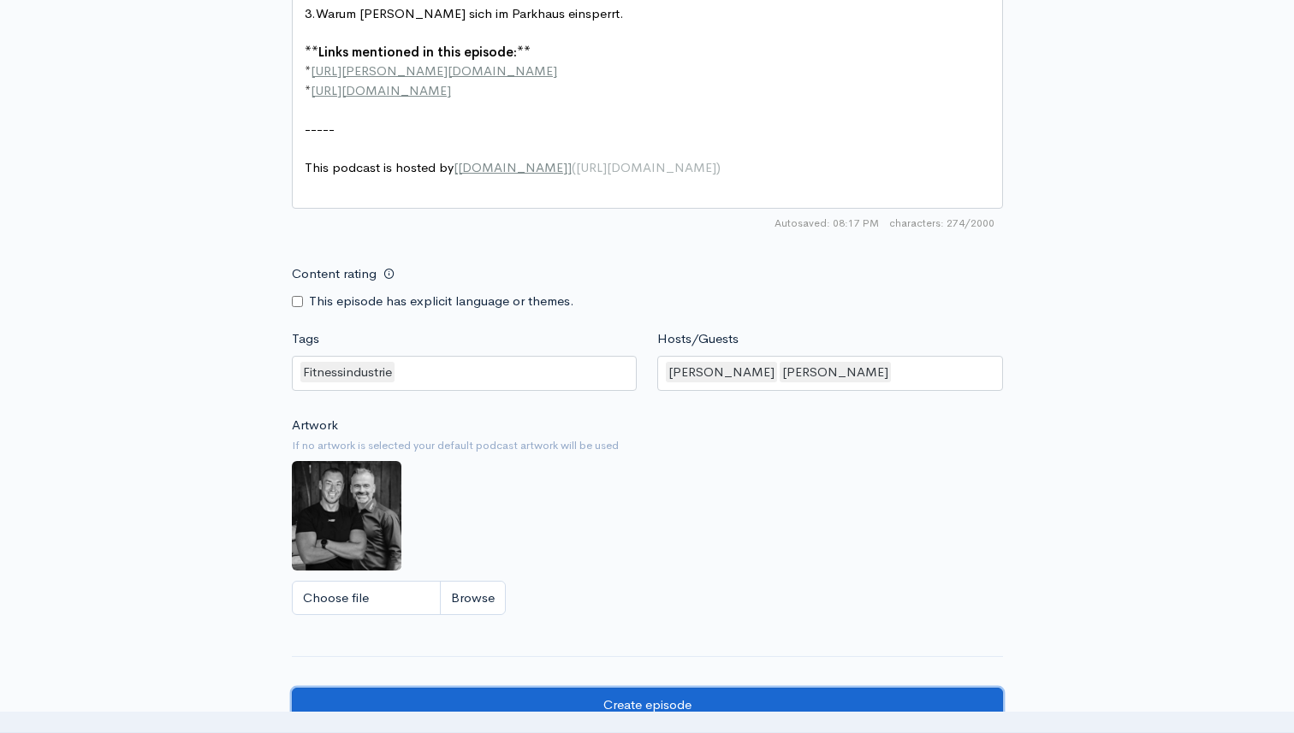
click at [527, 704] on input "Create episode" at bounding box center [647, 705] width 711 height 35
